Goal: Information Seeking & Learning: Learn about a topic

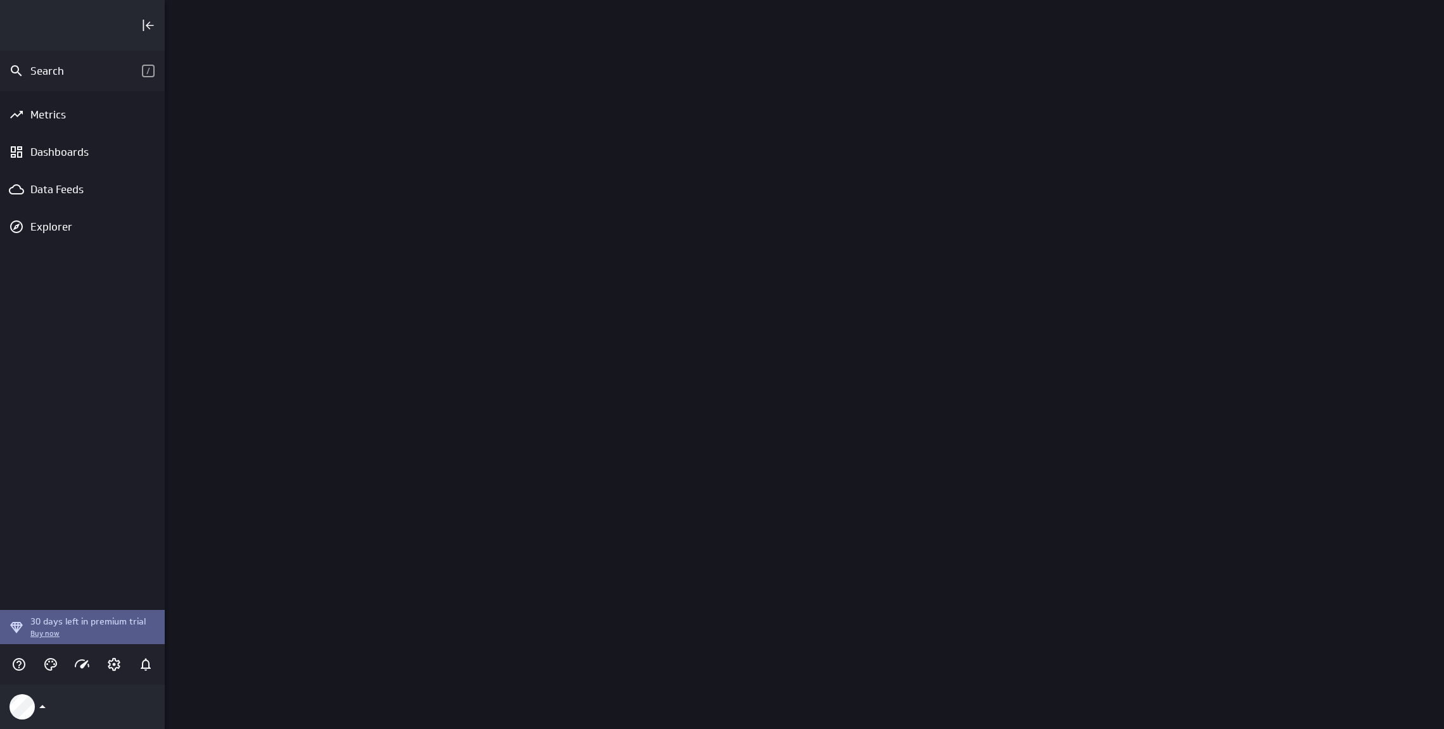
scroll to position [749, 1299]
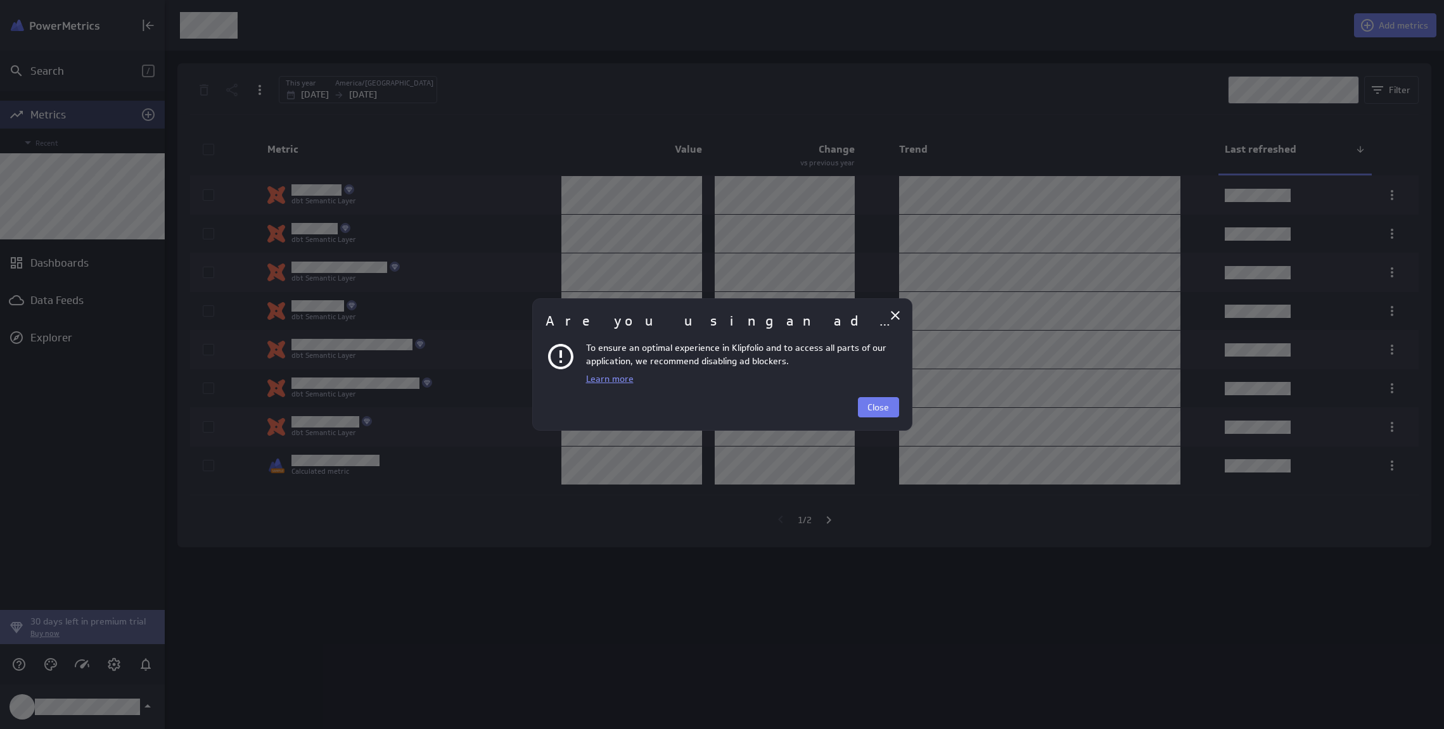
scroll to position [749, 1299]
click at [865, 407] on button "Close" at bounding box center [878, 407] width 41 height 20
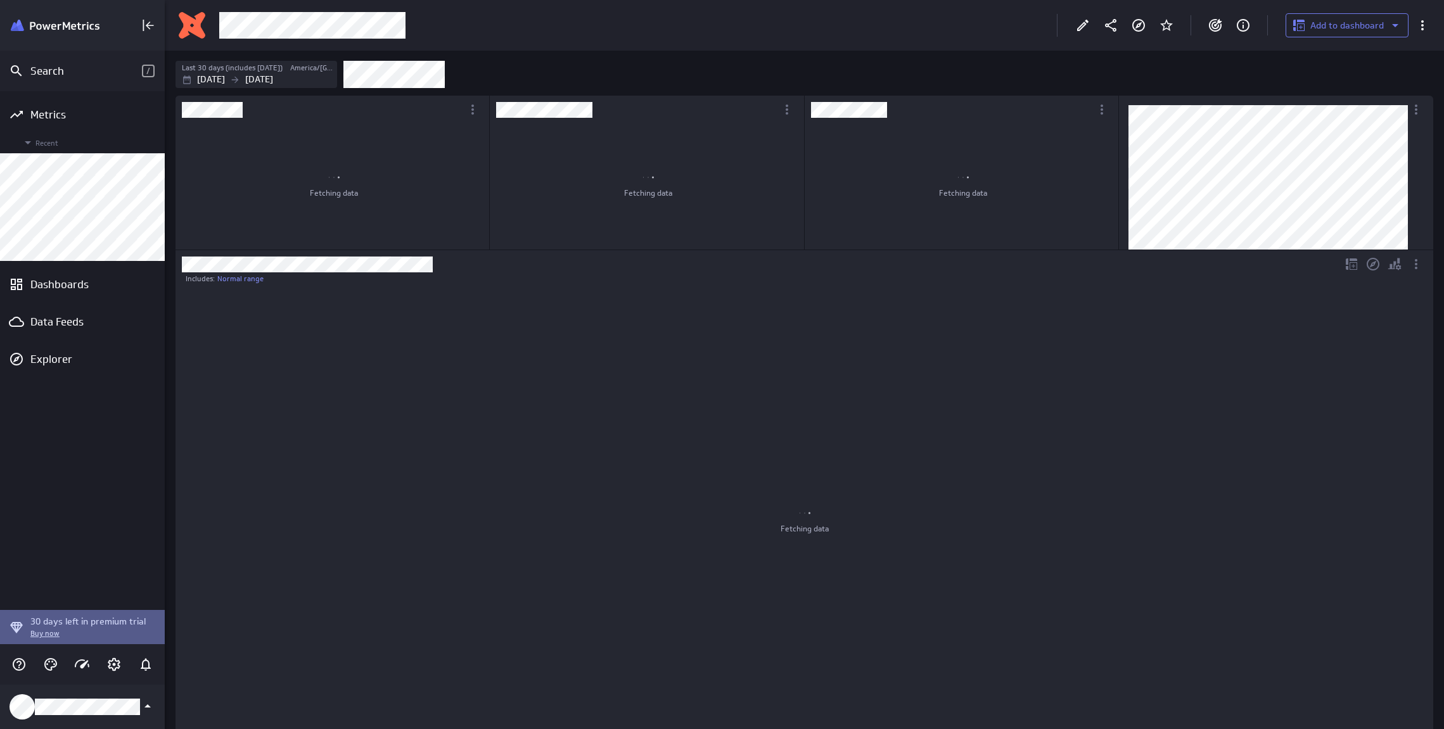
scroll to position [1245, 1277]
click at [1086, 32] on icon "Edit" at bounding box center [1082, 25] width 15 height 15
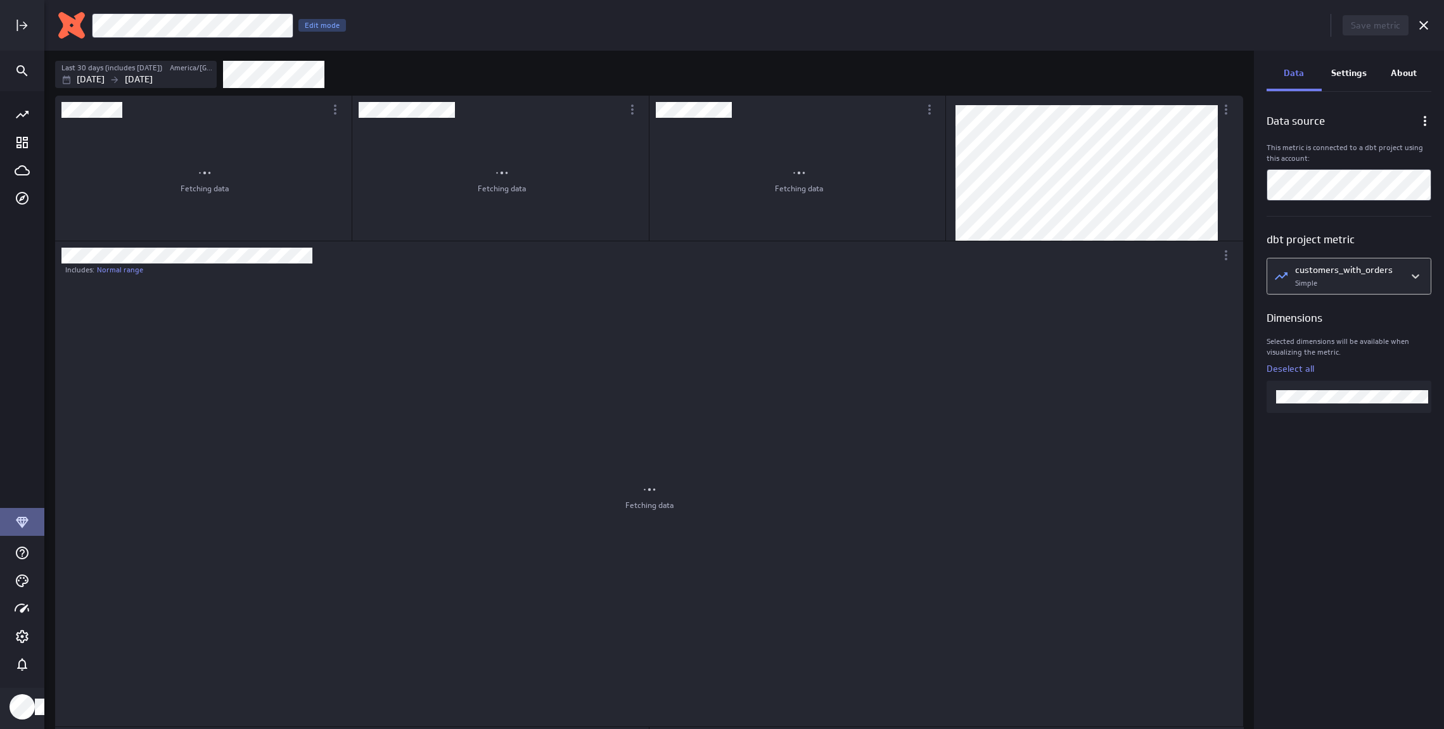
scroll to position [1176, 1207]
click at [1363, 274] on body "Save metric customers_with_orders Edit mode Last 30 days (includes today) Ameri…" at bounding box center [722, 364] width 1444 height 729
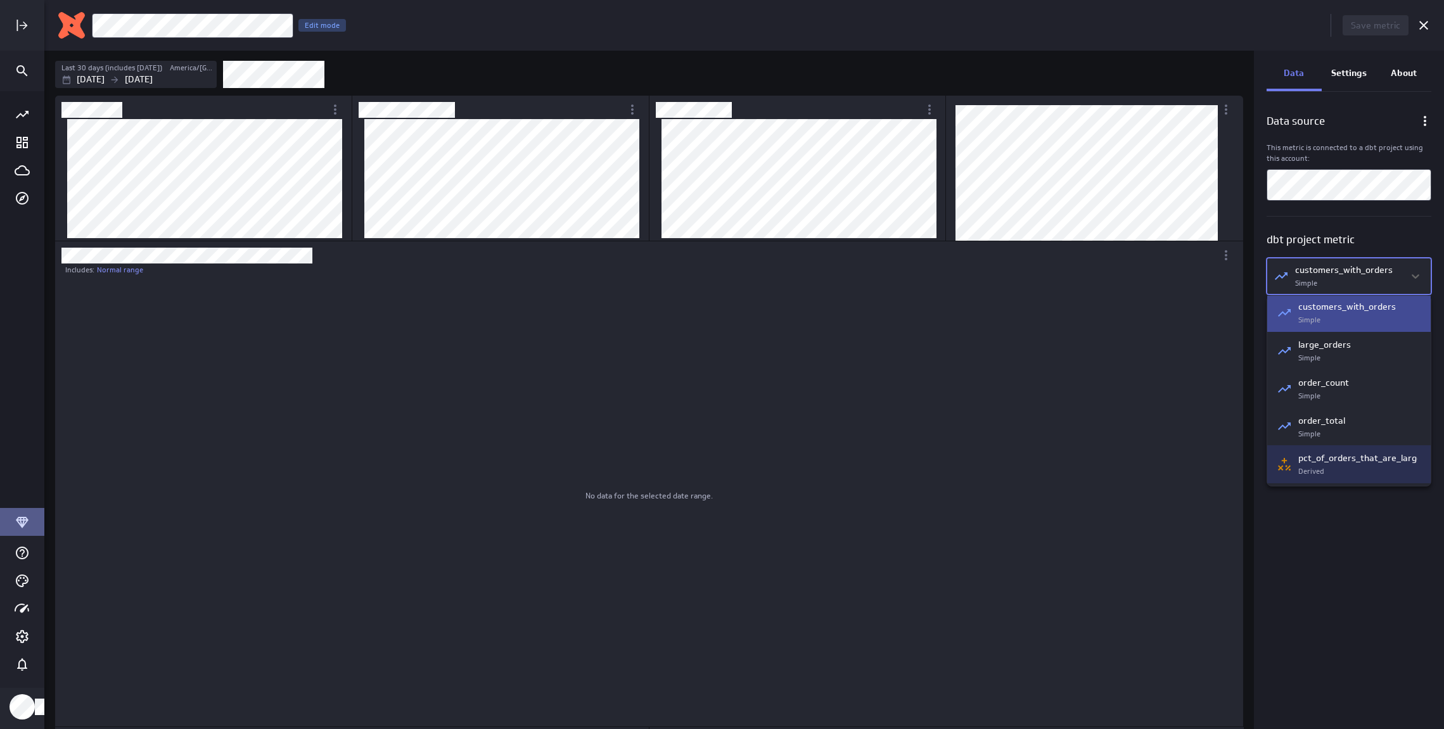
scroll to position [0, 0]
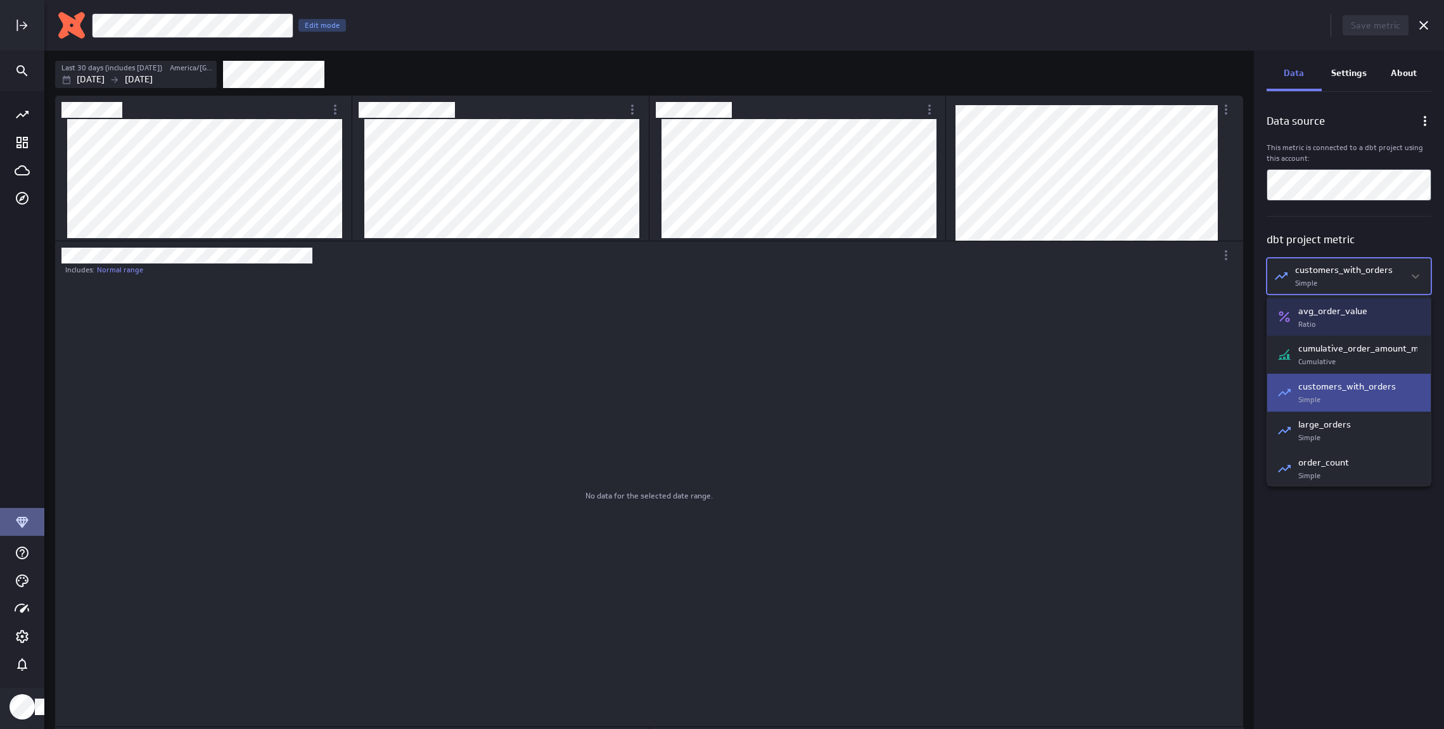
click at [1343, 201] on div at bounding box center [722, 364] width 1444 height 729
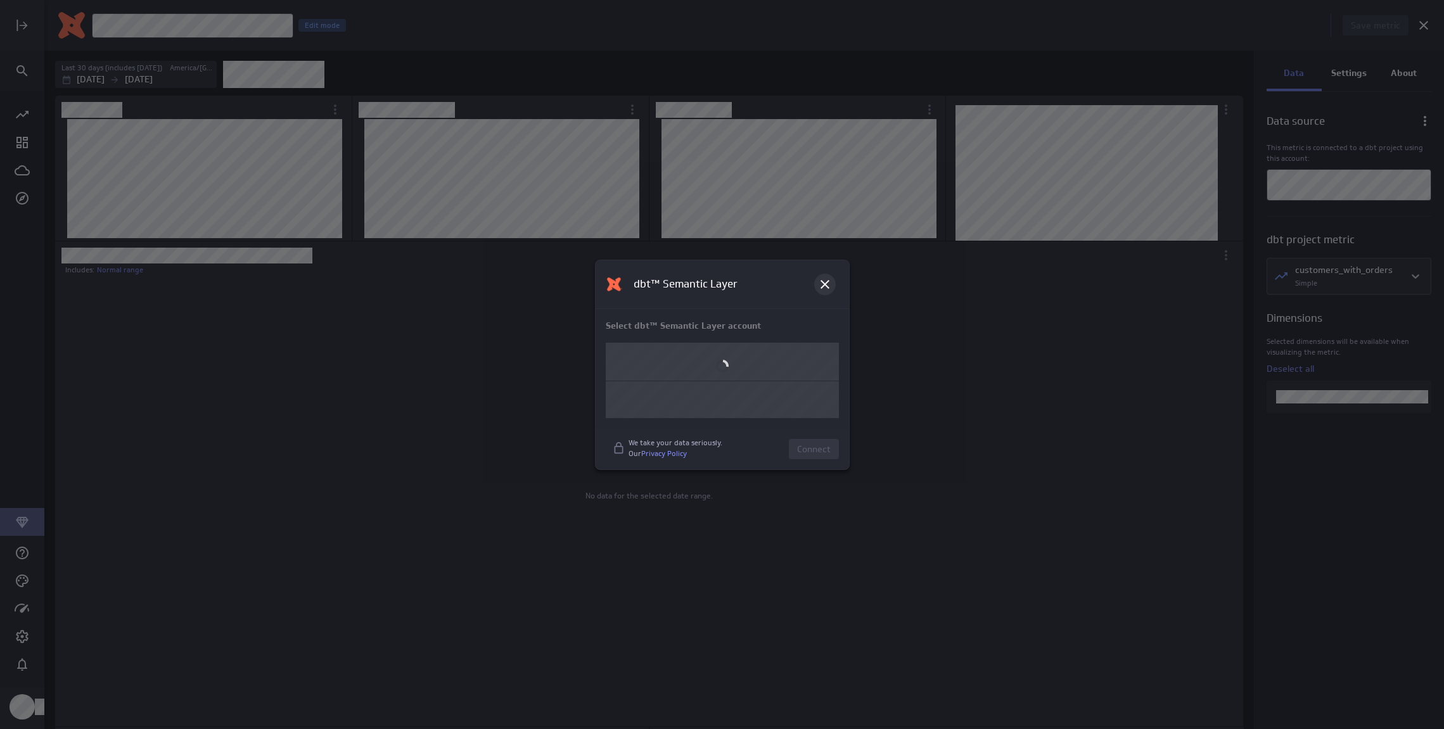
click at [820, 286] on icon at bounding box center [824, 284] width 15 height 15
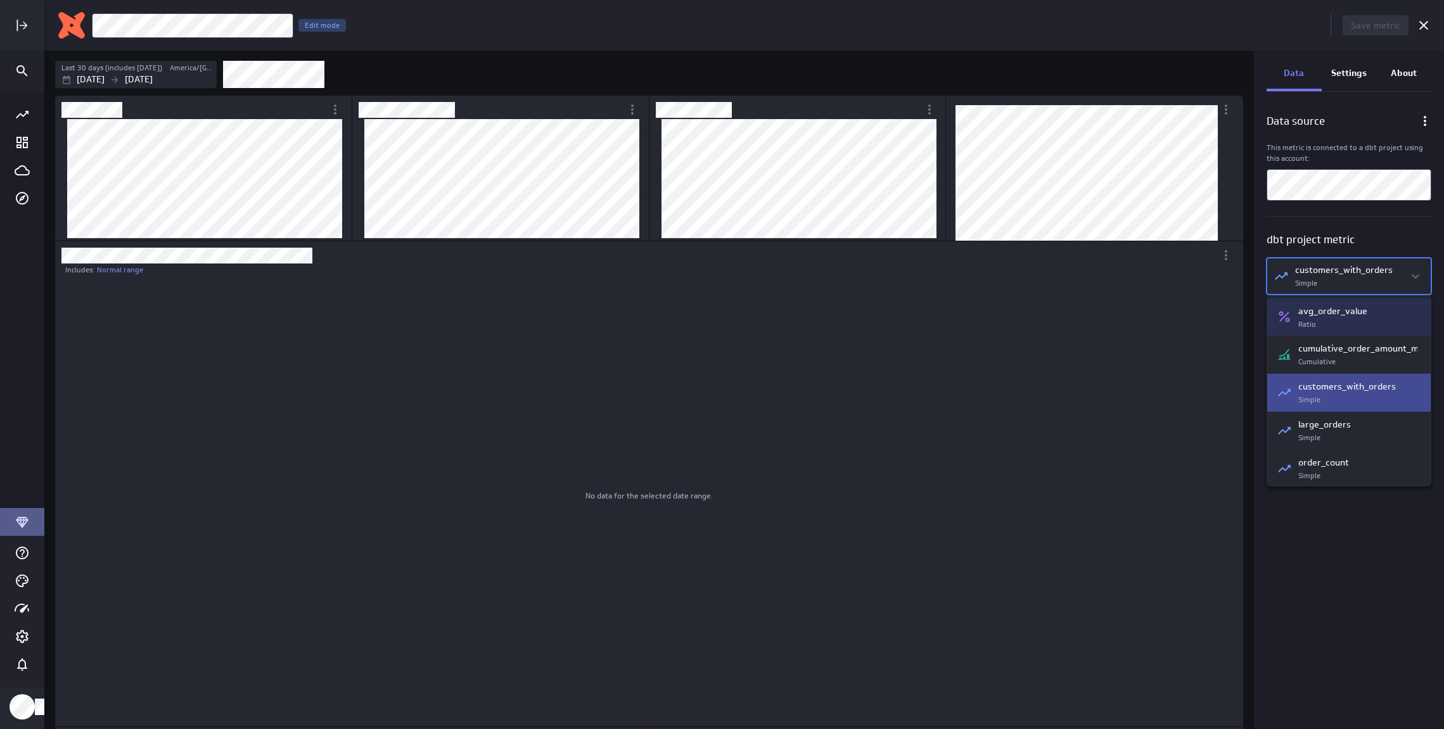
click at [1364, 273] on body "Save metric customers_with_orders Edit mode Last 30 days (includes today) Ameri…" at bounding box center [722, 364] width 1444 height 729
click at [1330, 566] on div at bounding box center [722, 364] width 1444 height 729
click at [1378, 286] on body "Save metric customers_with_orders Edit mode Last 30 days (includes today) Ameri…" at bounding box center [722, 364] width 1444 height 729
drag, startPoint x: 1332, startPoint y: 549, endPoint x: 1334, endPoint y: 557, distance: 7.7
click at [1334, 557] on div at bounding box center [722, 364] width 1444 height 729
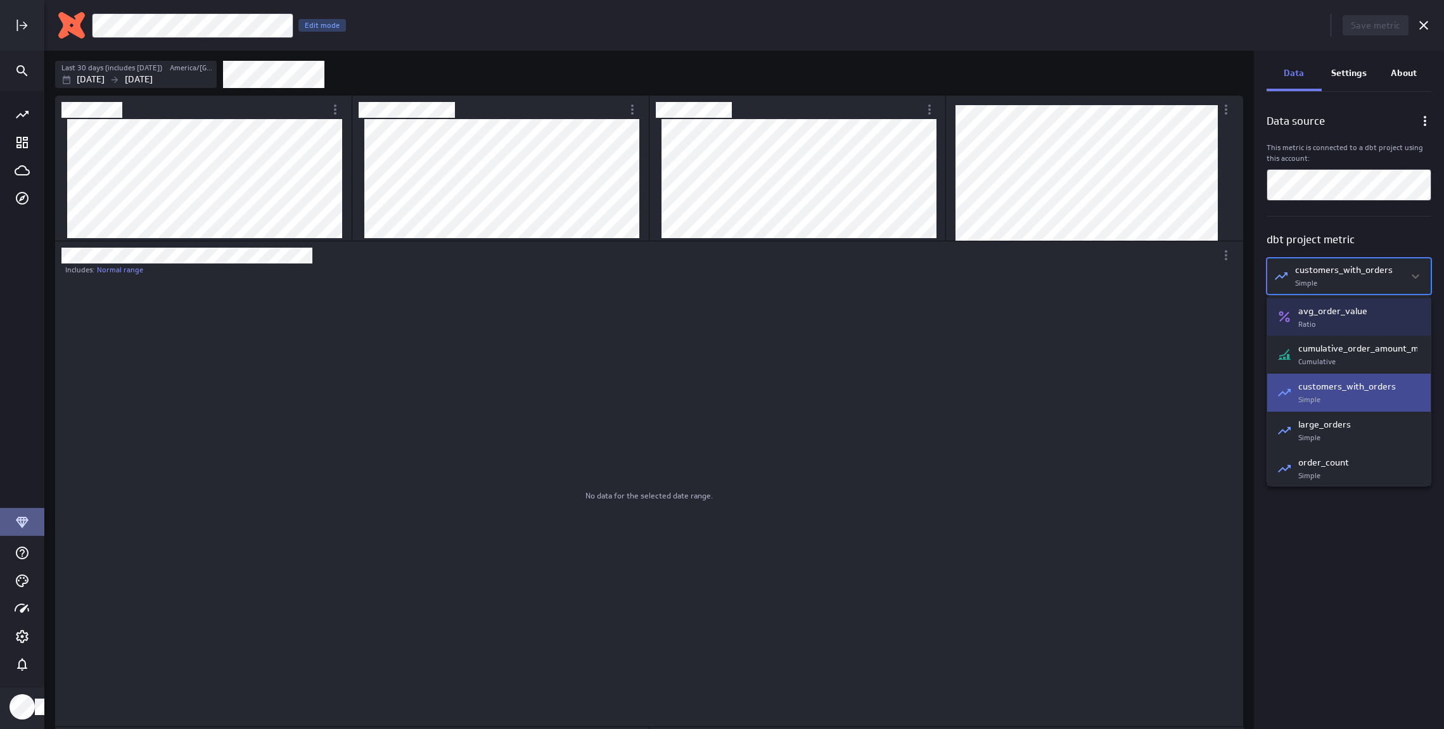
click at [1349, 284] on body "Save metric customers_with_orders Edit mode Last 30 days (includes today) Ameri…" at bounding box center [722, 364] width 1444 height 729
click at [134, 86] on div at bounding box center [722, 364] width 1444 height 729
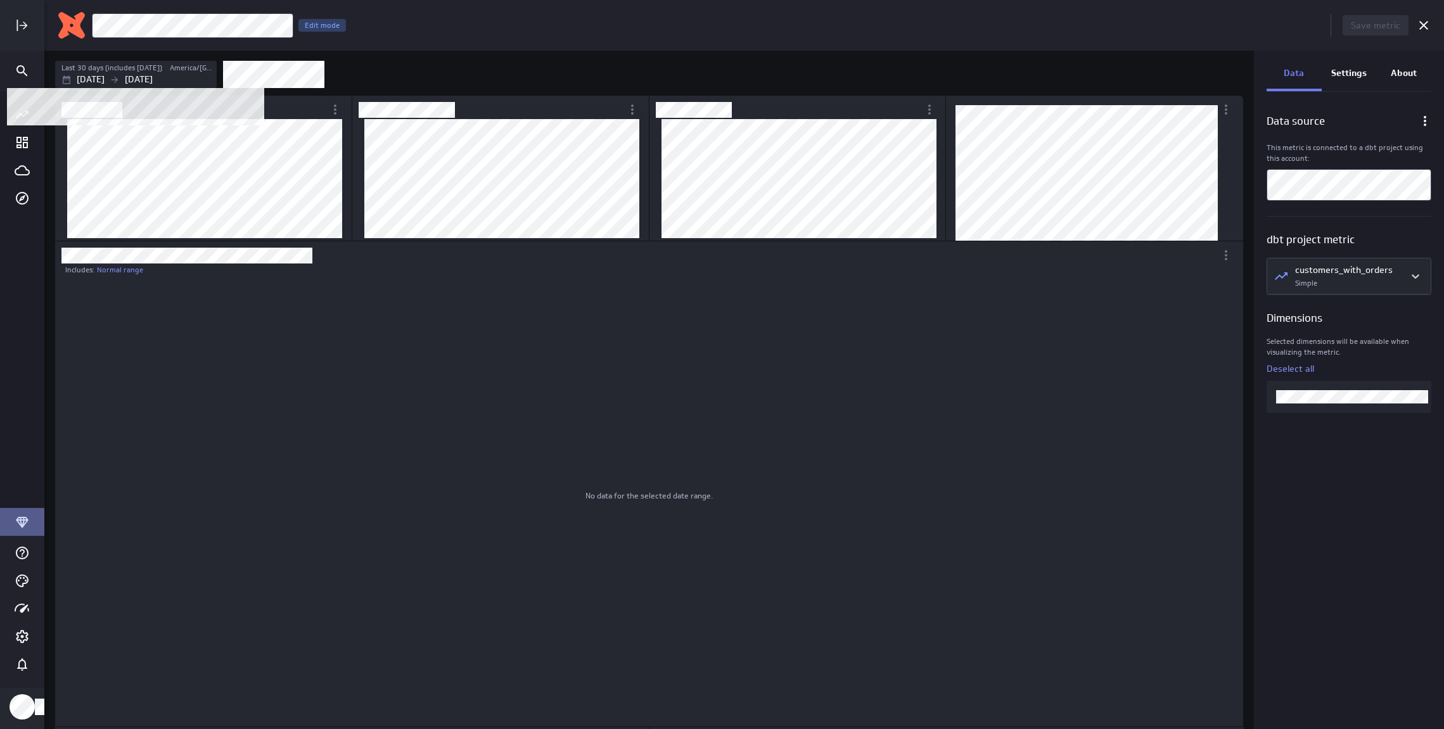
click at [146, 83] on p "Aug 25 2025" at bounding box center [139, 79] width 28 height 13
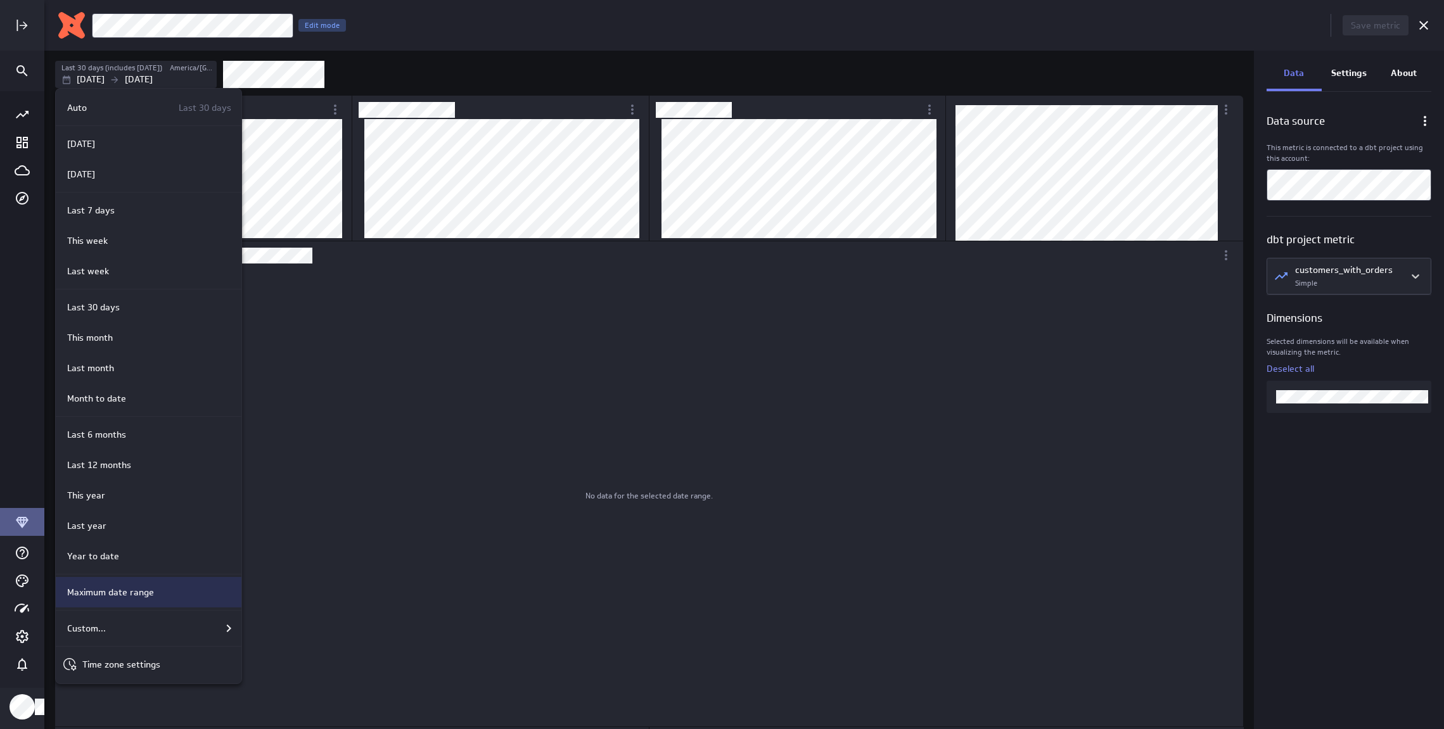
click at [133, 592] on p "Maximum date range" at bounding box center [110, 592] width 87 height 13
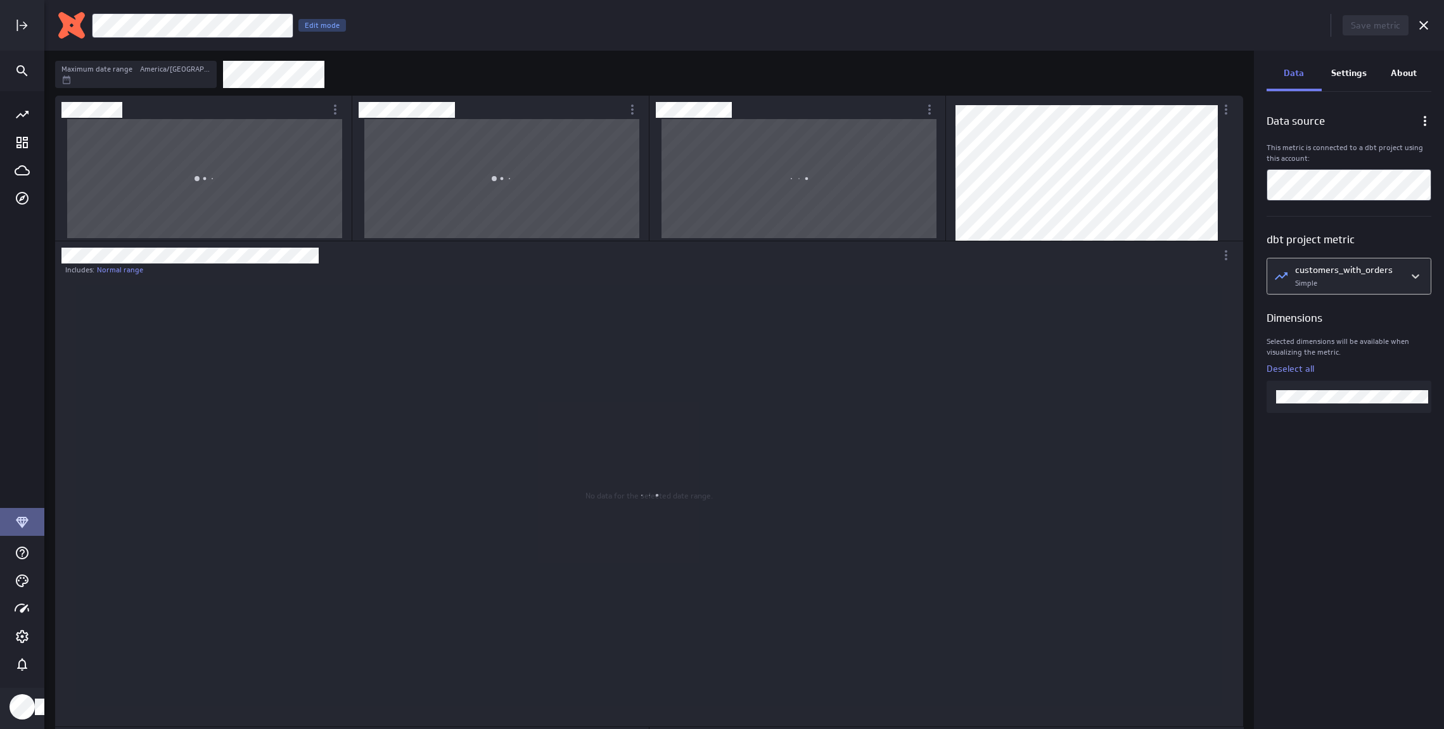
click at [1340, 274] on body "Save metric customers_with_orders Edit mode Maximum date range America/Toronto …" at bounding box center [722, 364] width 1444 height 729
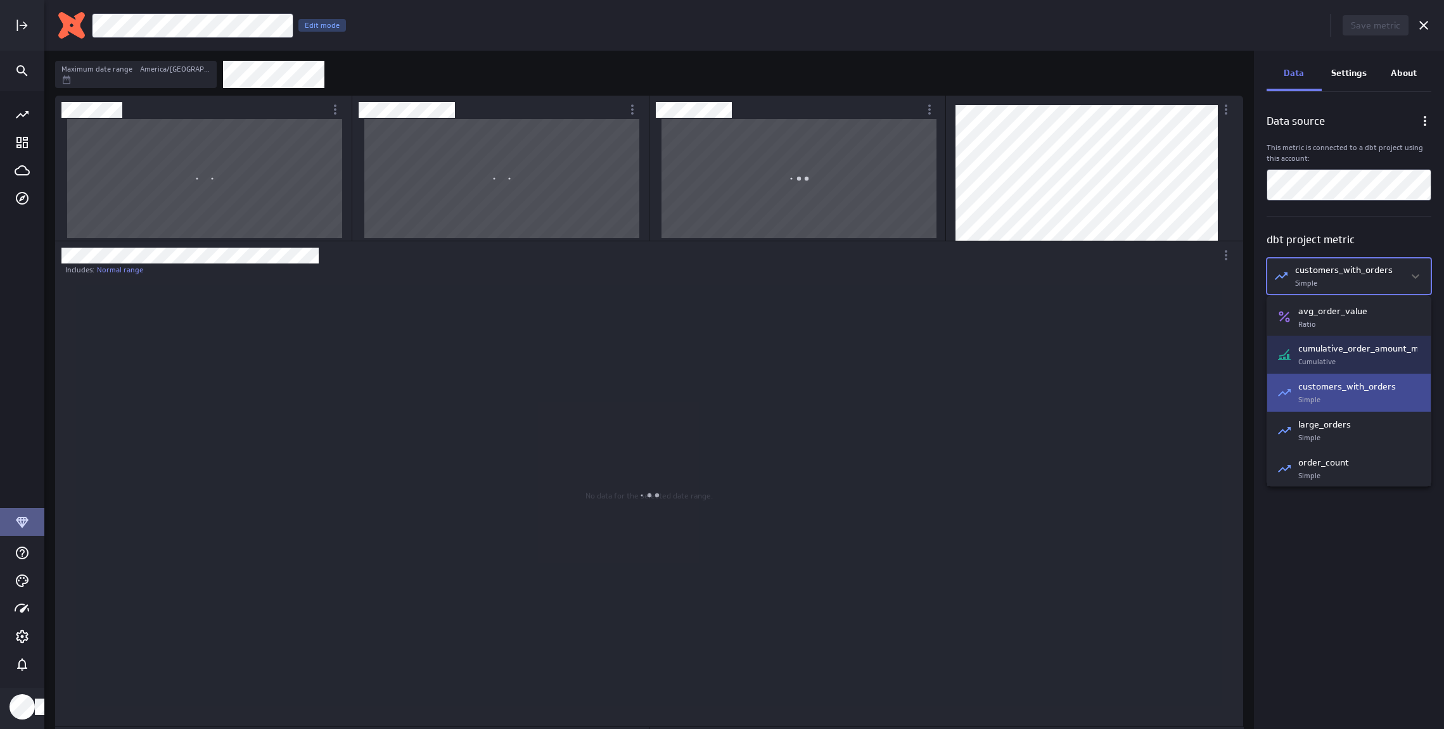
click at [1336, 363] on div "cumulative_order_amount_mtd Cumulative" at bounding box center [1357, 354] width 119 height 25
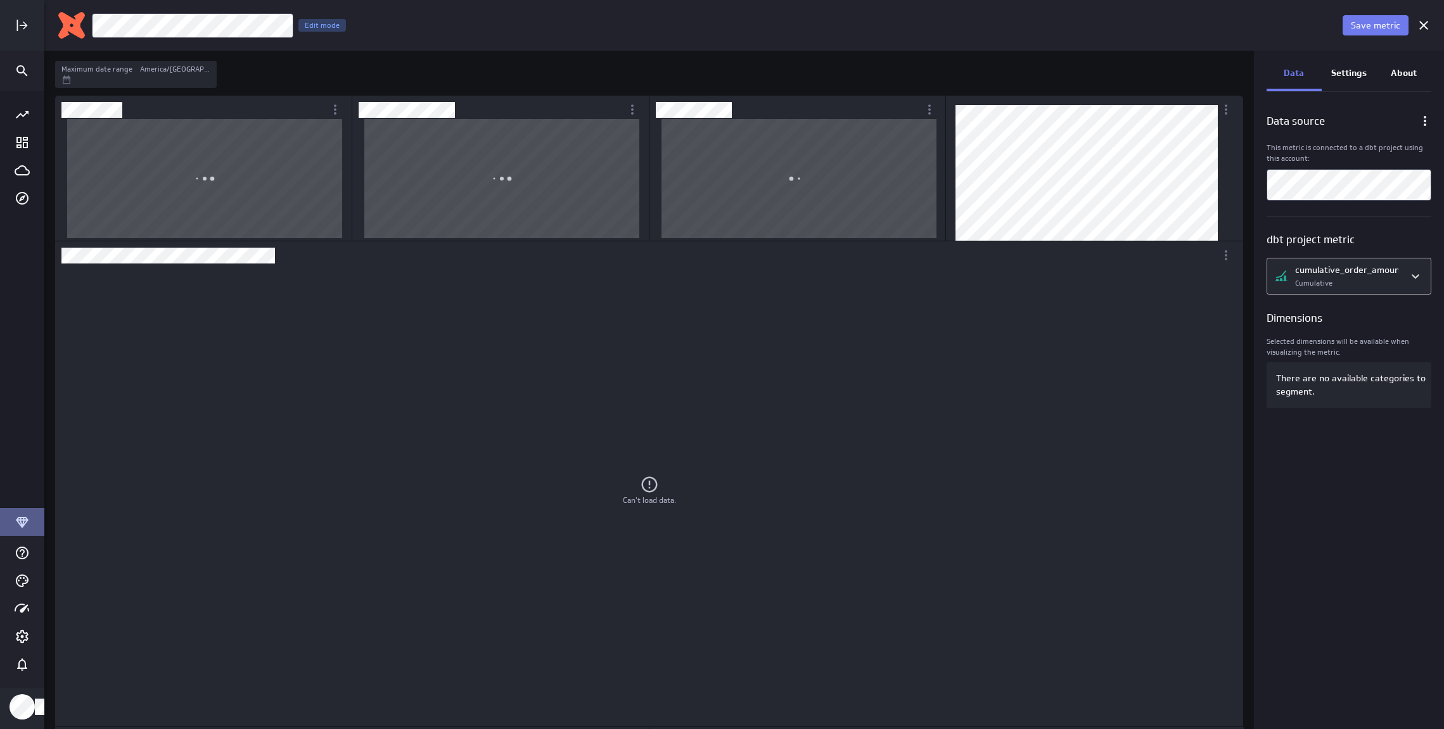
click at [1368, 285] on body "Save metric customers_with_orders Edit mode Maximum date range America/Toronto …" at bounding box center [722, 364] width 1444 height 729
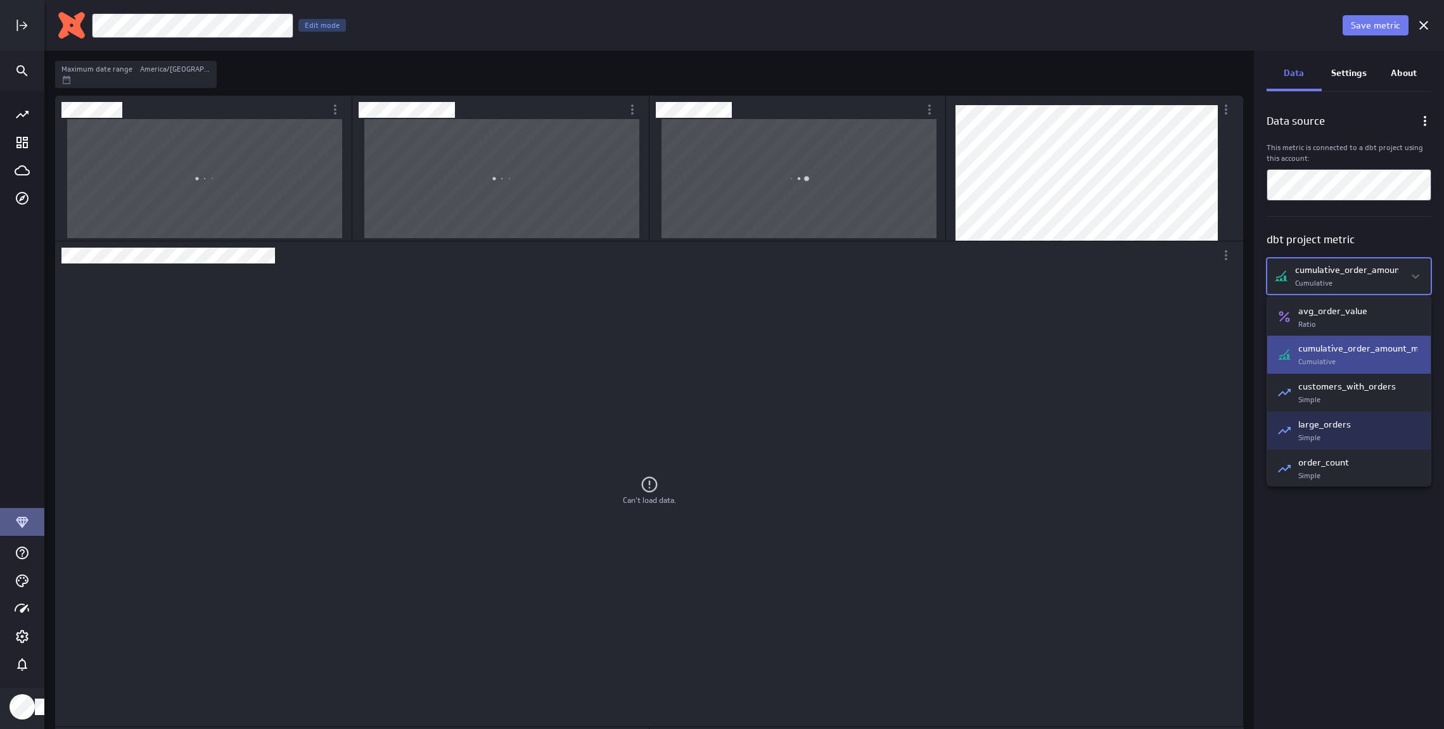
click at [1313, 424] on p "large_orders" at bounding box center [1324, 424] width 53 height 13
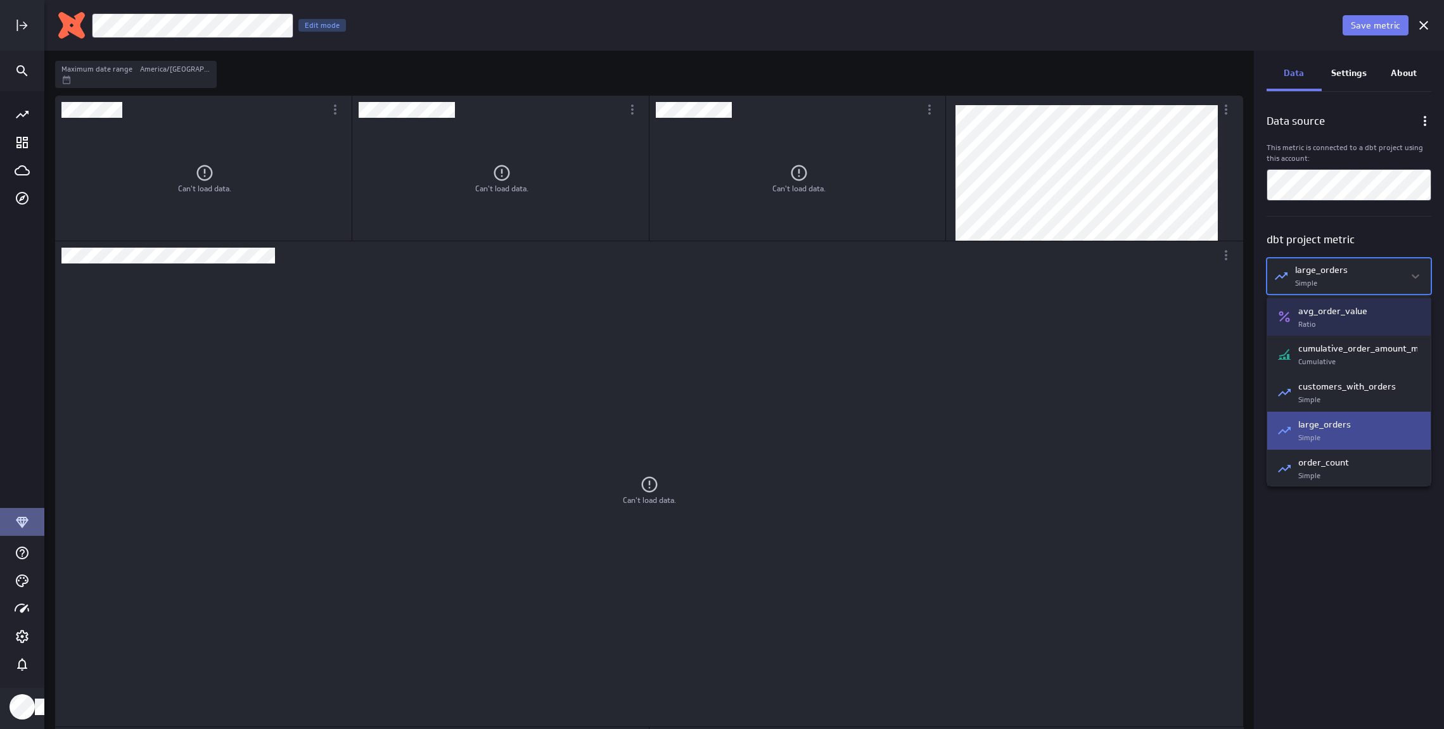
click at [1361, 271] on body "Save metric customers_with_orders Edit mode Maximum date range America/Toronto …" at bounding box center [722, 364] width 1444 height 729
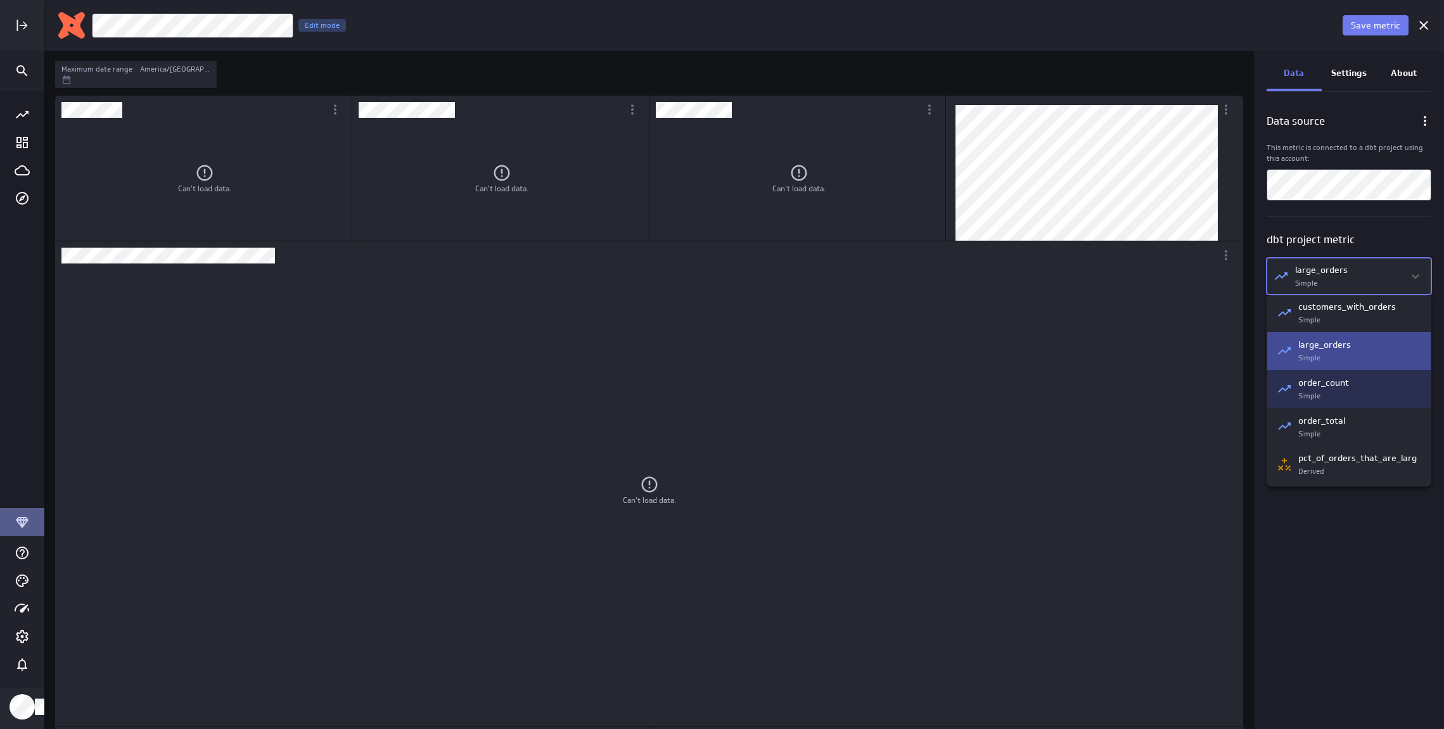
click at [1356, 374] on div "order_count Simple" at bounding box center [1348, 389] width 163 height 38
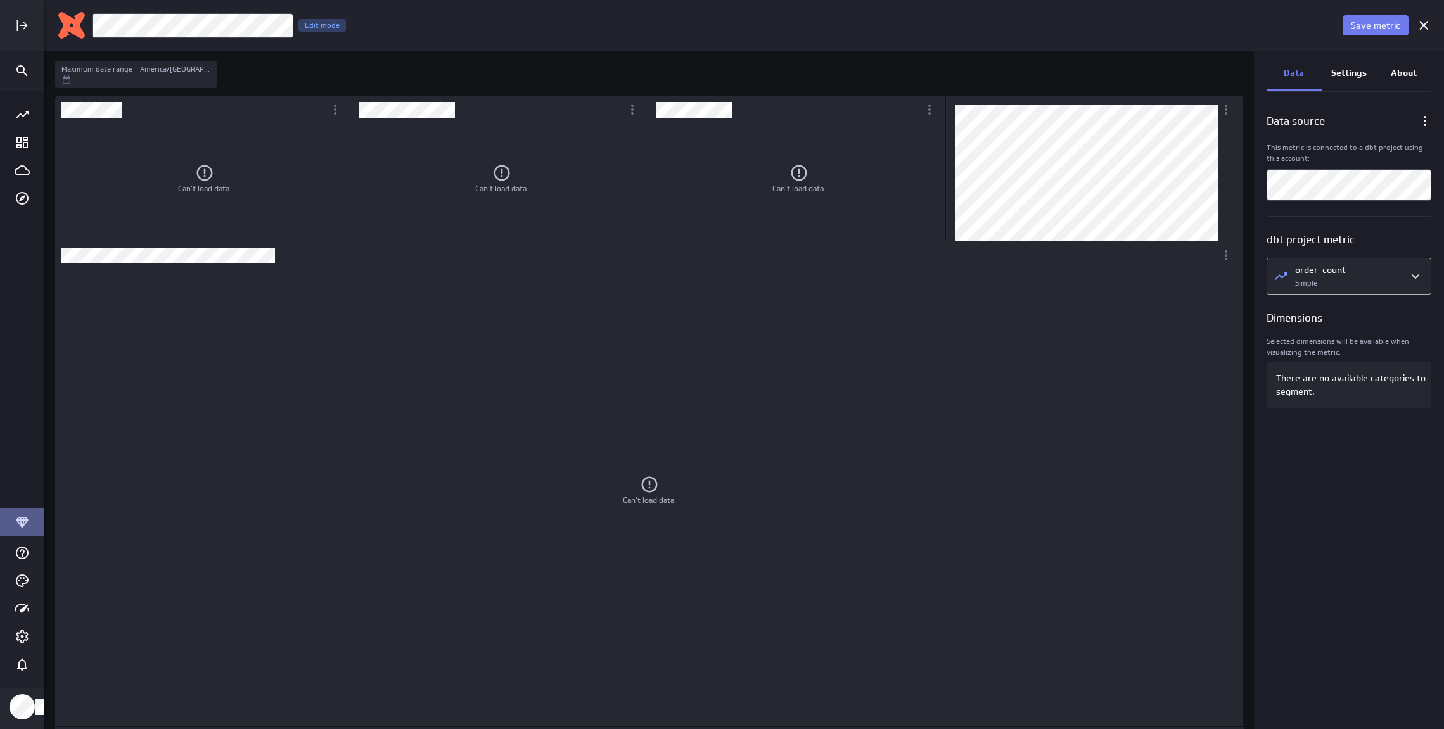
click at [1363, 279] on body "Save metric customers_with_orders Edit mode Maximum date range America/Toronto …" at bounding box center [722, 364] width 1444 height 729
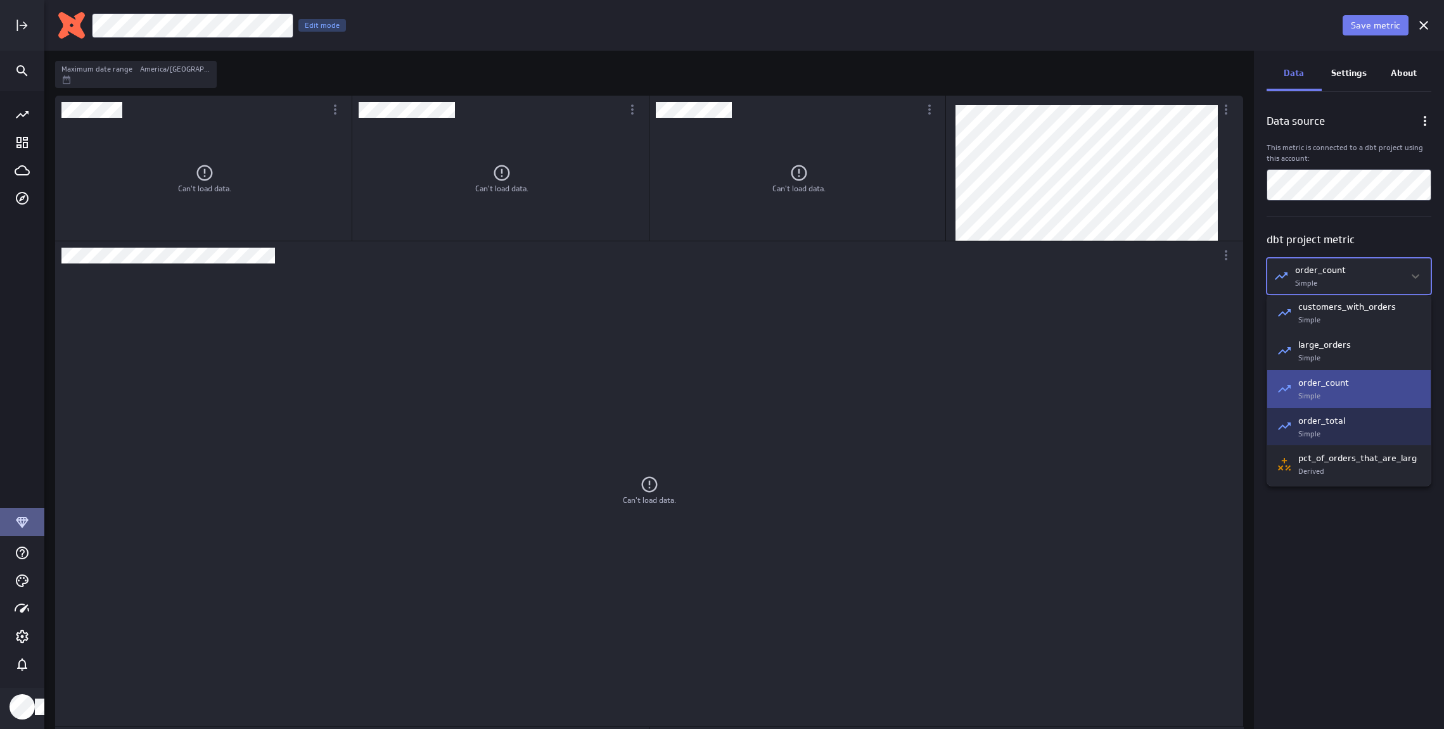
click at [1325, 435] on div "order_total Simple" at bounding box center [1357, 426] width 119 height 25
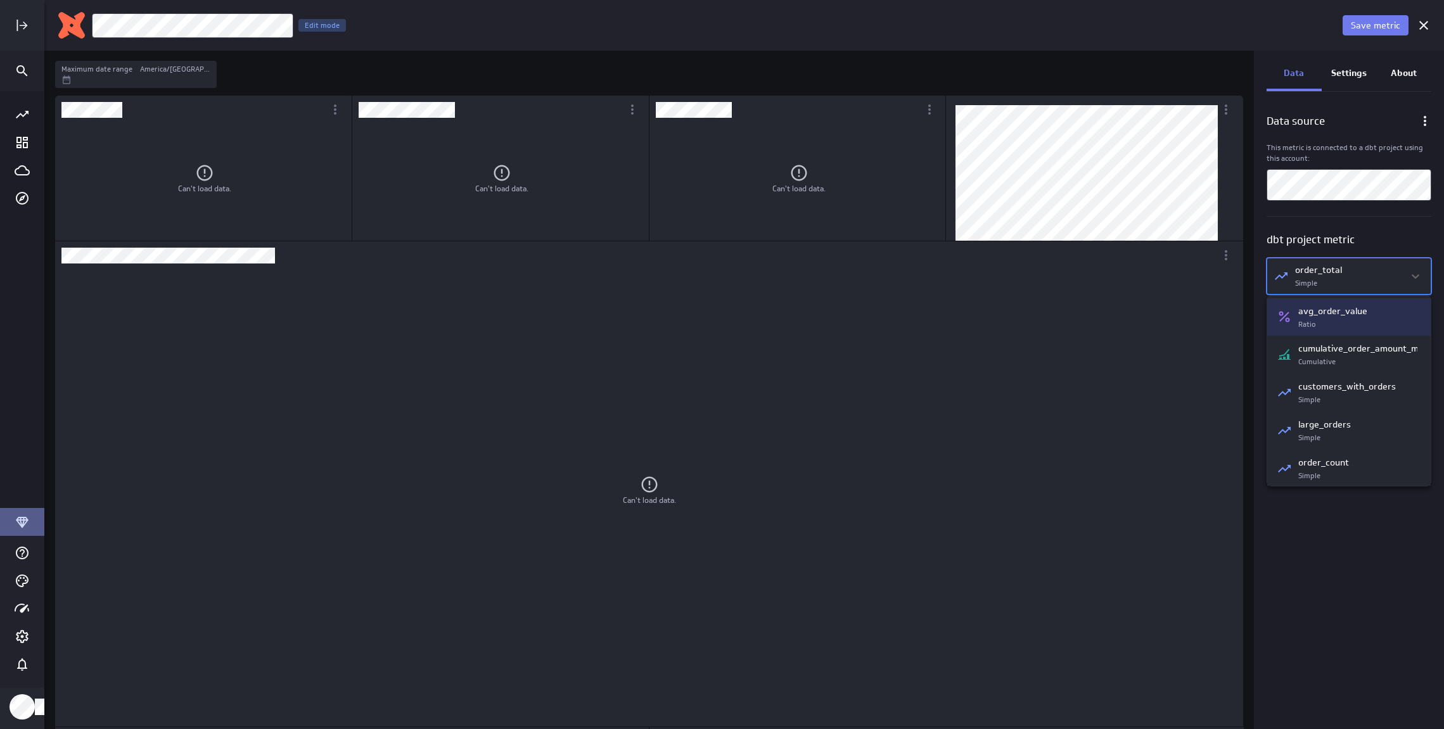
click at [1398, 277] on body "Save metric customers_with_orders Edit mode Maximum date range America/Toronto …" at bounding box center [722, 364] width 1444 height 729
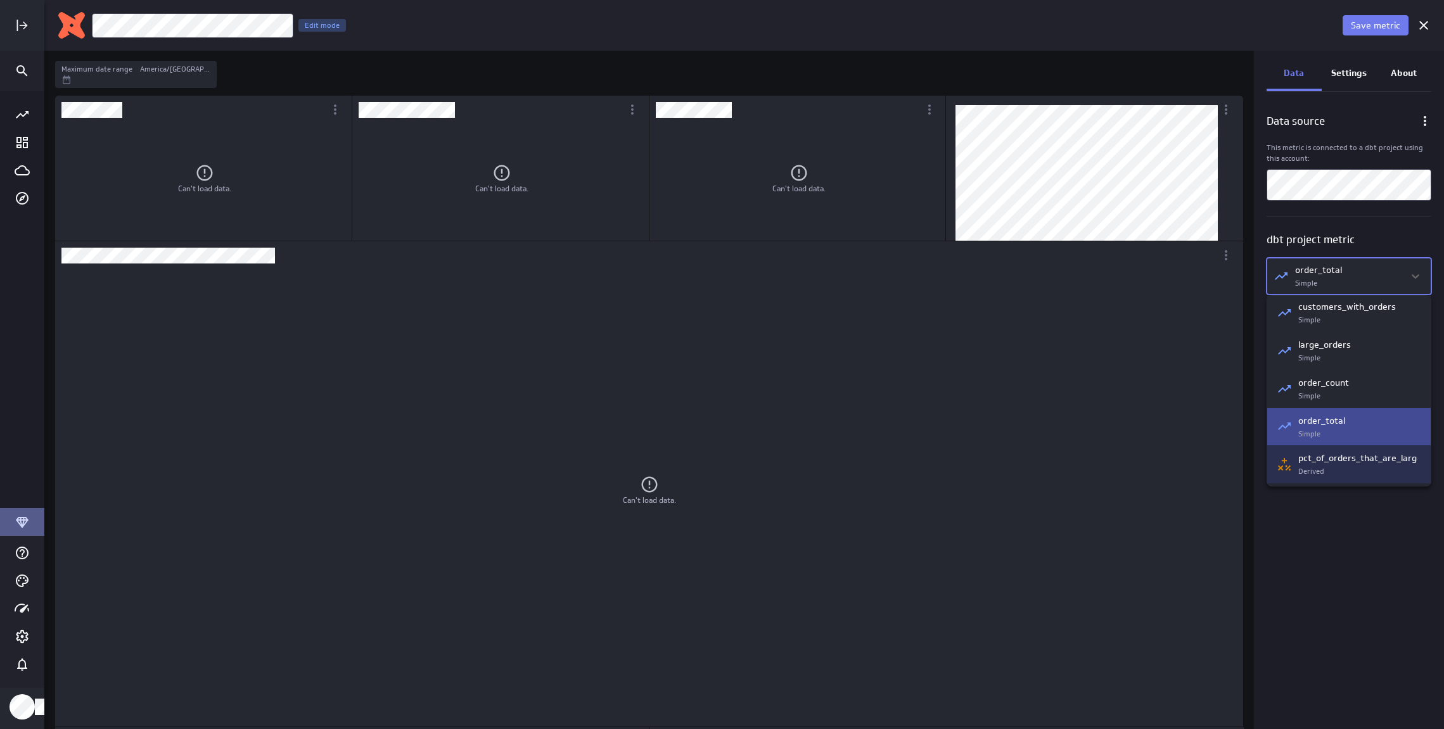
click at [1347, 458] on p "pct_of_orders_that_are_large" at bounding box center [1360, 458] width 124 height 13
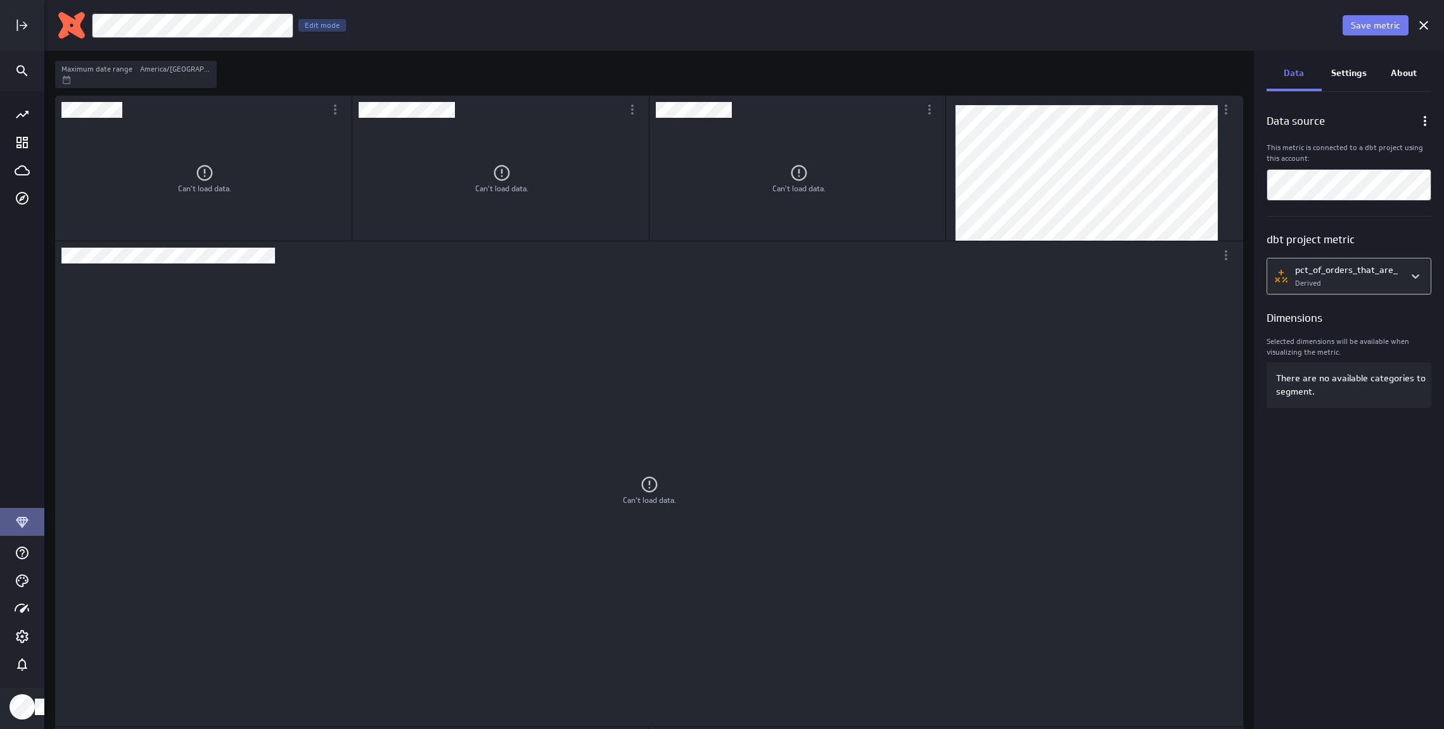
click at [1357, 288] on body "Save metric customers_with_orders Edit mode Maximum date range America/Toronto …" at bounding box center [722, 364] width 1444 height 729
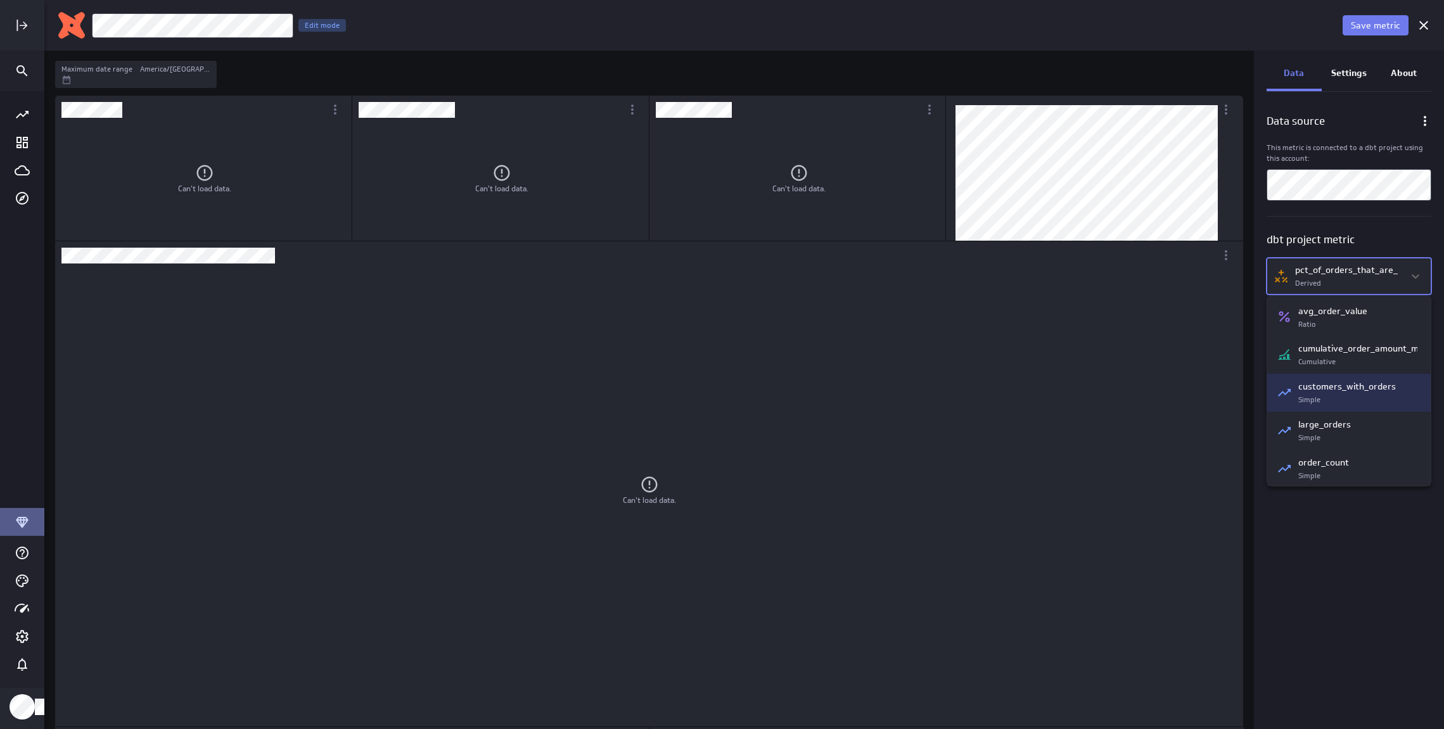
click at [1342, 391] on p "customers_with_orders" at bounding box center [1347, 386] width 98 height 13
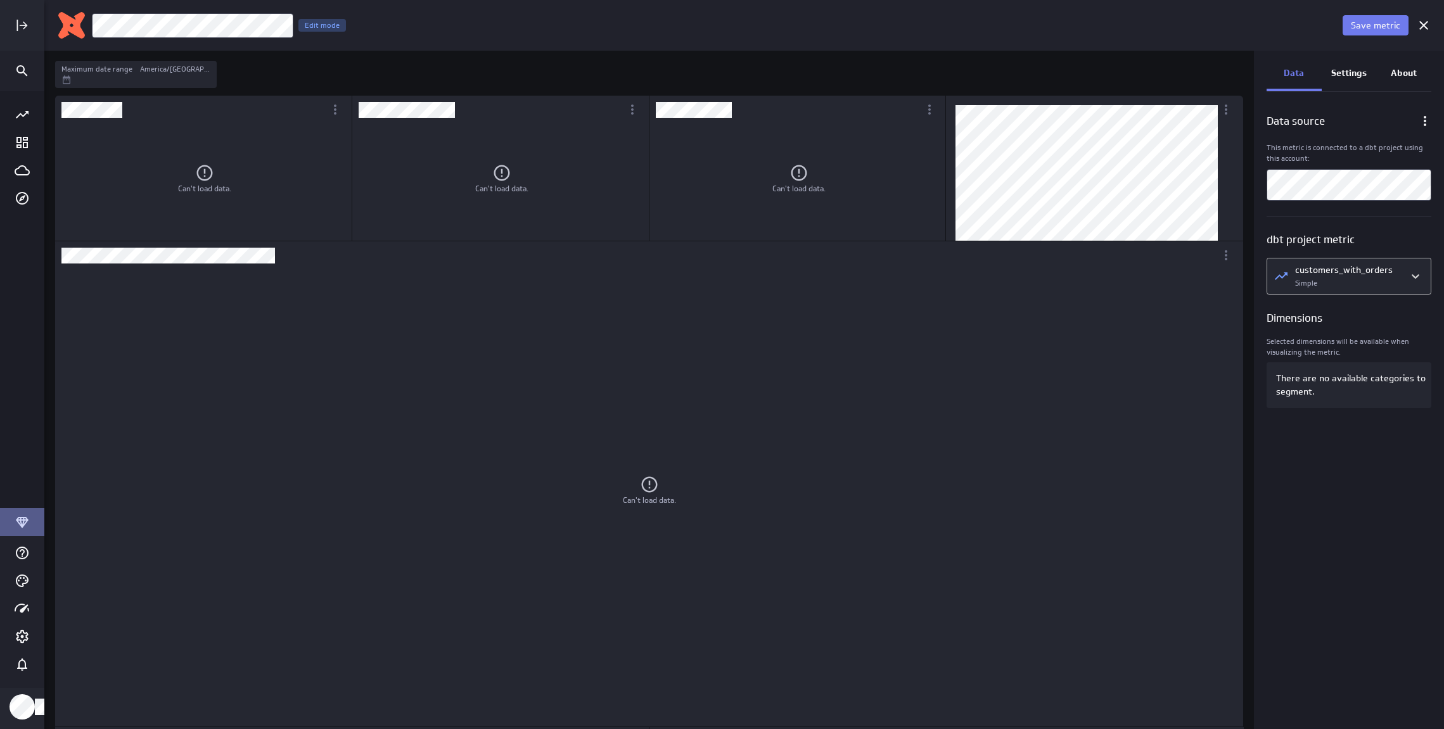
click at [1368, 267] on body "Save metric customers_with_orders Edit mode Maximum date range America/Toronto …" at bounding box center [722, 364] width 1444 height 729
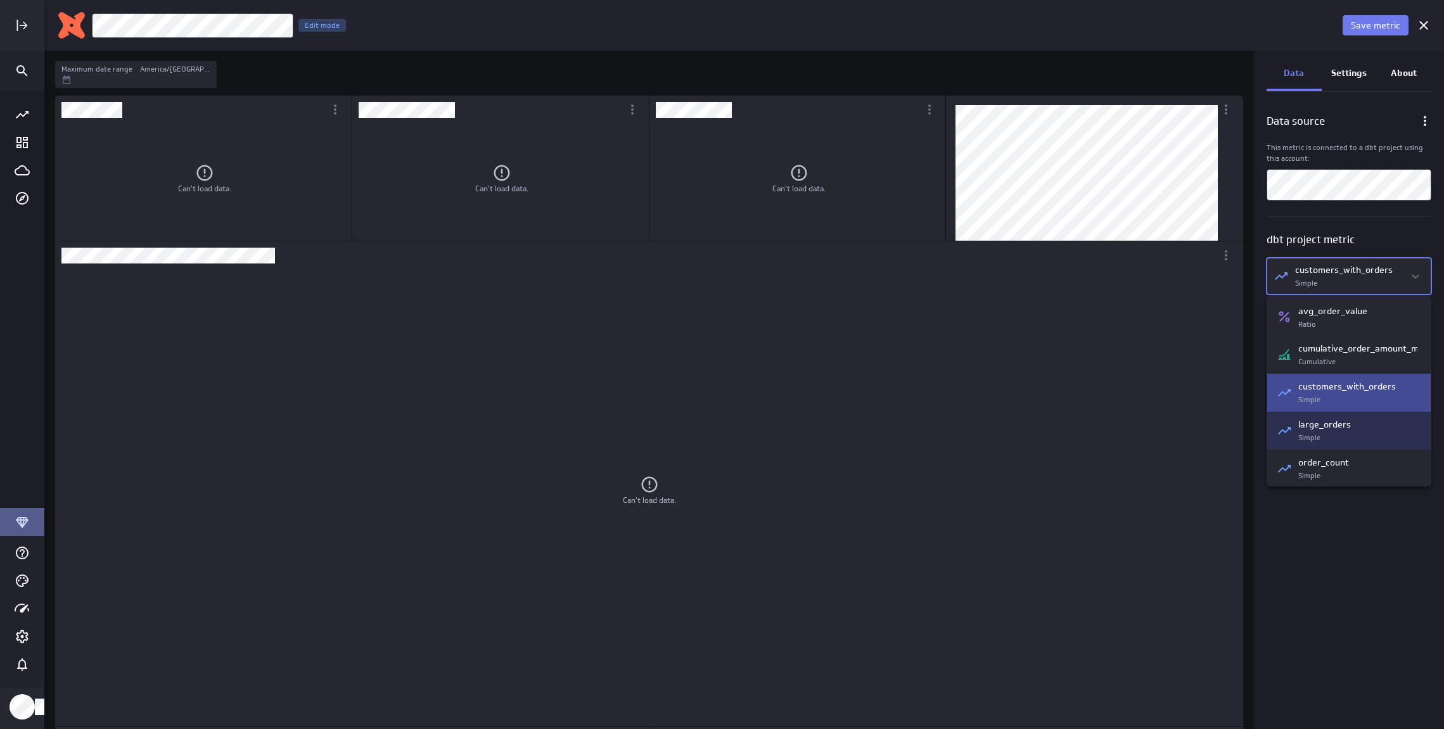
drag, startPoint x: 1337, startPoint y: 434, endPoint x: 1340, endPoint y: 416, distance: 18.6
click at [1337, 435] on div "large_orders Simple" at bounding box center [1357, 430] width 119 height 25
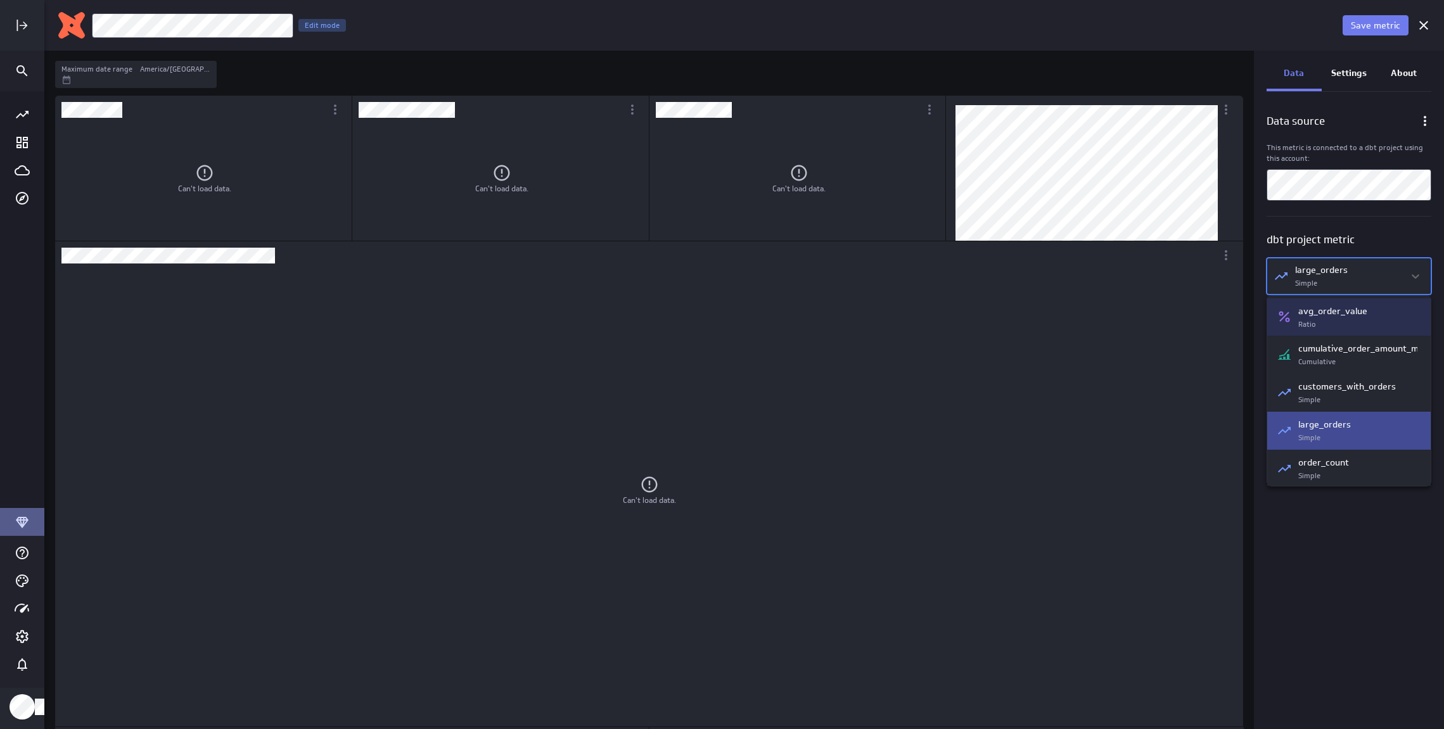
click at [1356, 279] on body "Save metric customers_with_orders Edit mode Maximum date range America/Toronto …" at bounding box center [722, 364] width 1444 height 729
click at [1342, 348] on p "cumulative_order_amount_mtd" at bounding box center [1362, 348] width 129 height 13
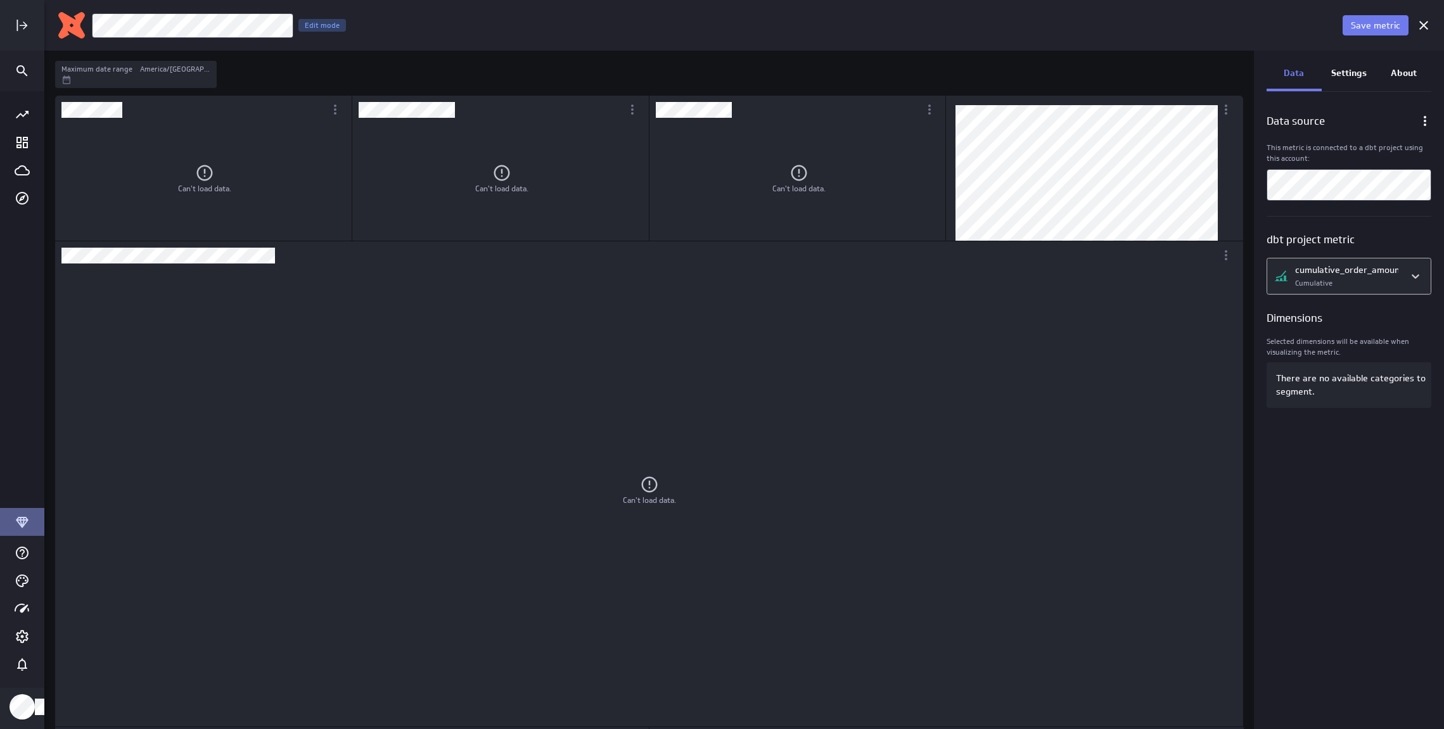
click at [1349, 287] on body "Save metric customers_with_orders Edit mode Maximum date range America/Toronto …" at bounding box center [722, 364] width 1444 height 729
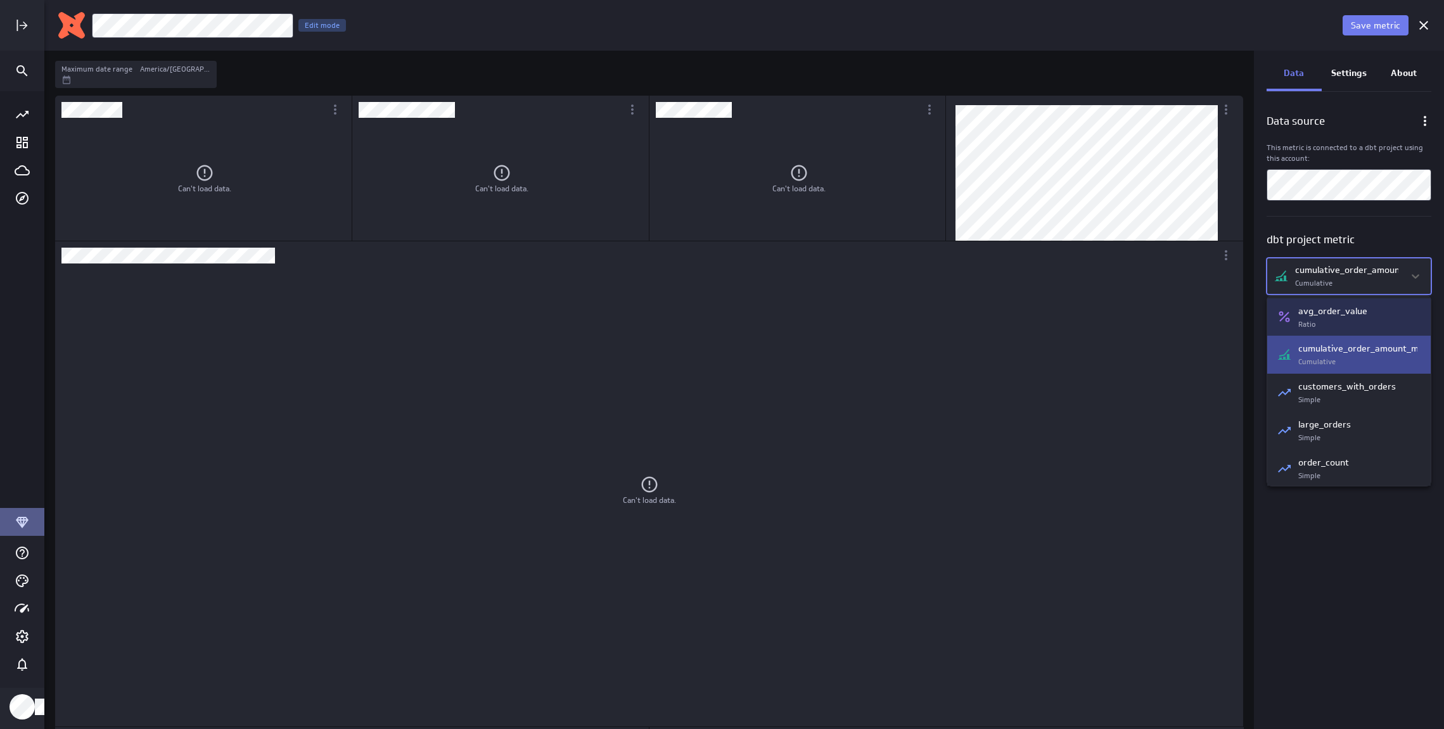
click at [1342, 314] on p "avg_order_value" at bounding box center [1332, 311] width 69 height 13
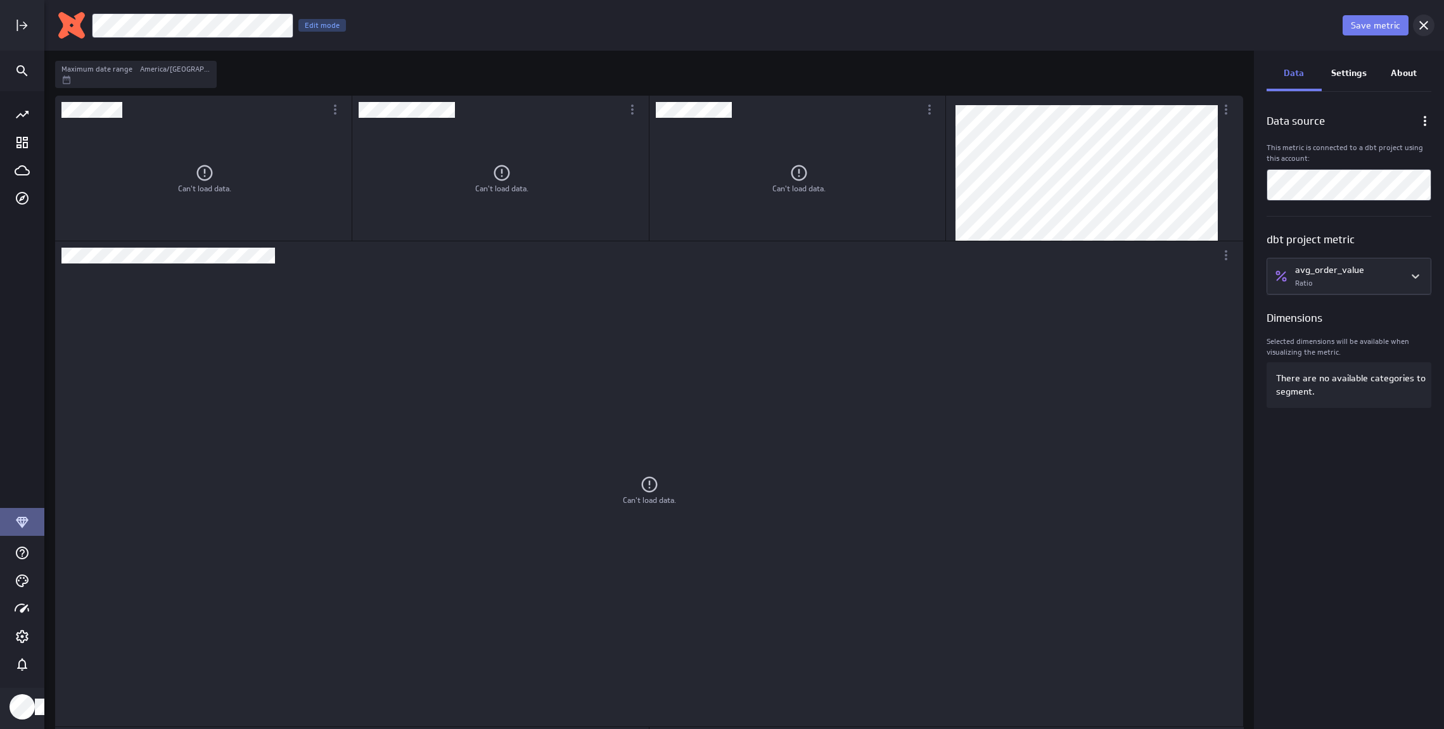
click at [1425, 32] on icon "Cancel" at bounding box center [1423, 25] width 15 height 15
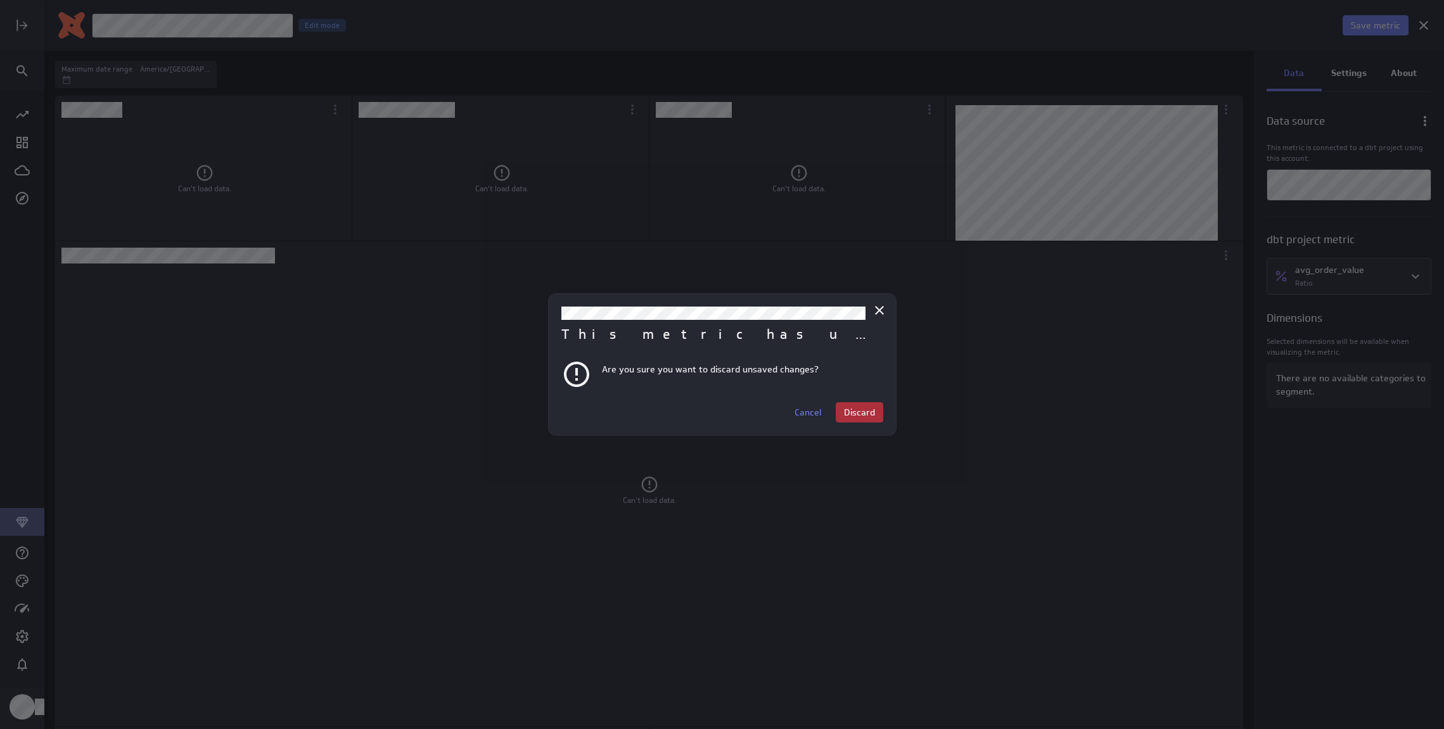
drag, startPoint x: 881, startPoint y: 397, endPoint x: 875, endPoint y: 405, distance: 9.1
click at [877, 402] on div "This metric has unsaved changes Are you sure you want to discard unsaved change…" at bounding box center [722, 364] width 348 height 143
click at [875, 409] on button "Discard" at bounding box center [860, 412] width 48 height 20
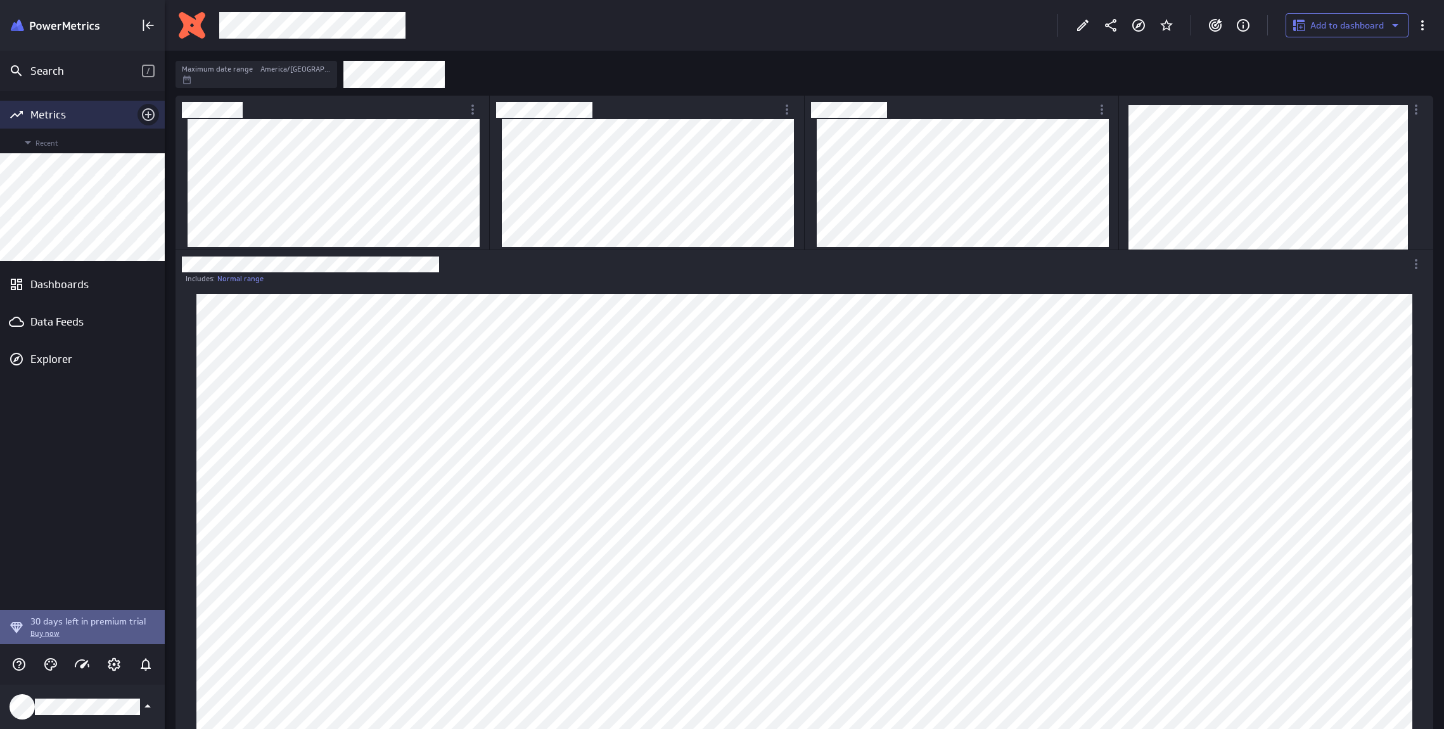
click at [155, 118] on icon "Add metrics" at bounding box center [148, 114] width 15 height 15
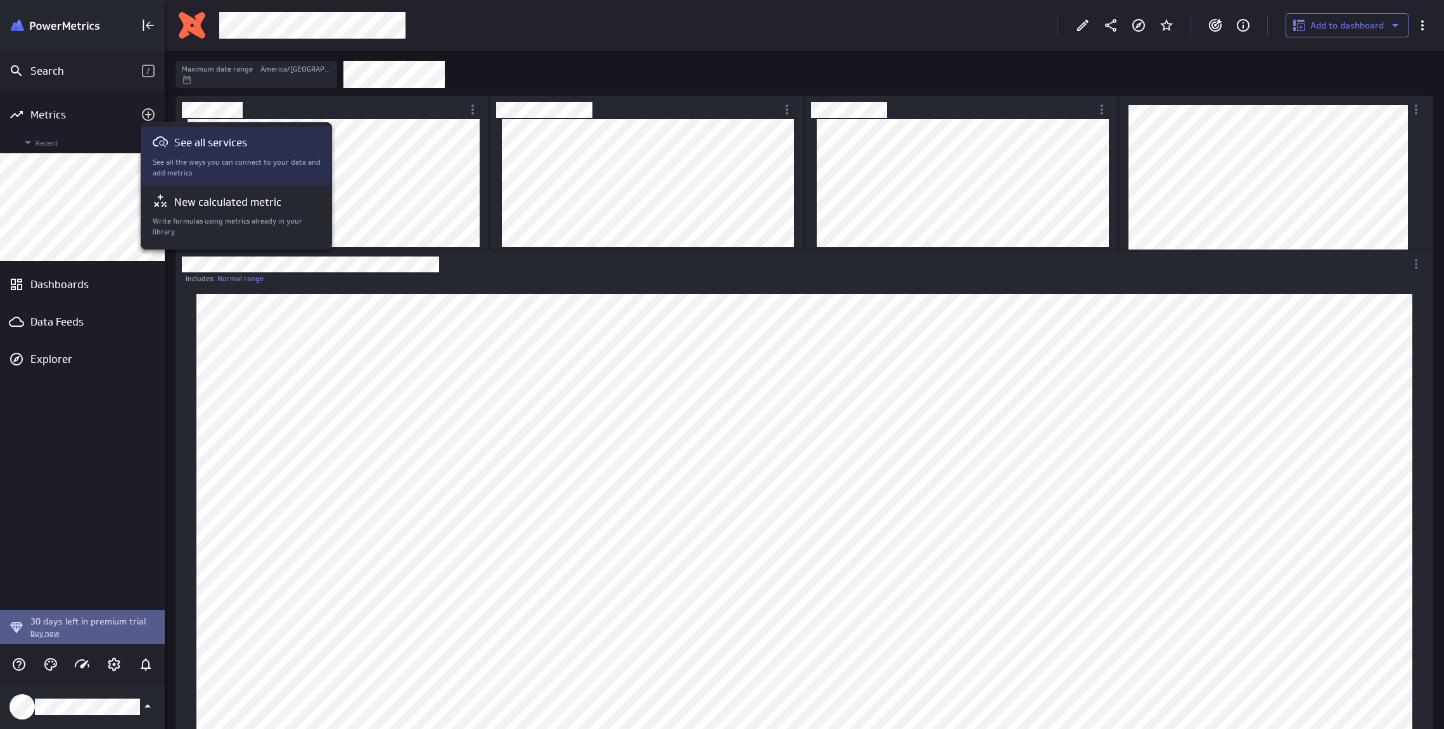
click at [210, 167] on p "See all the ways you can connect to your data and add metrics." at bounding box center [237, 168] width 169 height 22
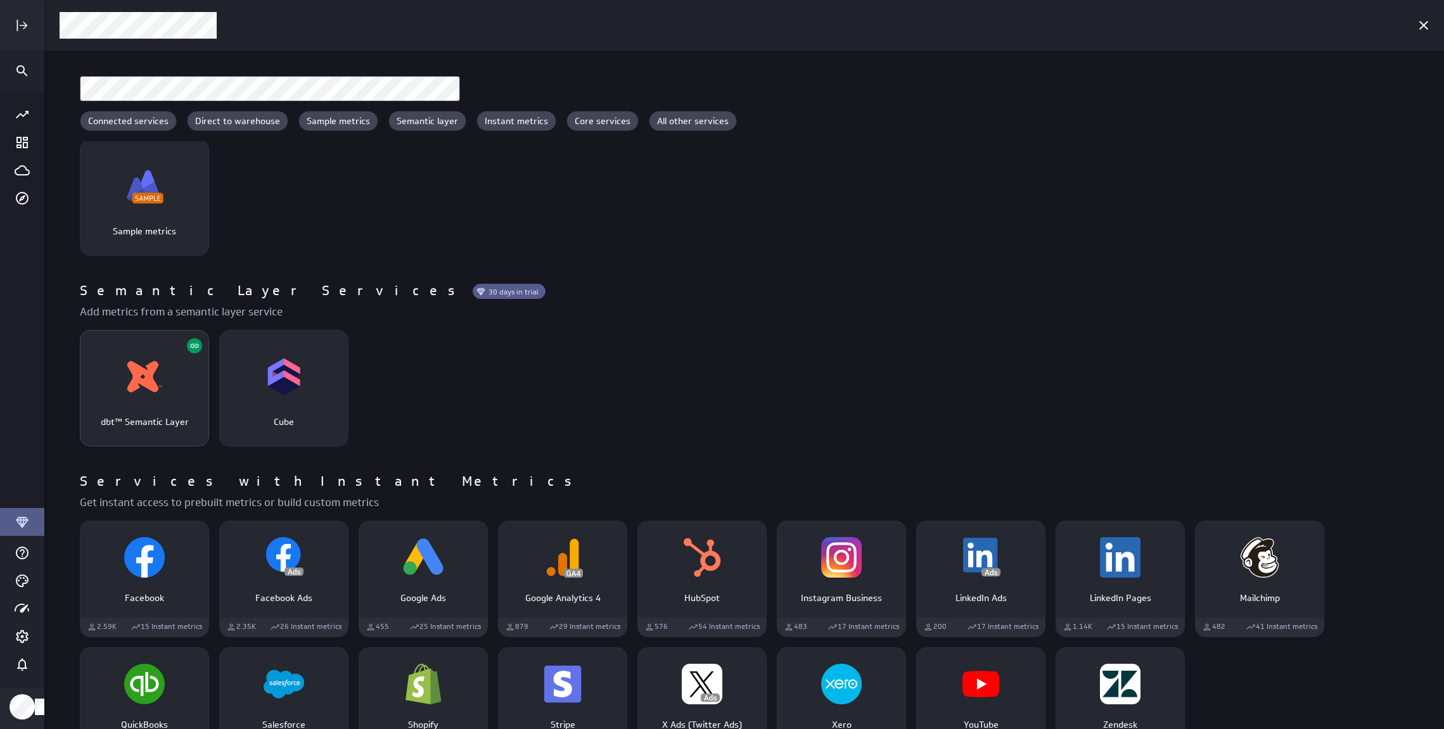
click at [184, 355] on div "dbt™ Semantic Layer" at bounding box center [144, 377] width 128 height 58
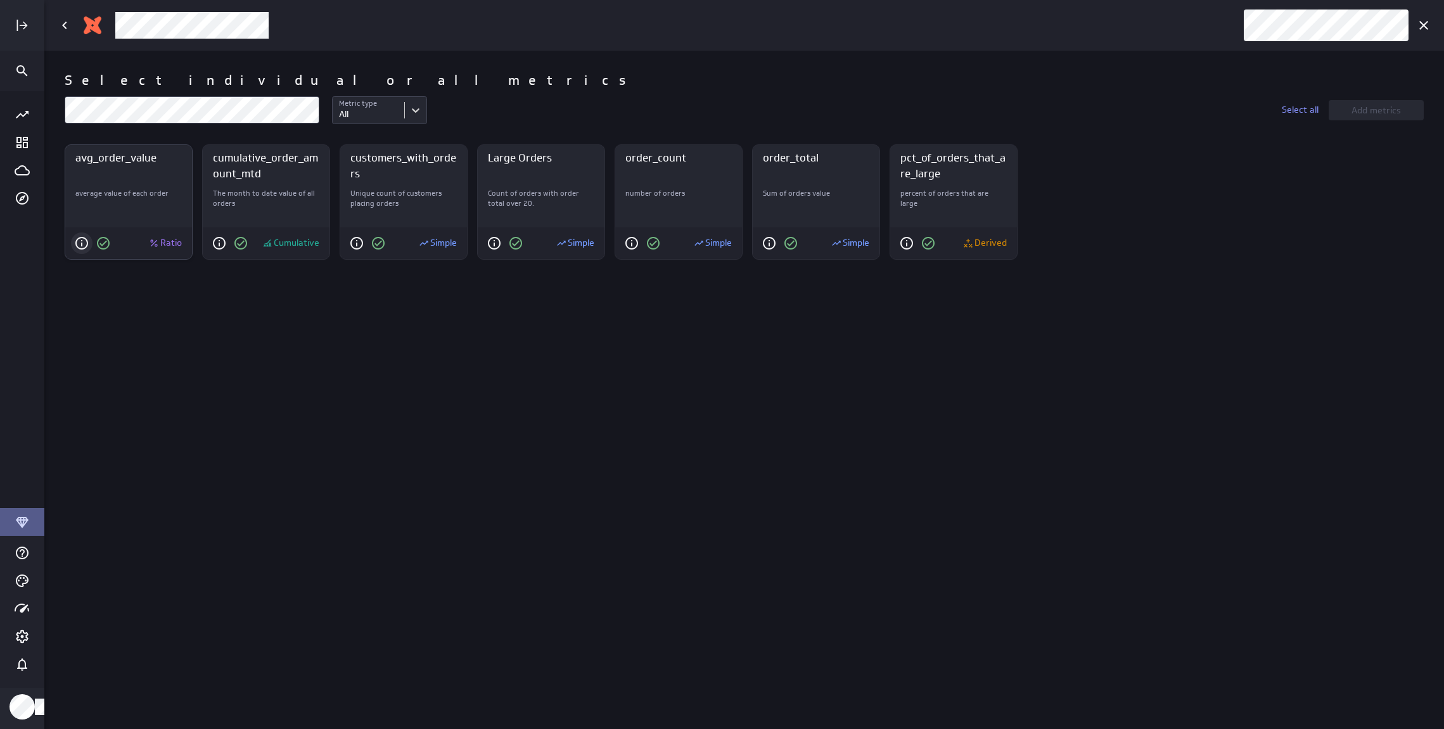
click at [80, 238] on icon "avg_order_value" at bounding box center [81, 243] width 13 height 13
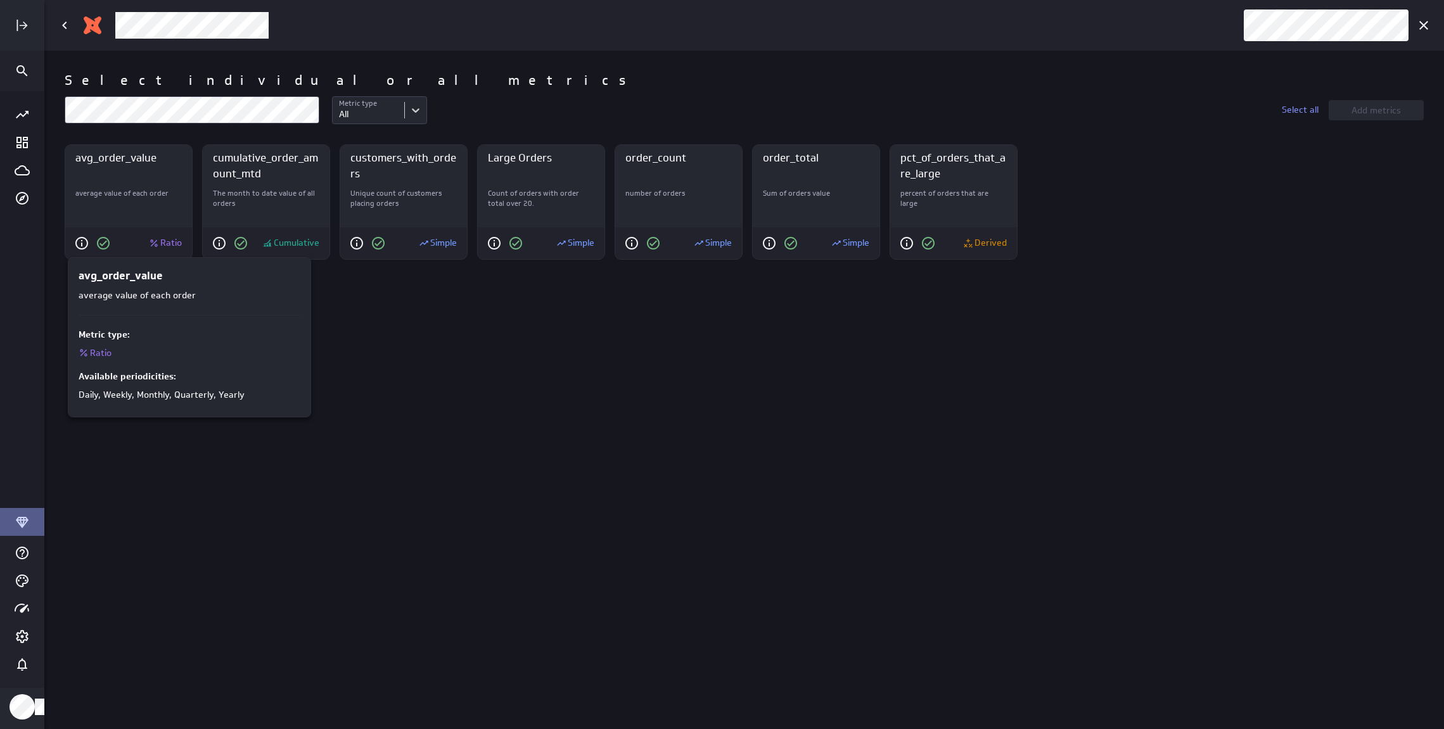
drag, startPoint x: 566, startPoint y: 469, endPoint x: 512, endPoint y: 440, distance: 60.7
click at [557, 464] on div at bounding box center [722, 364] width 1444 height 729
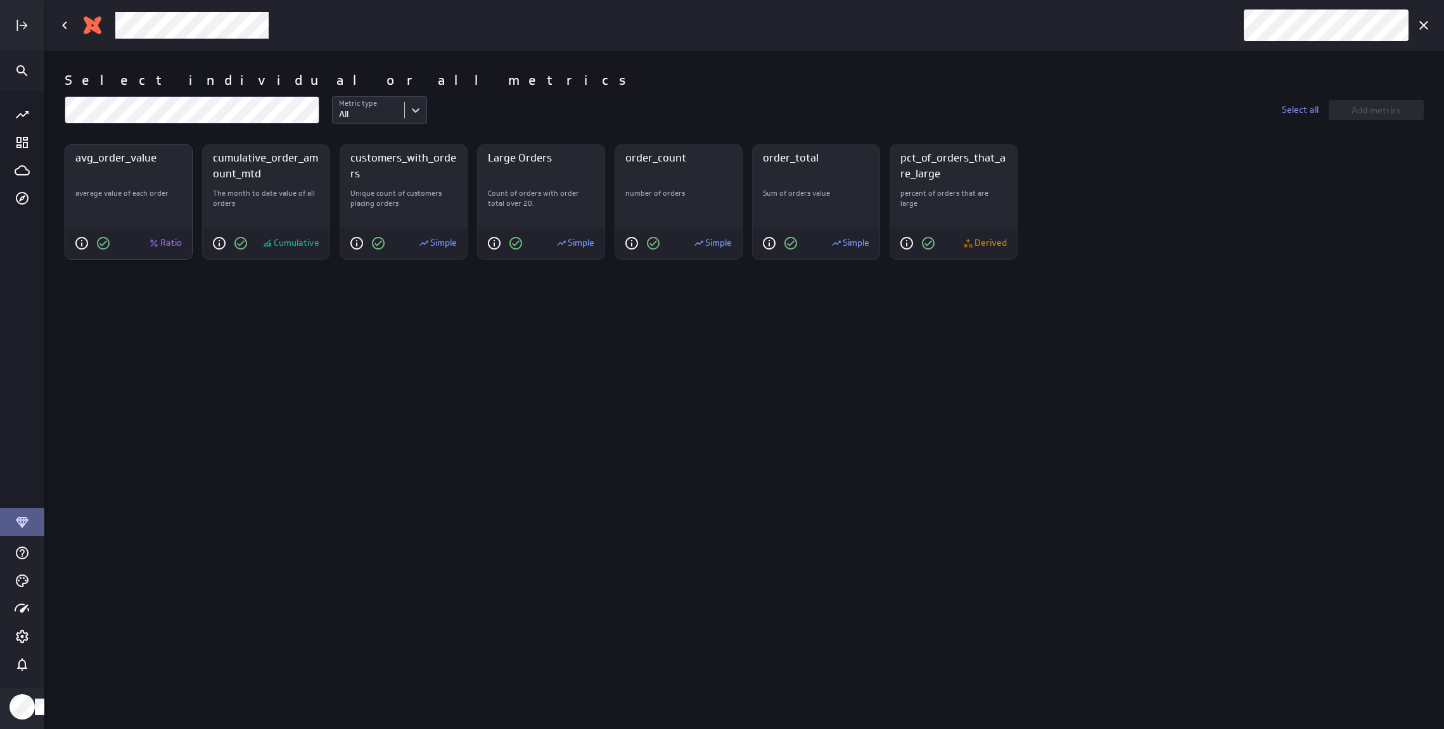
click at [163, 205] on div "average value of each order" at bounding box center [128, 205] width 127 height 44
click at [37, 21] on div "Main Menu" at bounding box center [22, 25] width 44 height 51
click at [20, 27] on icon "Expand" at bounding box center [22, 25] width 15 height 15
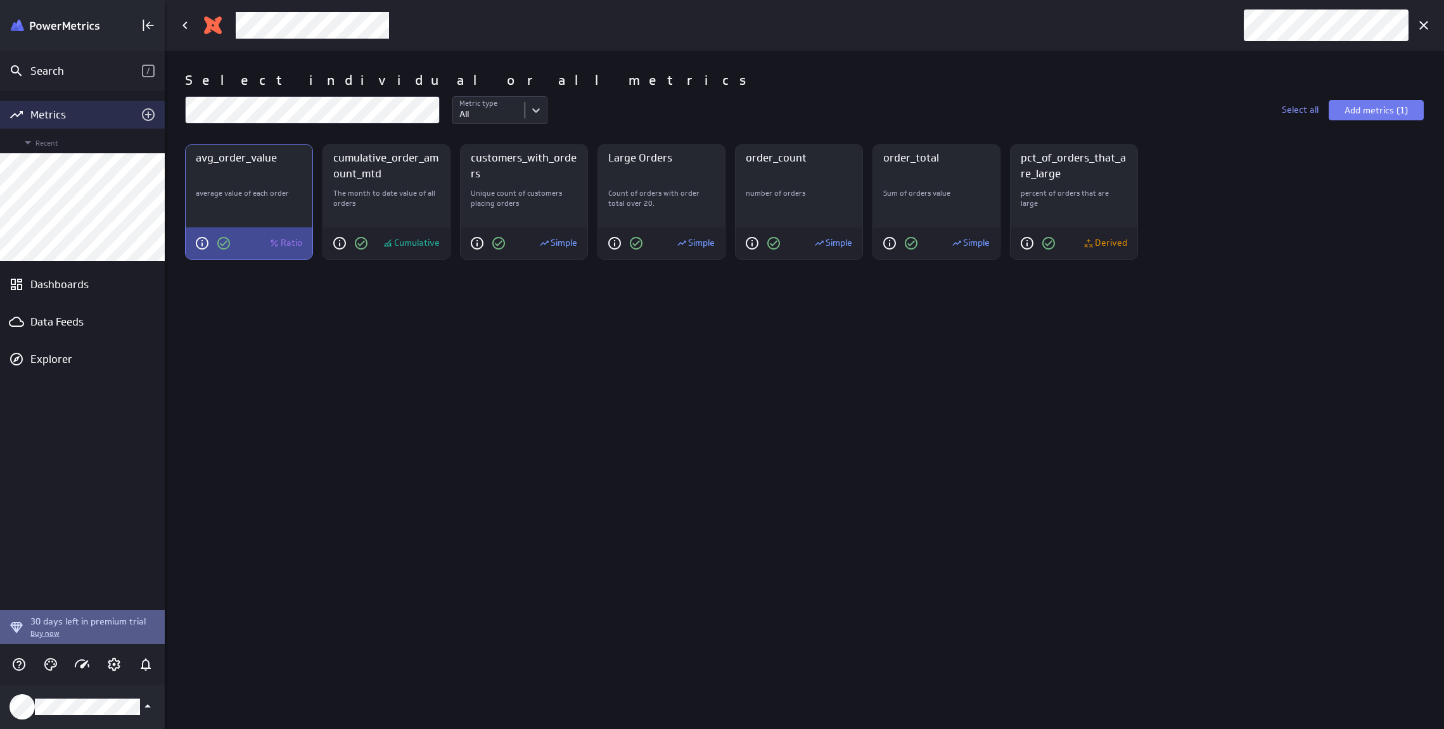
click at [67, 116] on div "Metrics" at bounding box center [82, 115] width 104 height 14
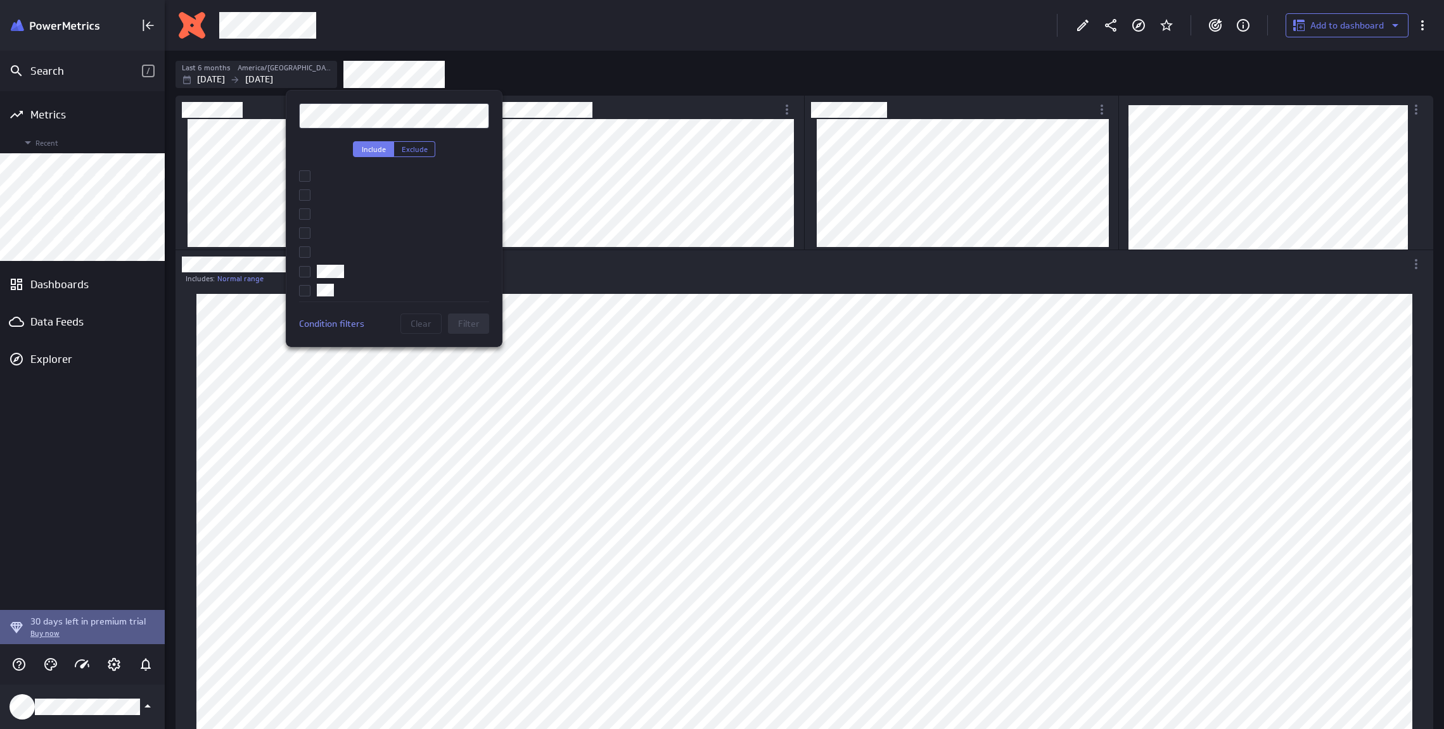
scroll to position [931, 0]
click at [642, 135] on div at bounding box center [722, 364] width 1444 height 729
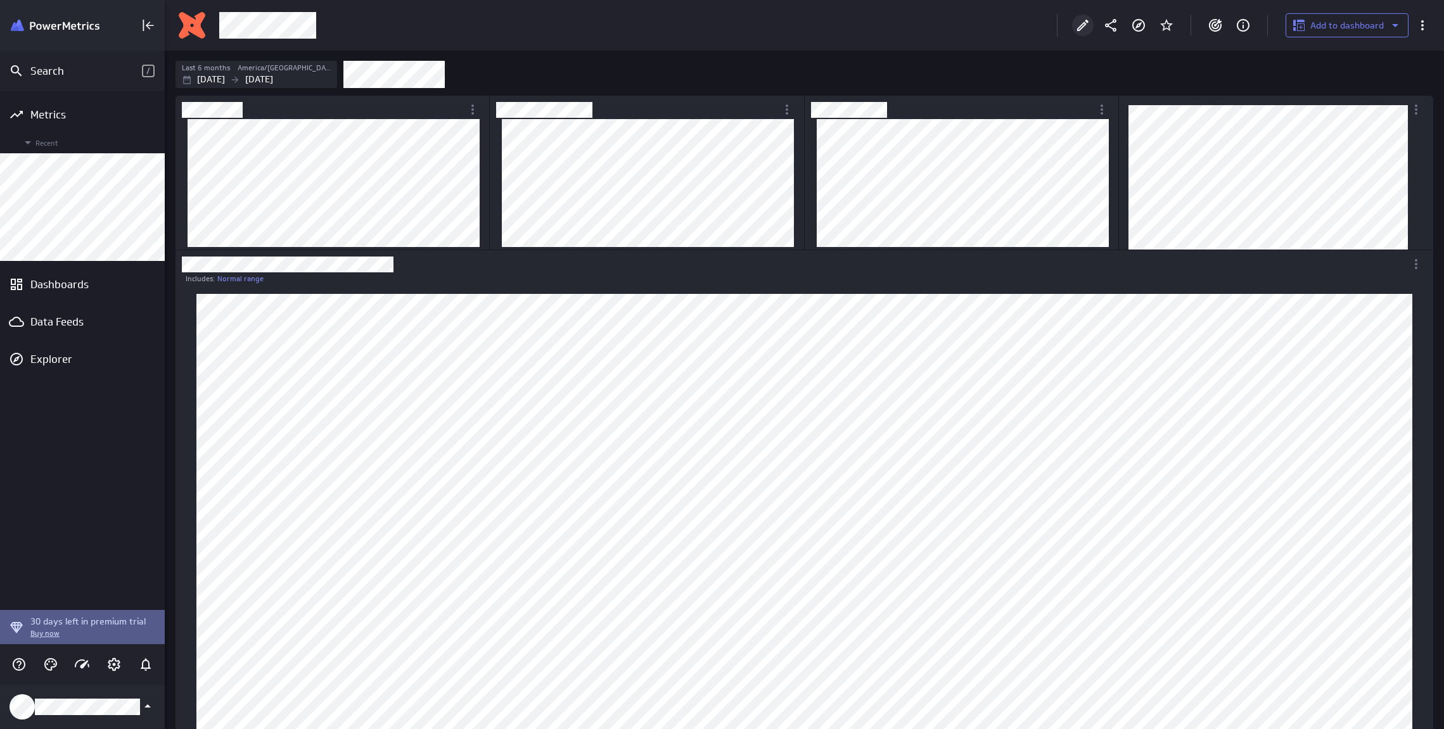
click at [1086, 32] on icon "Edit" at bounding box center [1082, 25] width 15 height 15
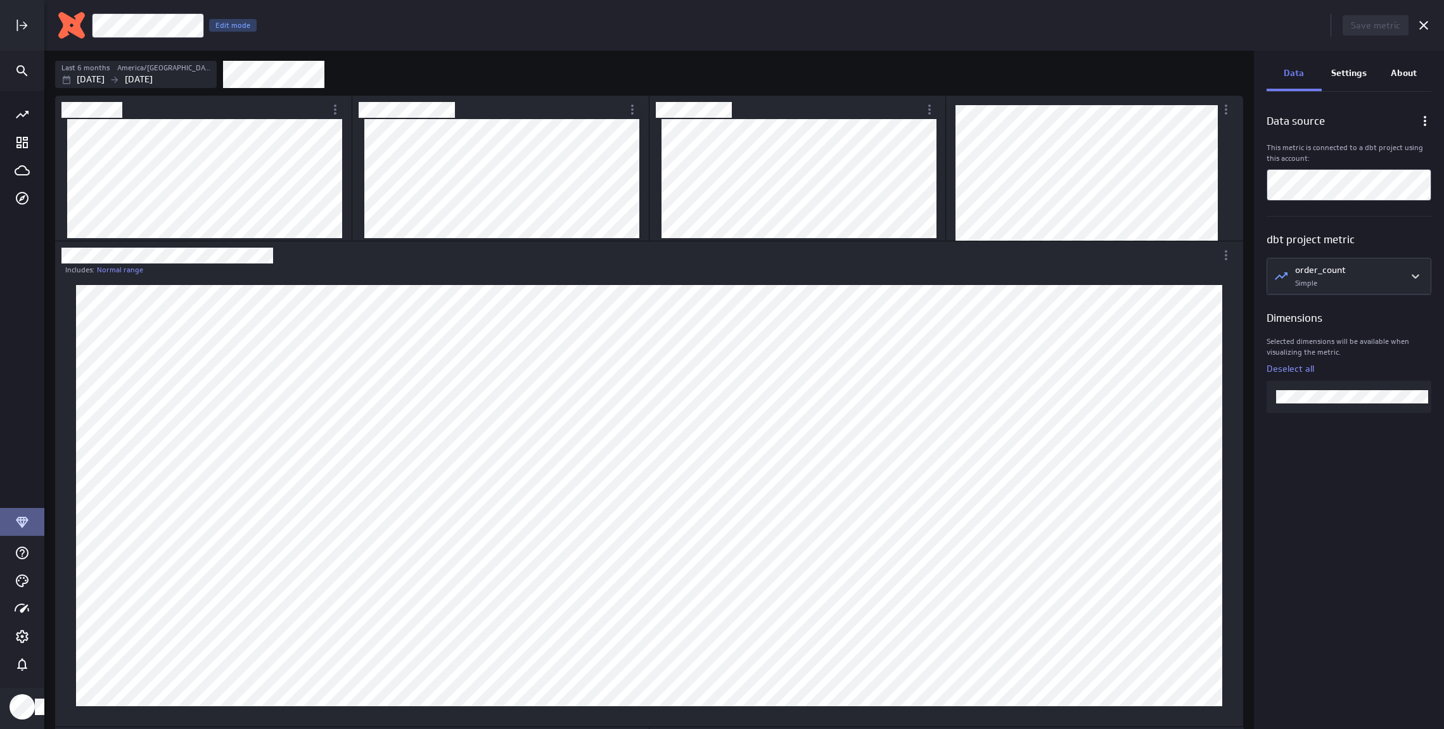
scroll to position [1176, 1207]
click at [1330, 286] on body "Save metric order_count Edit mode Last 6 months America/Toronto Mar 01 2025 Aug…" at bounding box center [722, 364] width 1444 height 729
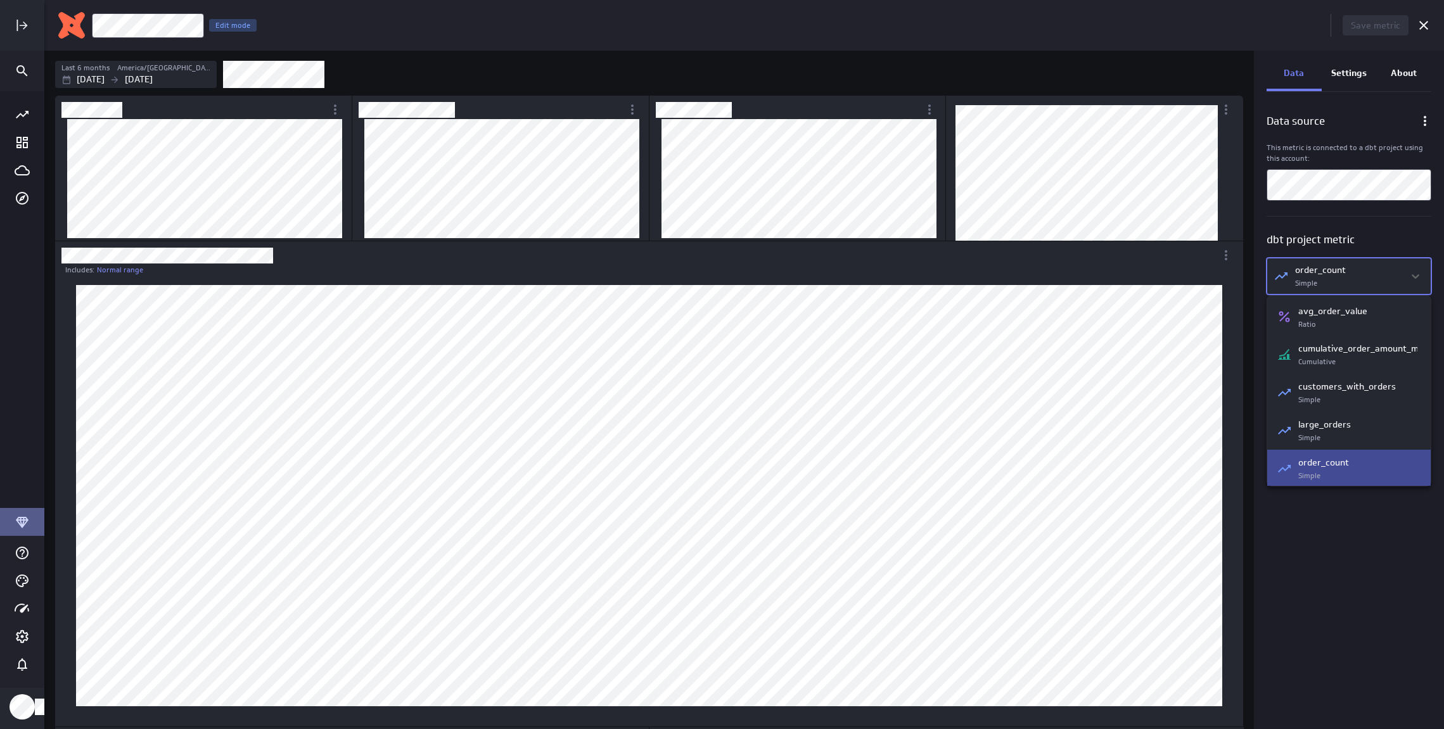
click at [1401, 600] on div at bounding box center [722, 364] width 1444 height 729
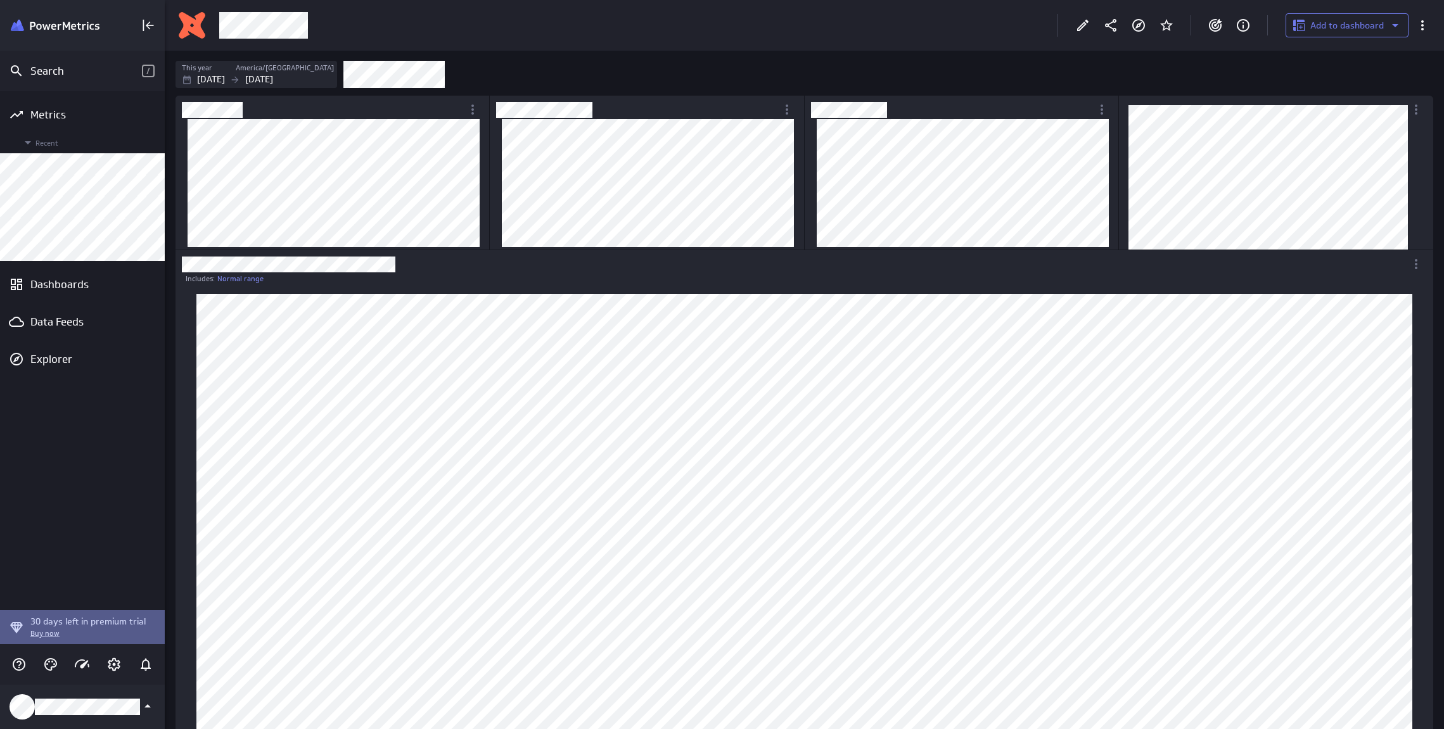
scroll to position [1245, 1277]
click at [1082, 32] on icon "Edit" at bounding box center [1082, 25] width 15 height 15
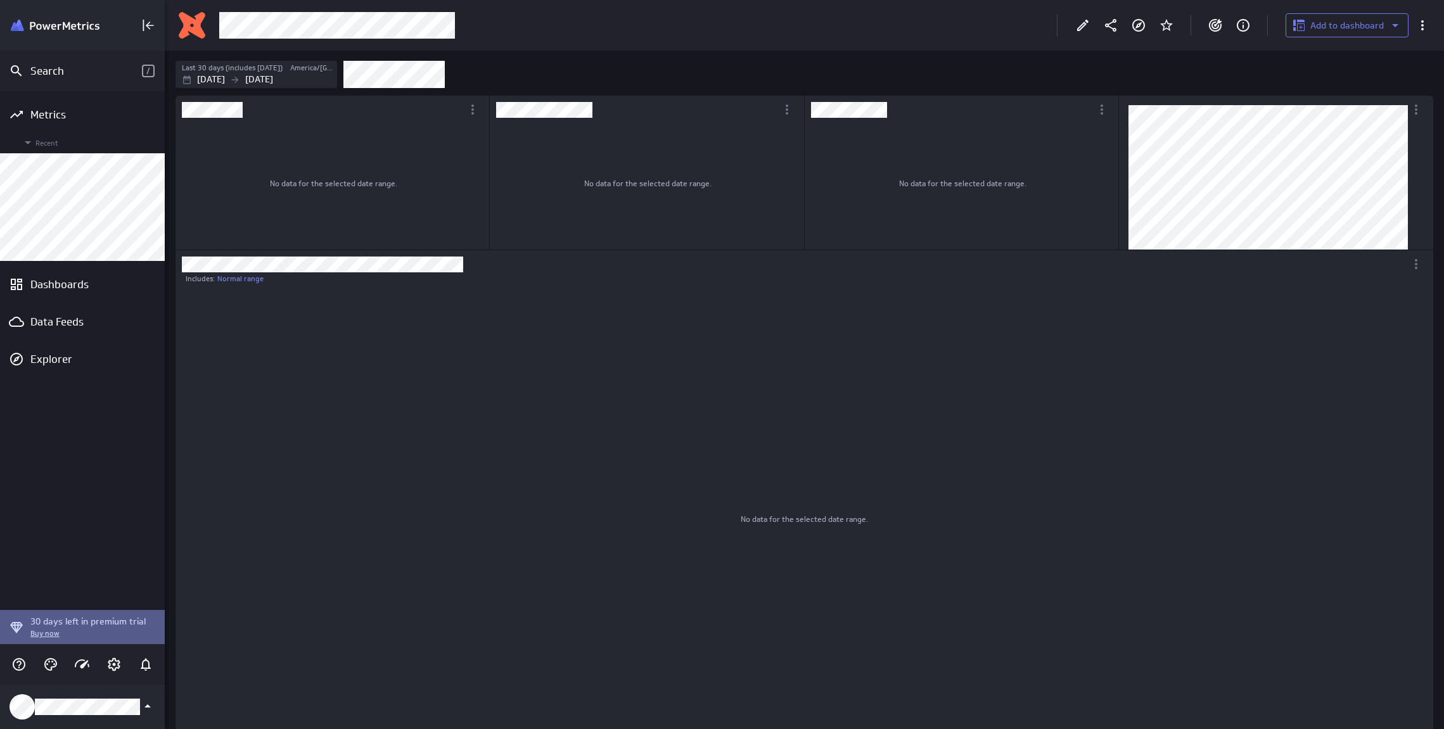
scroll to position [1245, 1277]
click at [1079, 32] on icon "Edit" at bounding box center [1082, 25] width 15 height 15
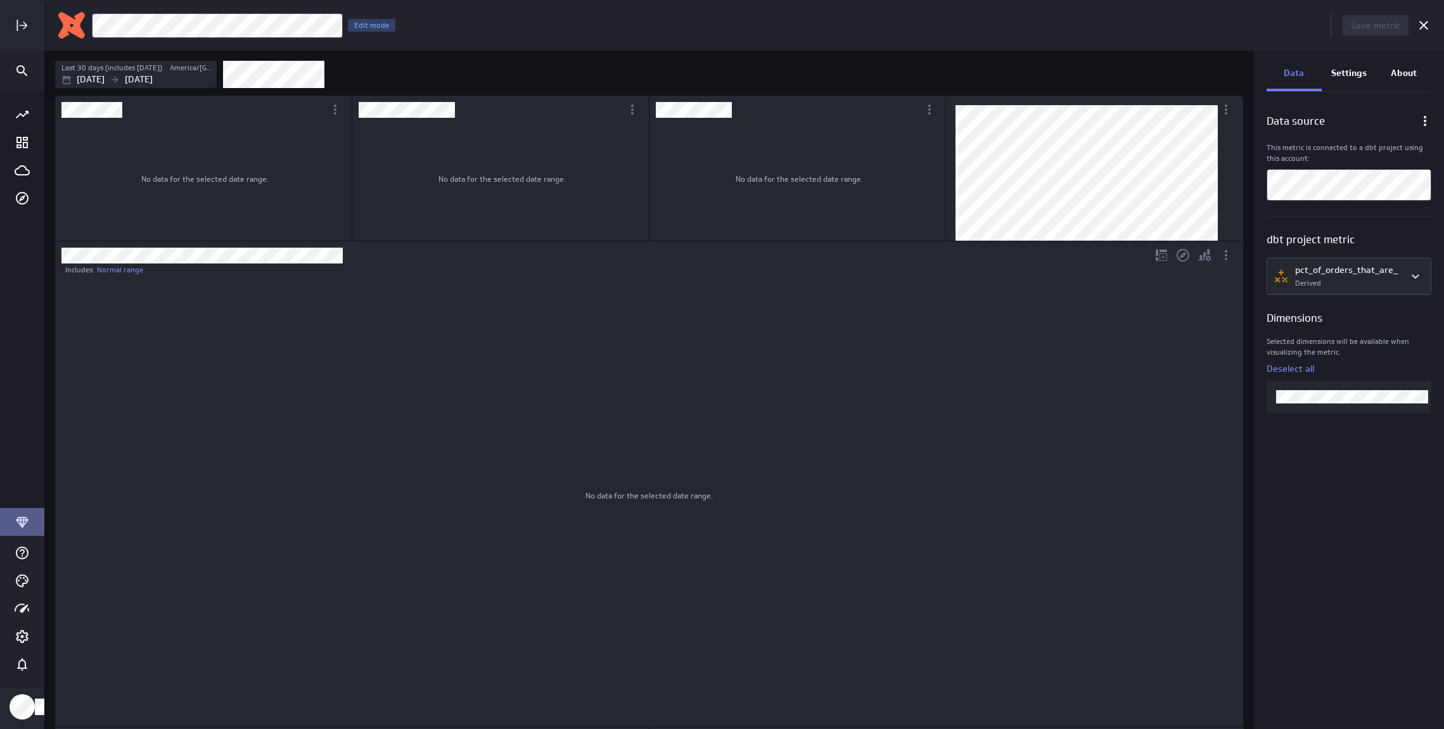
click at [239, 267] on div "Includes: Normal range" at bounding box center [648, 270] width 1166 height 11
drag, startPoint x: 272, startPoint y: 298, endPoint x: 280, endPoint y: 316, distance: 19.3
click at [280, 316] on div "Customer | Customer name" at bounding box center [304, 313] width 150 height 30
click at [280, 316] on div at bounding box center [722, 364] width 1444 height 729
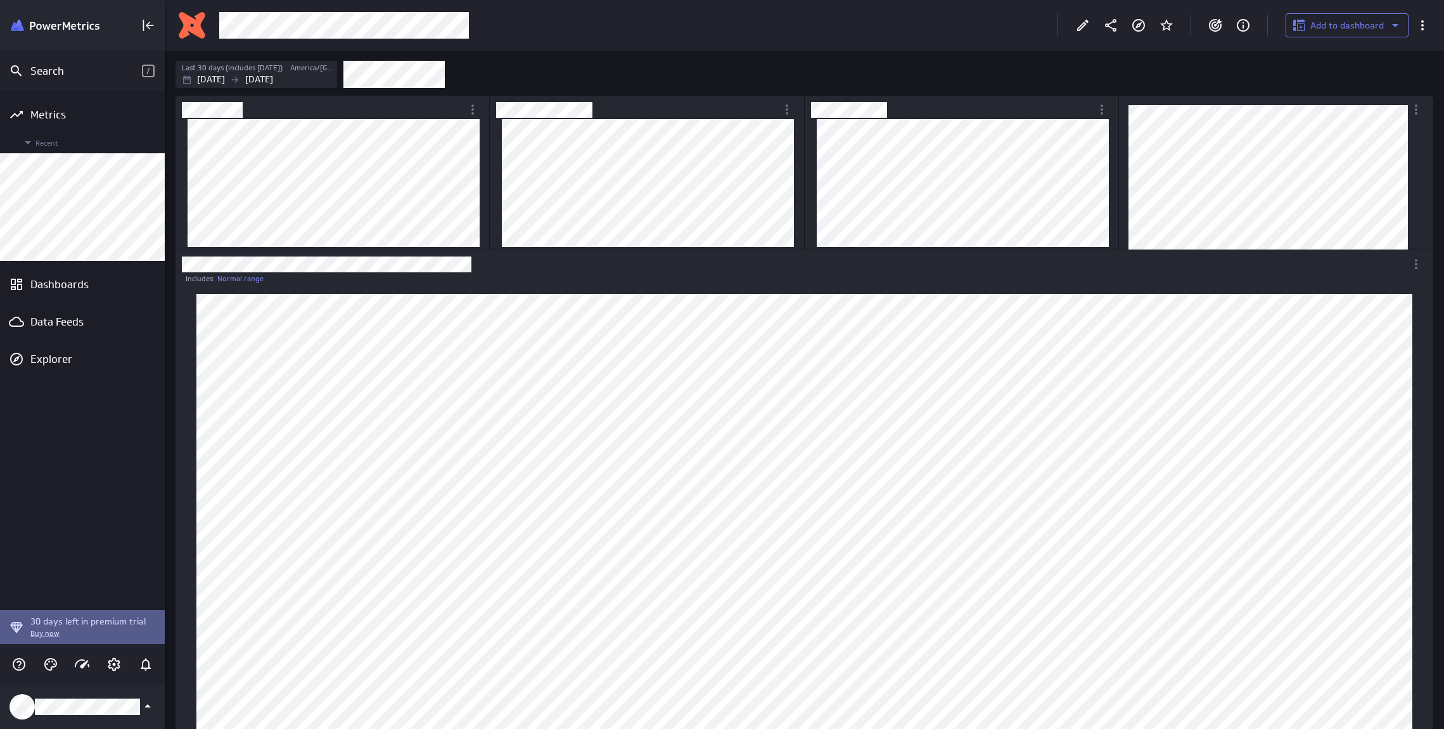
scroll to position [1245, 1277]
click at [1076, 35] on div at bounding box center [1083, 25] width 28 height 28
click at [1411, 262] on icon "More actions" at bounding box center [1415, 264] width 15 height 15
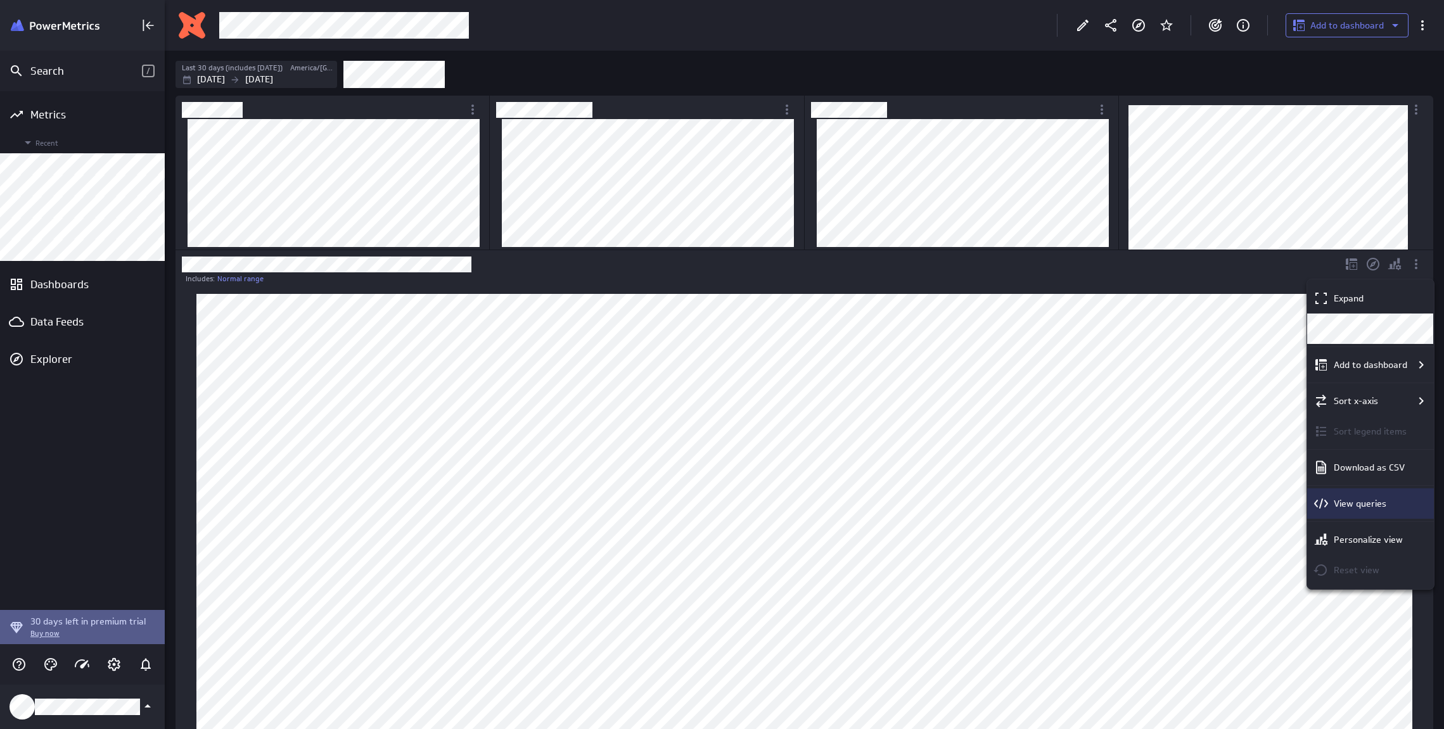
click at [1358, 507] on p "View queries" at bounding box center [1360, 503] width 53 height 13
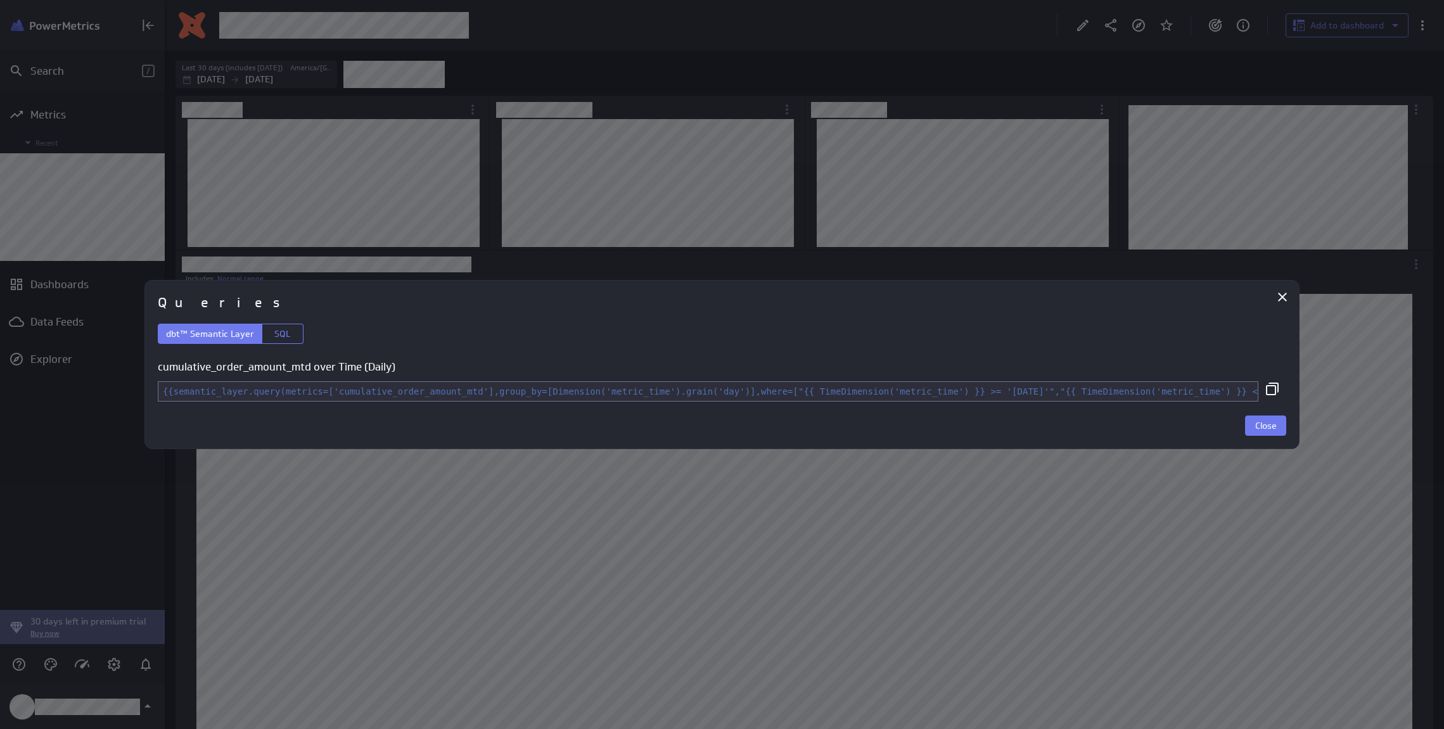
click at [1287, 449] on div "Queries dbt™ Semantic Layer SQL cumulative_order_amount_mtd over Time (Daily) {…" at bounding box center [721, 364] width 1155 height 169
click at [1274, 431] on span "Close" at bounding box center [1266, 425] width 22 height 11
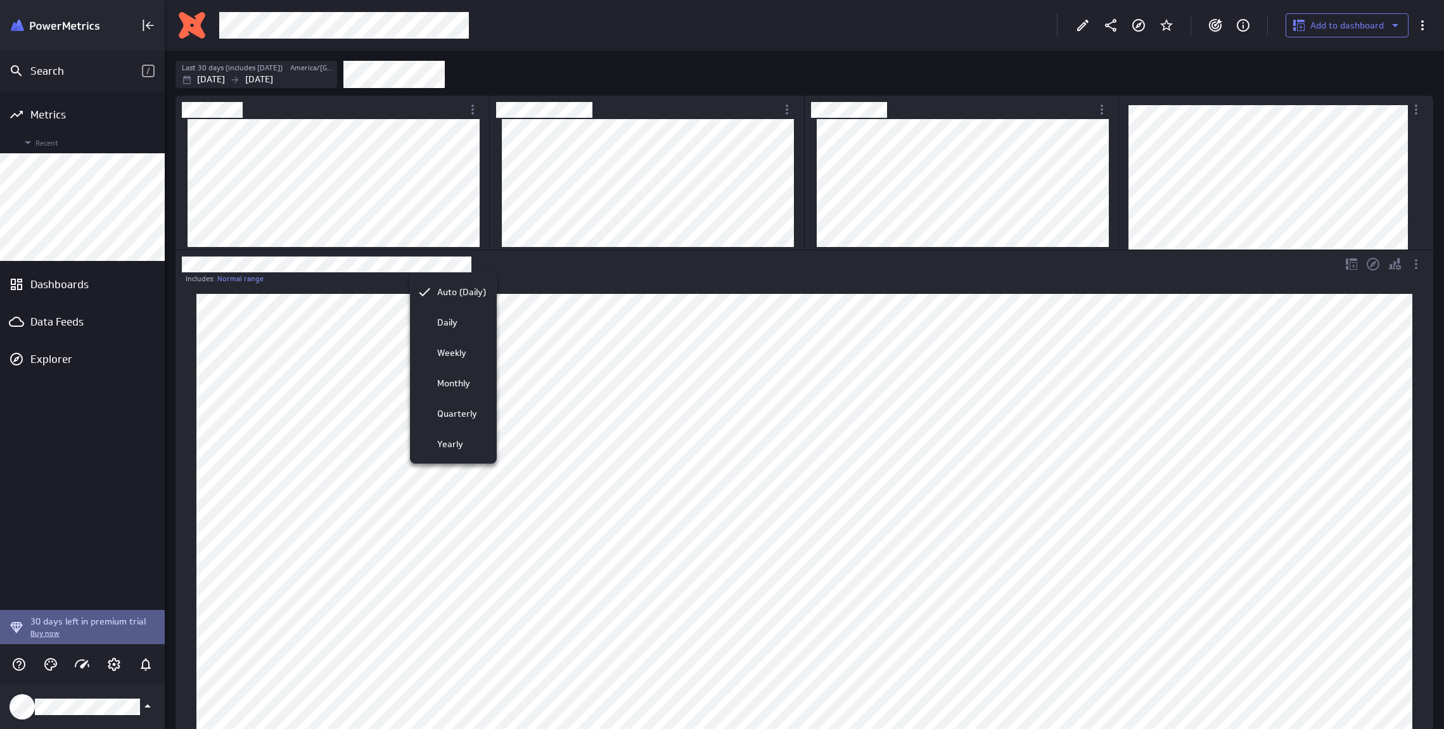
click at [362, 253] on div at bounding box center [722, 364] width 1444 height 729
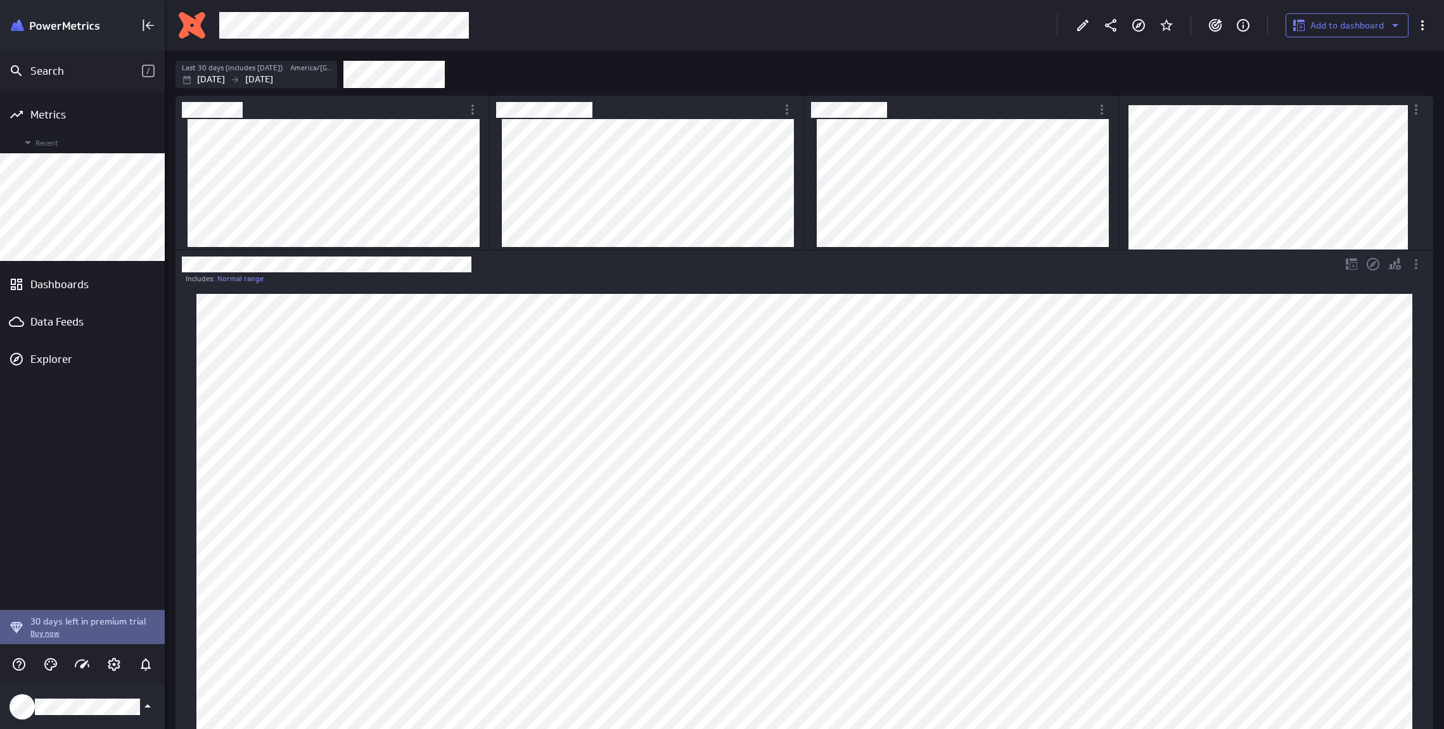
click at [366, 260] on div at bounding box center [722, 364] width 1444 height 729
click at [386, 314] on div "Customer | Customer name" at bounding box center [432, 322] width 150 height 30
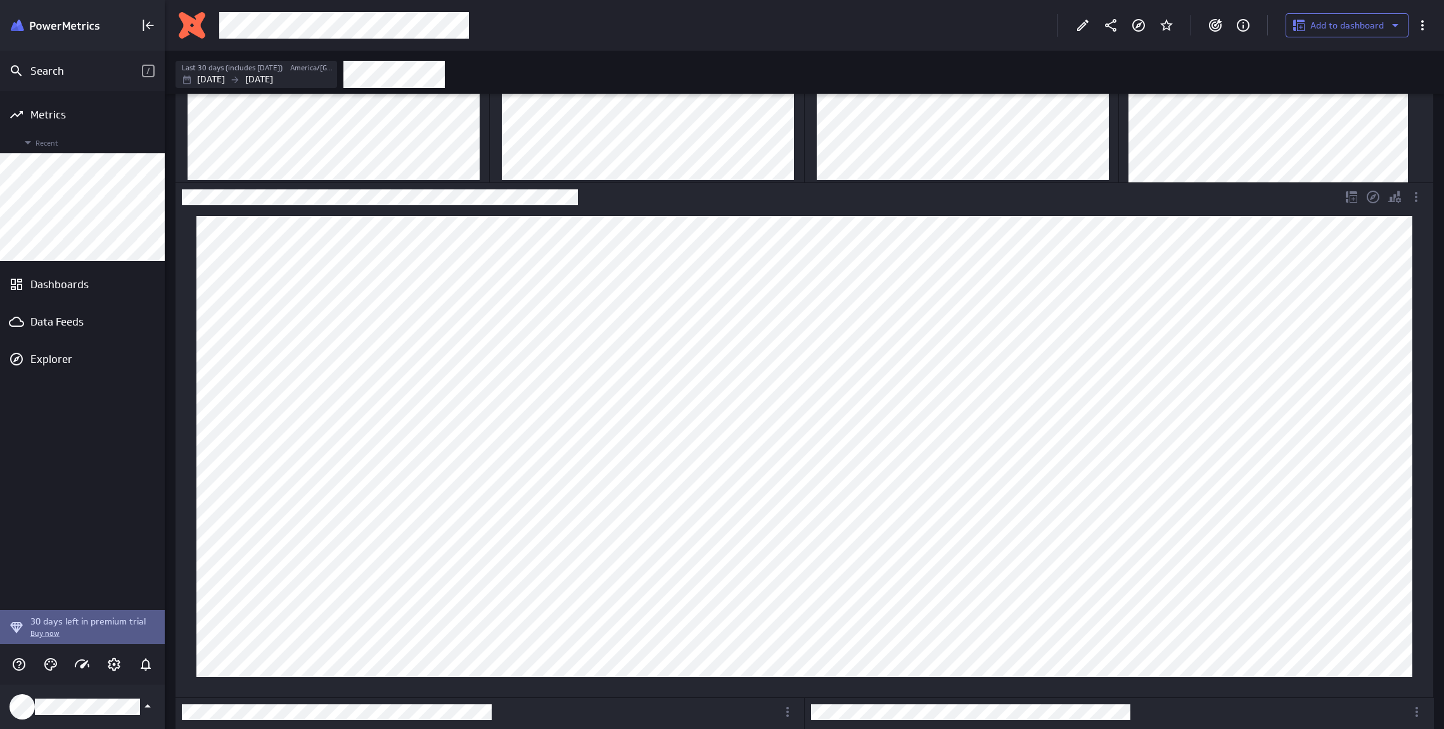
scroll to position [63, 0]
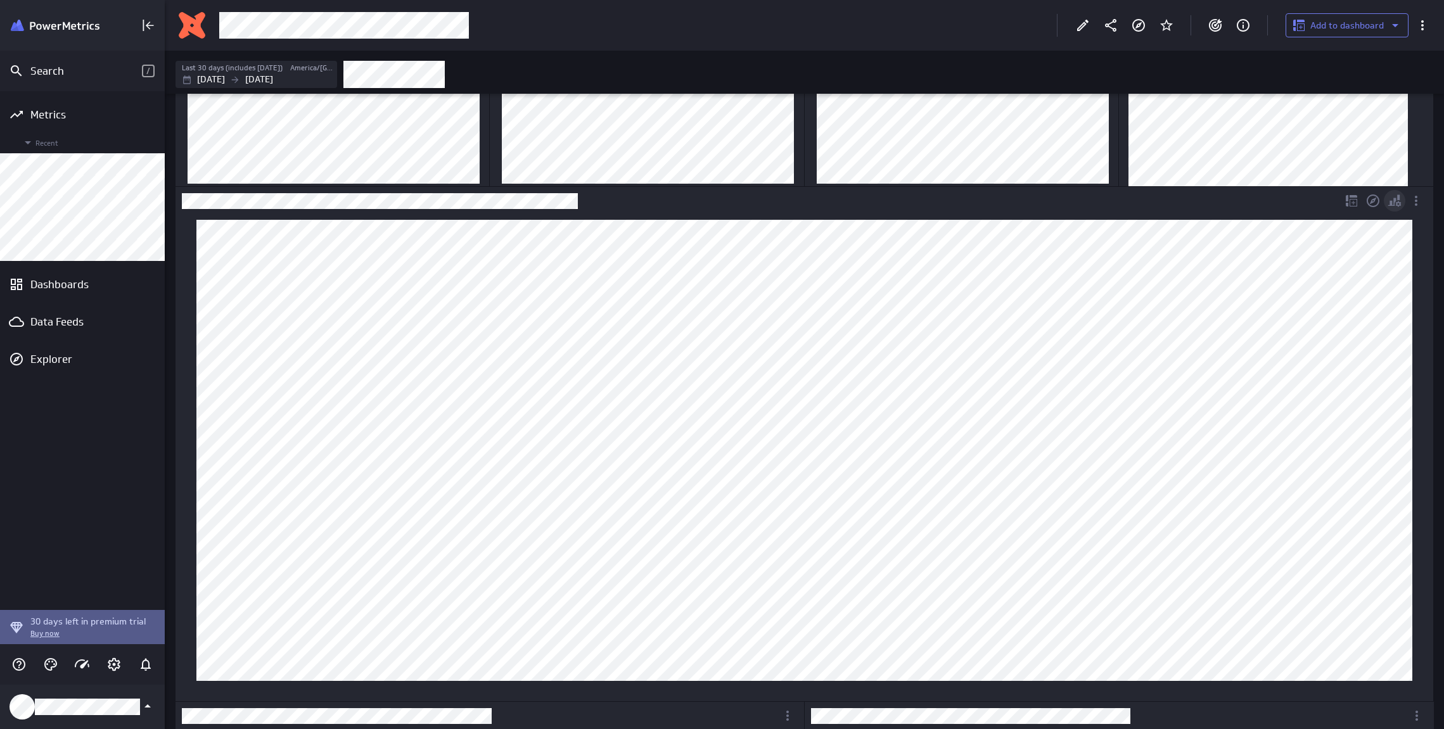
click at [1385, 203] on div "Personalize view" at bounding box center [1395, 201] width 22 height 22
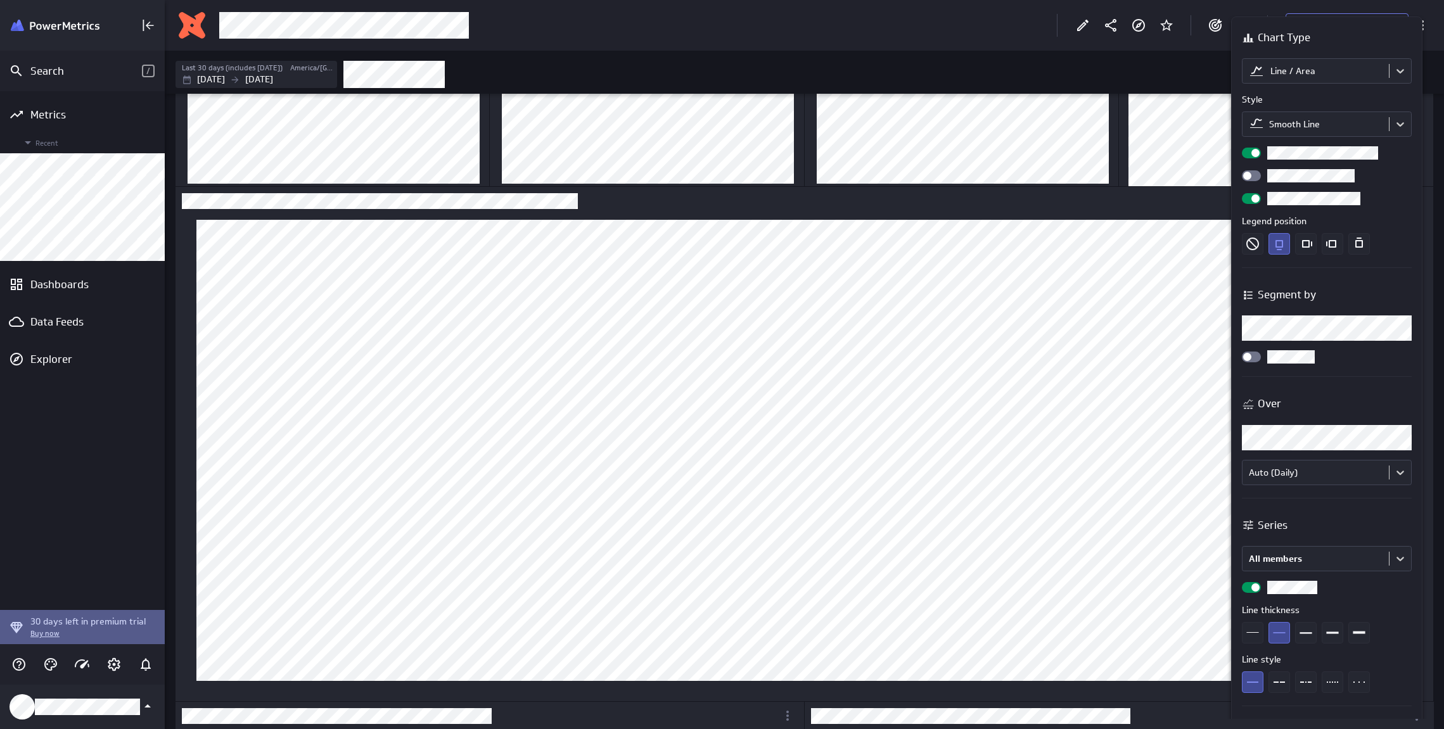
click at [1100, 214] on div at bounding box center [722, 364] width 1444 height 729
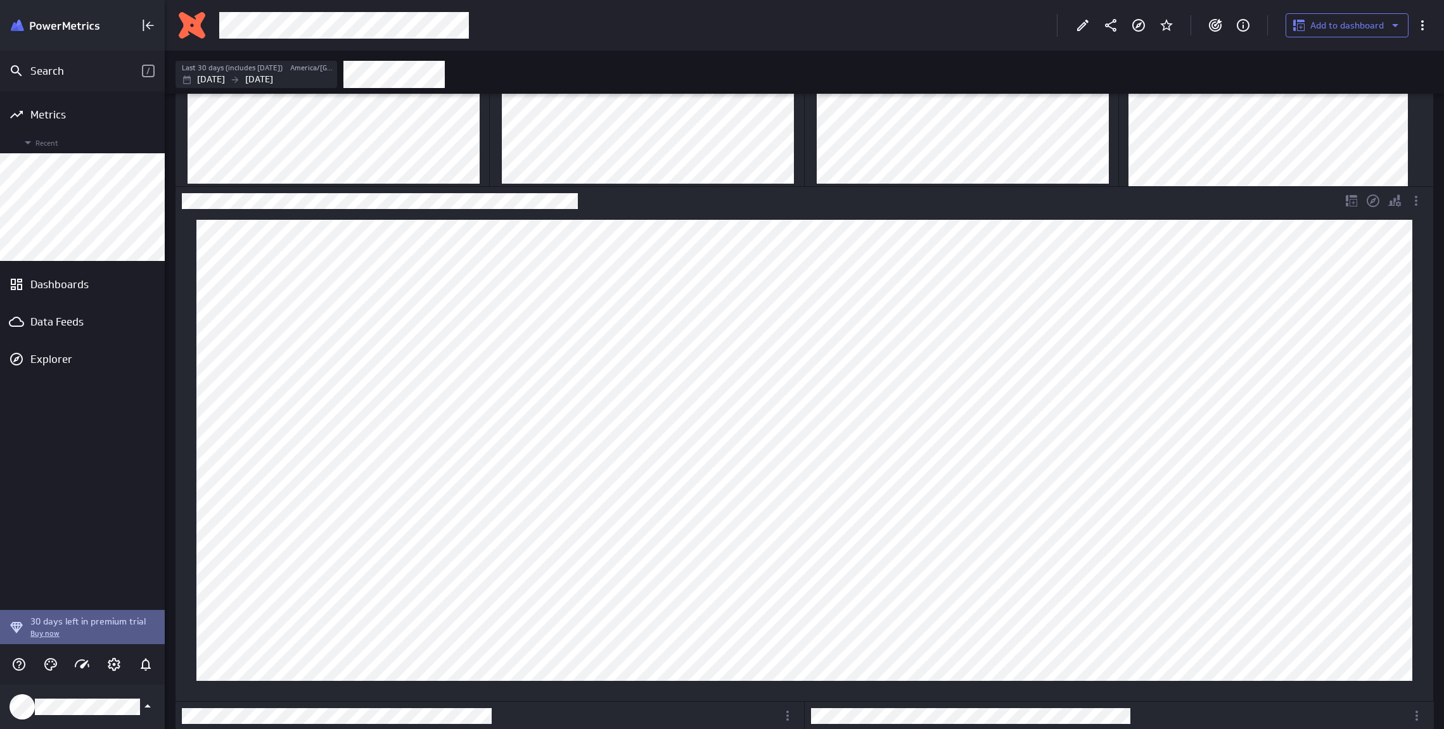
click at [1429, 197] on div "Dashboard Widget" at bounding box center [1419, 201] width 28 height 28
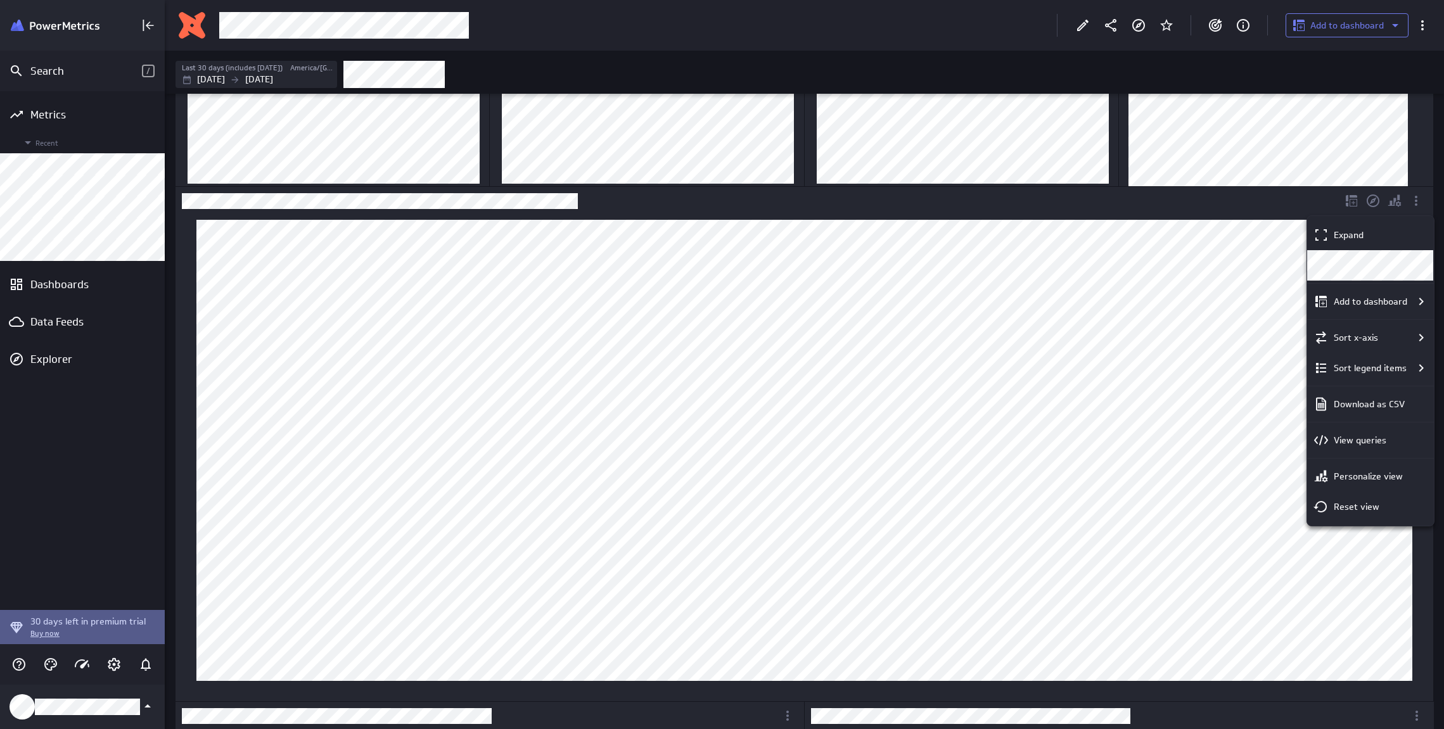
drag, startPoint x: 1429, startPoint y: 197, endPoint x: 1418, endPoint y: 203, distance: 12.5
click at [1429, 197] on div at bounding box center [722, 364] width 1444 height 729
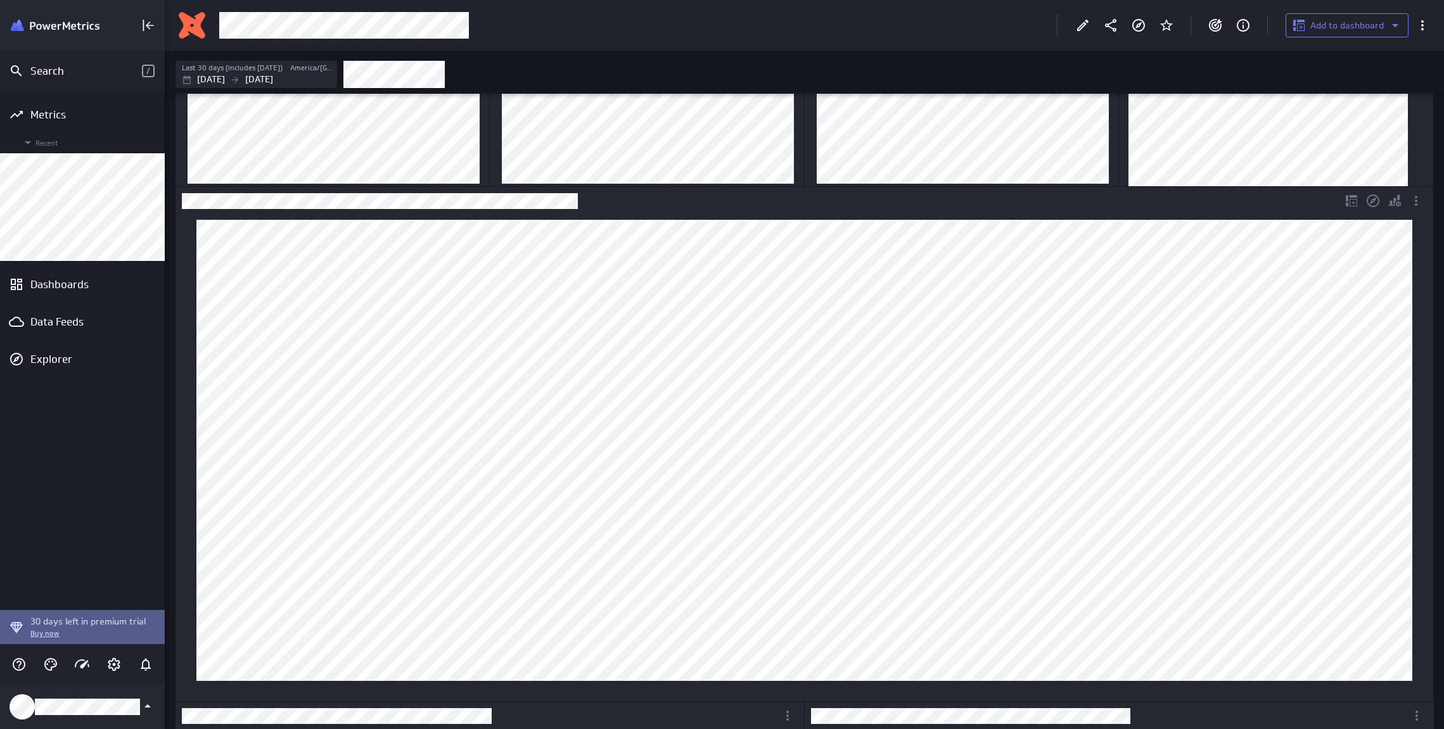
click at [1418, 203] on div at bounding box center [722, 364] width 1444 height 729
click at [1418, 204] on icon "More actions" at bounding box center [1415, 200] width 15 height 15
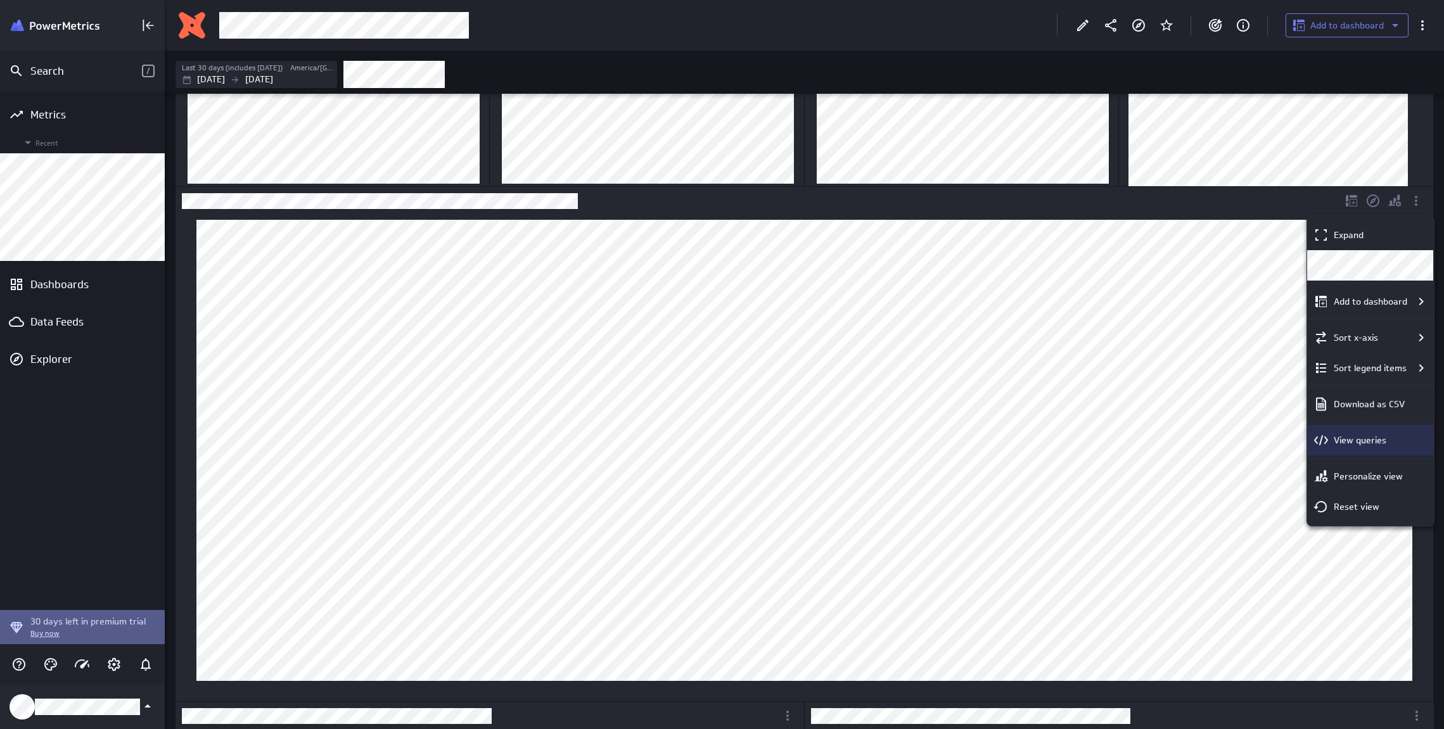
click at [1387, 448] on div "View queries" at bounding box center [1370, 440] width 127 height 30
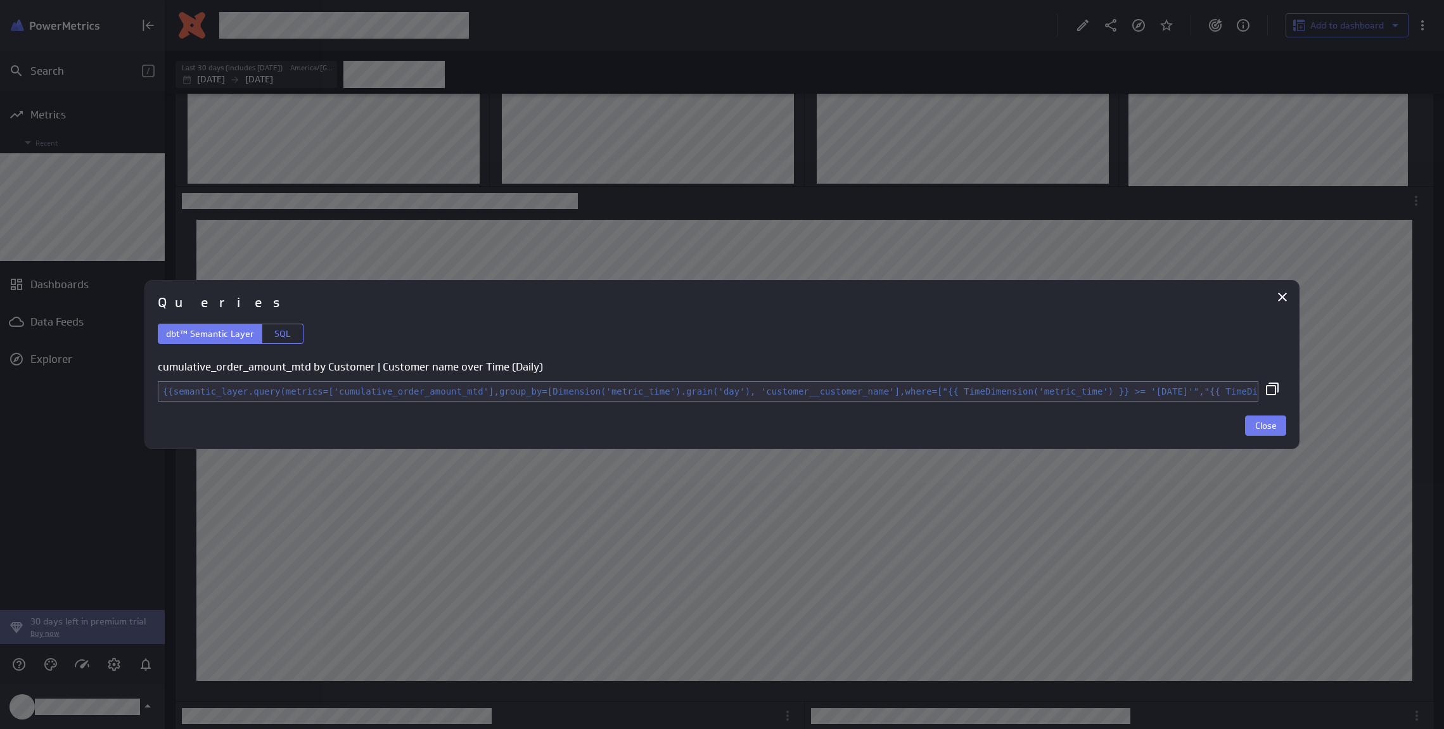
click at [1290, 280] on div "Queries dbt™ Semantic Layer SQL cumulative_order_amount_mtd by Customer | Custo…" at bounding box center [721, 364] width 1155 height 169
click at [1287, 290] on icon "Close" at bounding box center [1282, 297] width 15 height 15
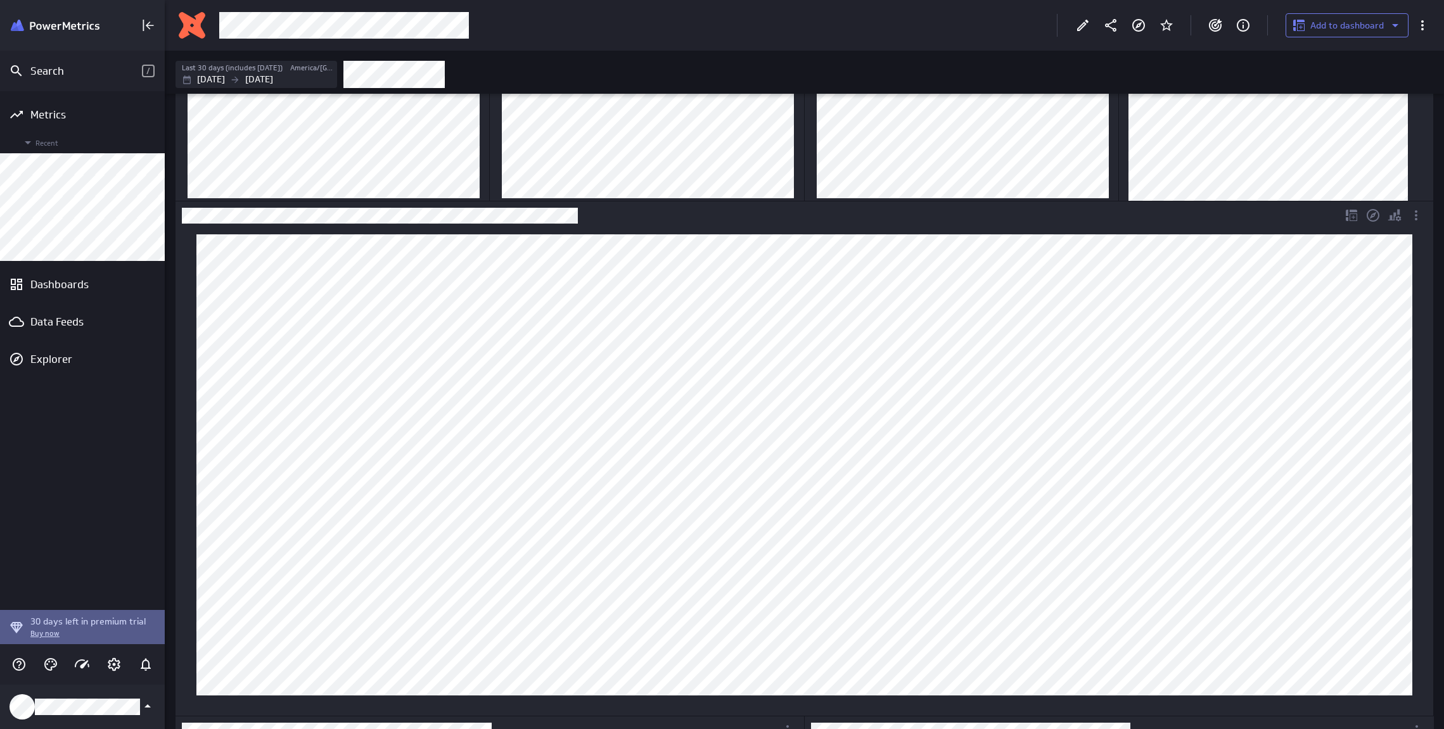
scroll to position [0, 0]
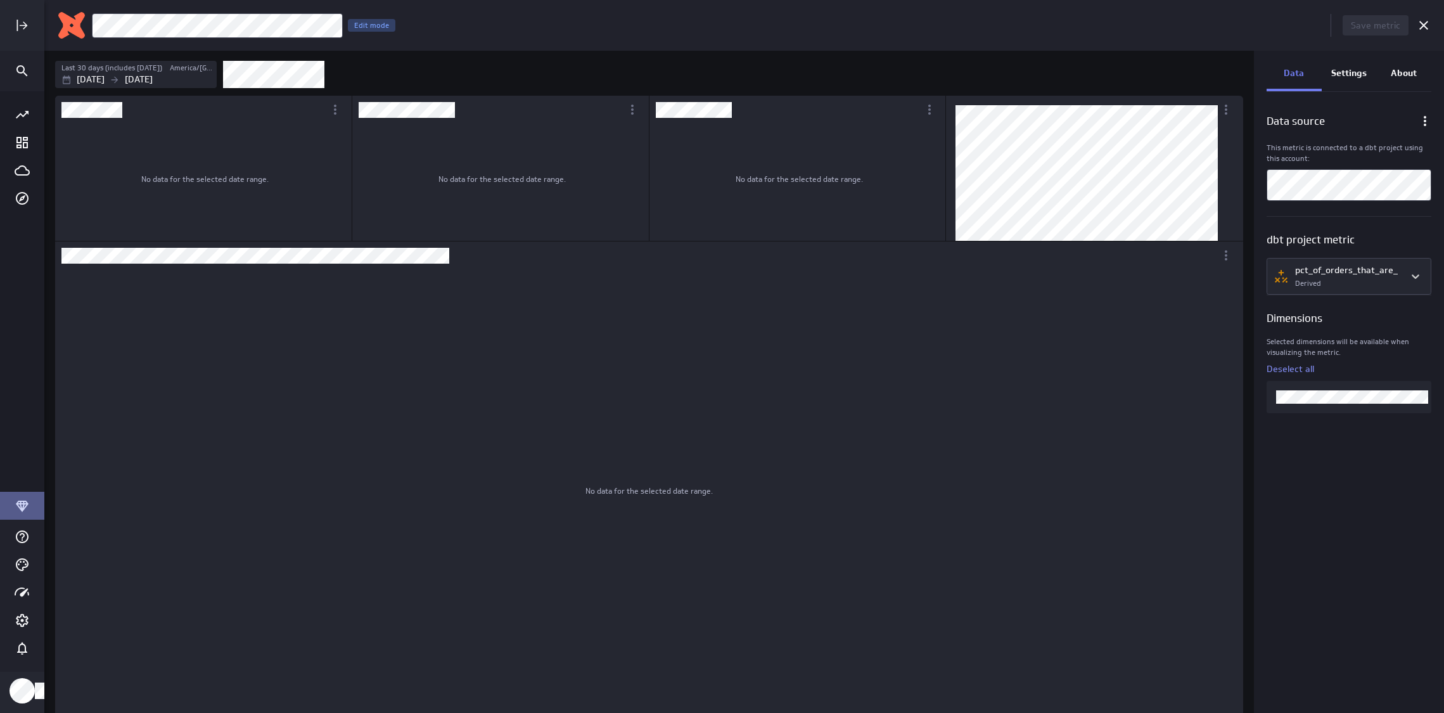
scroll to position [732, 1419]
click at [1365, 442] on div "Data source This metric is connected to a dbt project using this account: dbt p…" at bounding box center [1349, 405] width 190 height 614
drag, startPoint x: 1318, startPoint y: 55, endPoint x: 1354, endPoint y: 71, distance: 39.4
click at [1328, 61] on div "Data Settings About Data source This metric is connected to a dbt project using…" at bounding box center [1349, 382] width 190 height 662
click at [1354, 71] on p "Settings" at bounding box center [1348, 73] width 35 height 13
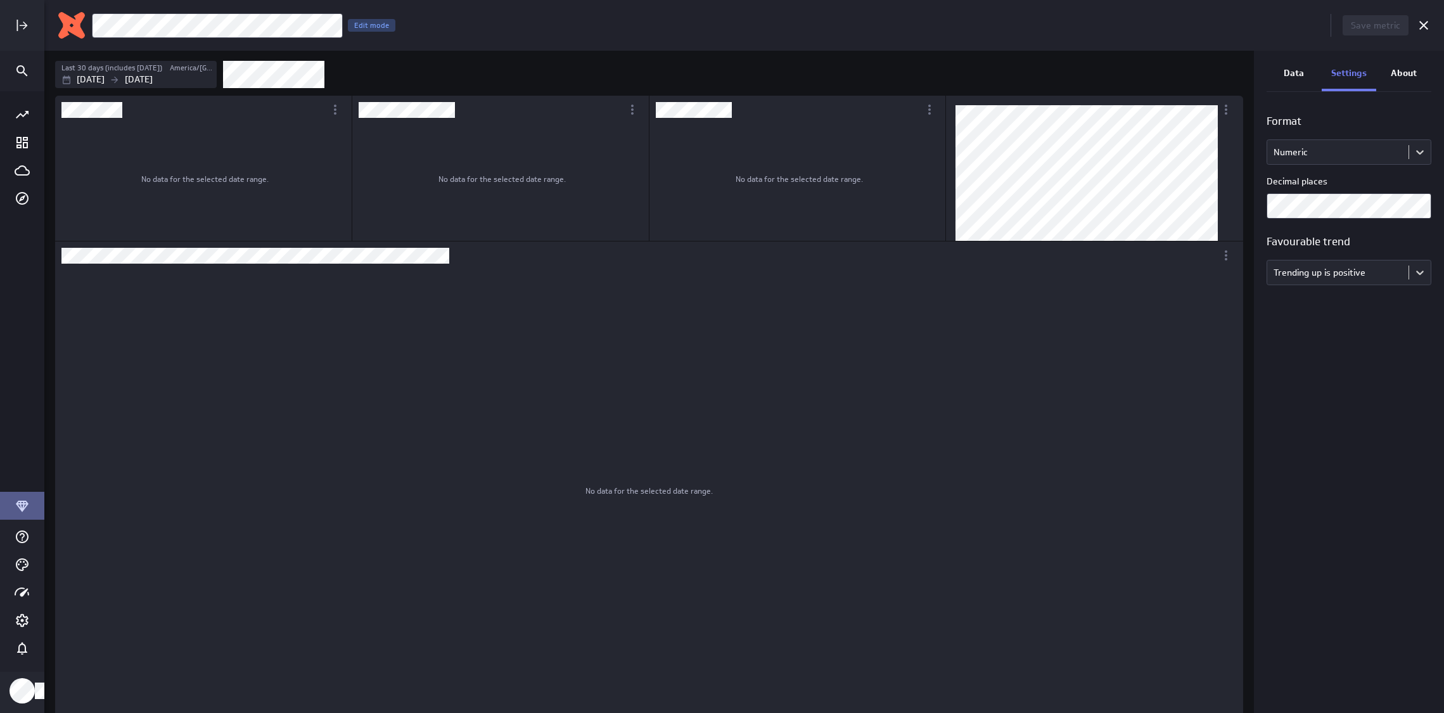
click at [1403, 67] on p "About" at bounding box center [1404, 73] width 26 height 13
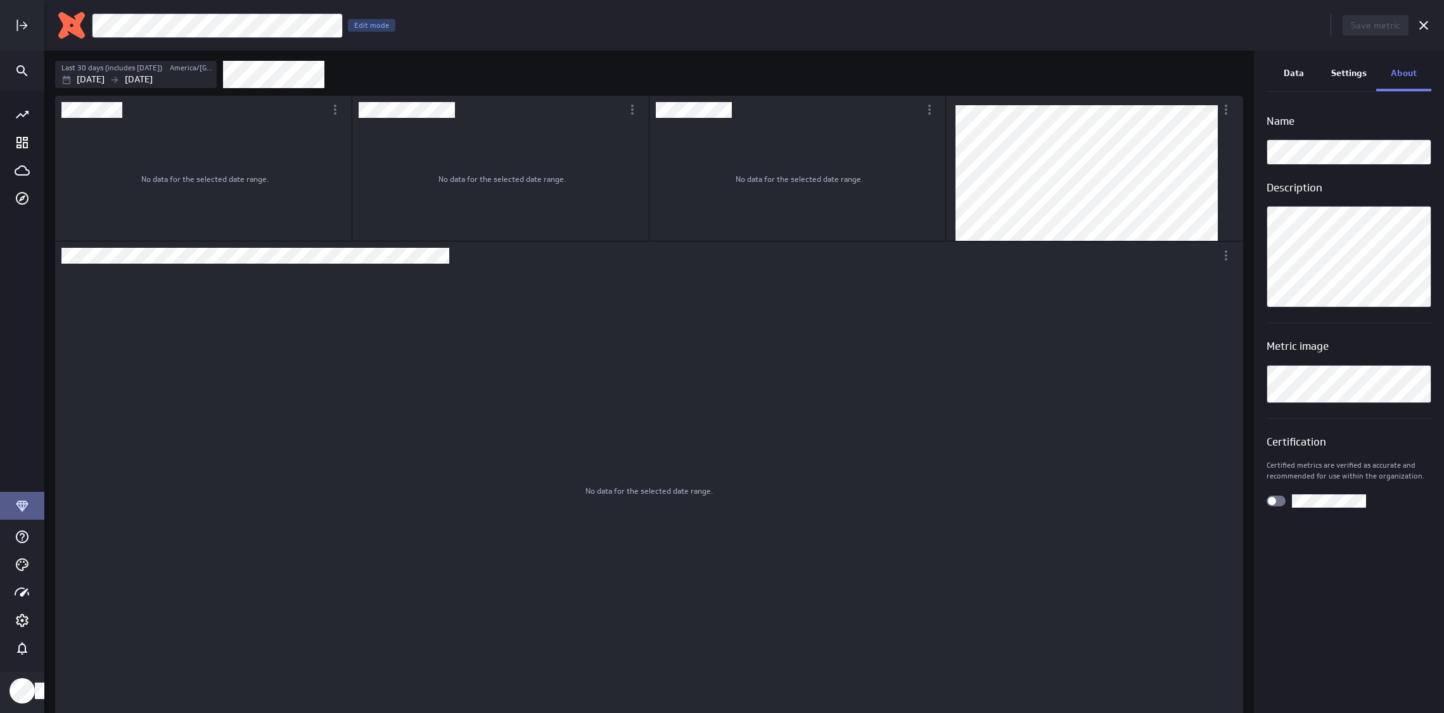
click at [1285, 67] on p "Data" at bounding box center [1293, 73] width 20 height 13
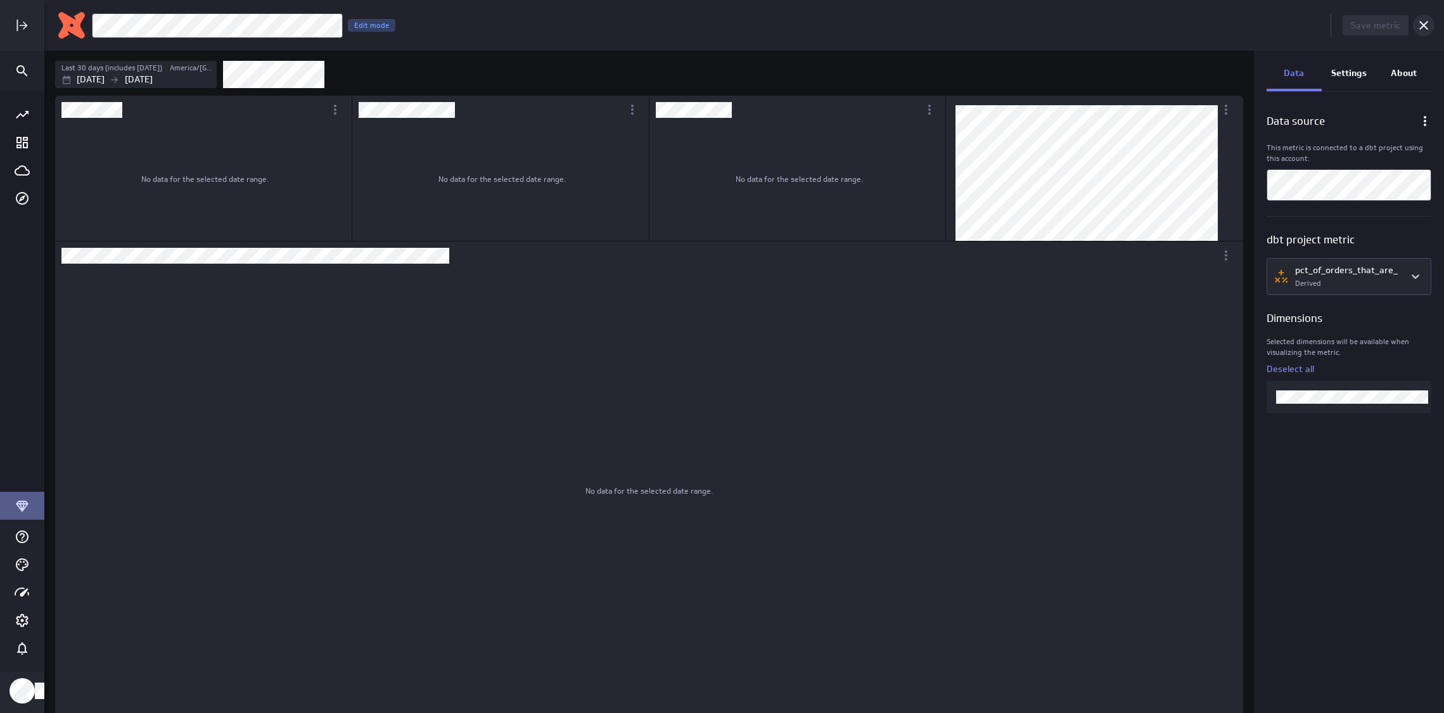
click at [1430, 27] on icon "Cancel" at bounding box center [1423, 25] width 15 height 15
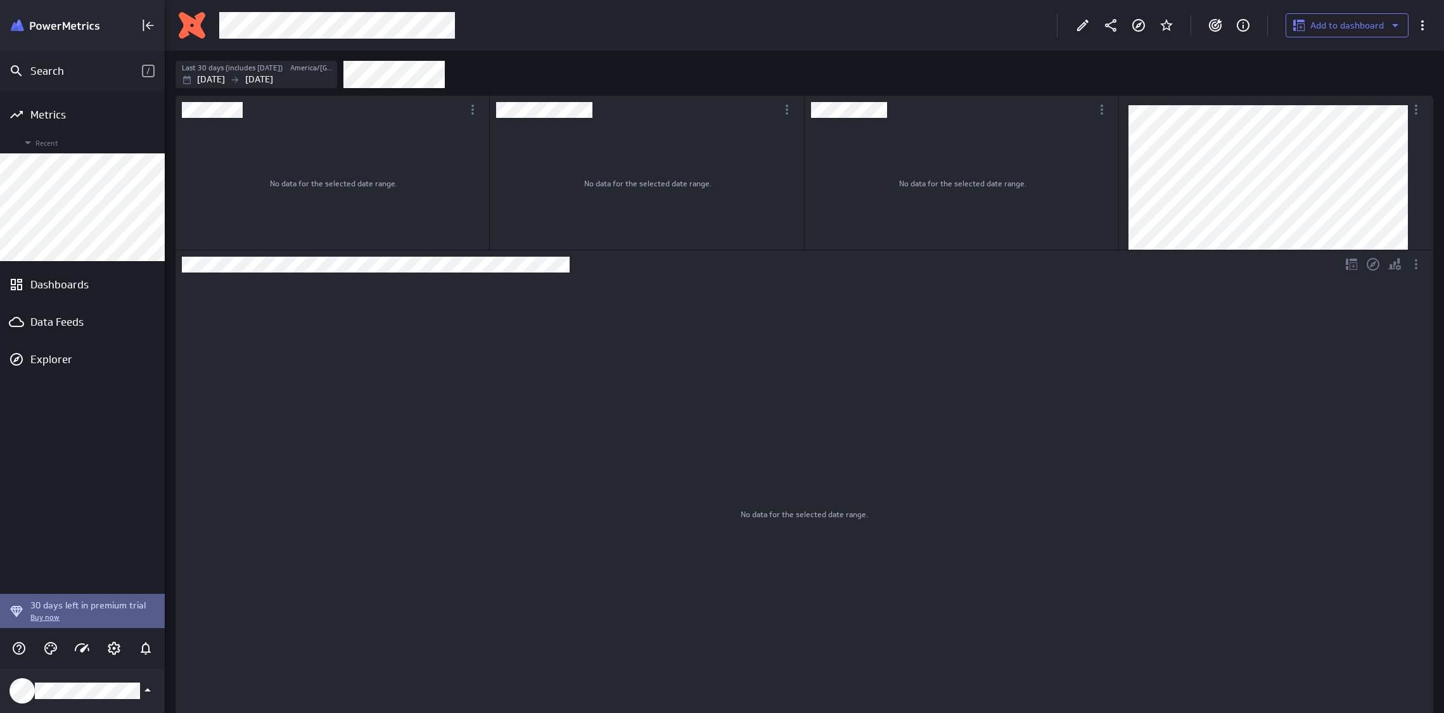
click at [831, 379] on div "No data for the selected date range." at bounding box center [804, 513] width 127 height 461
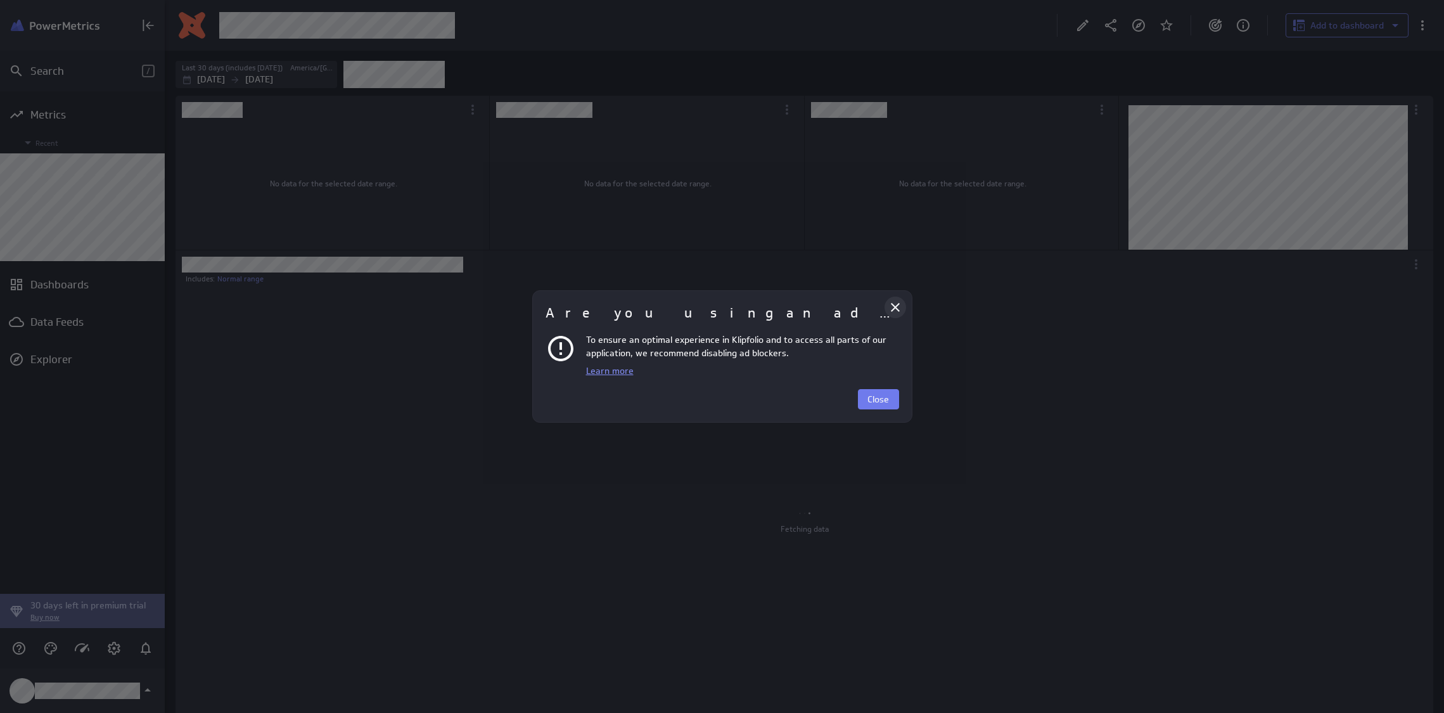
scroll to position [517, 607]
click at [893, 307] on icon "Close" at bounding box center [895, 307] width 15 height 15
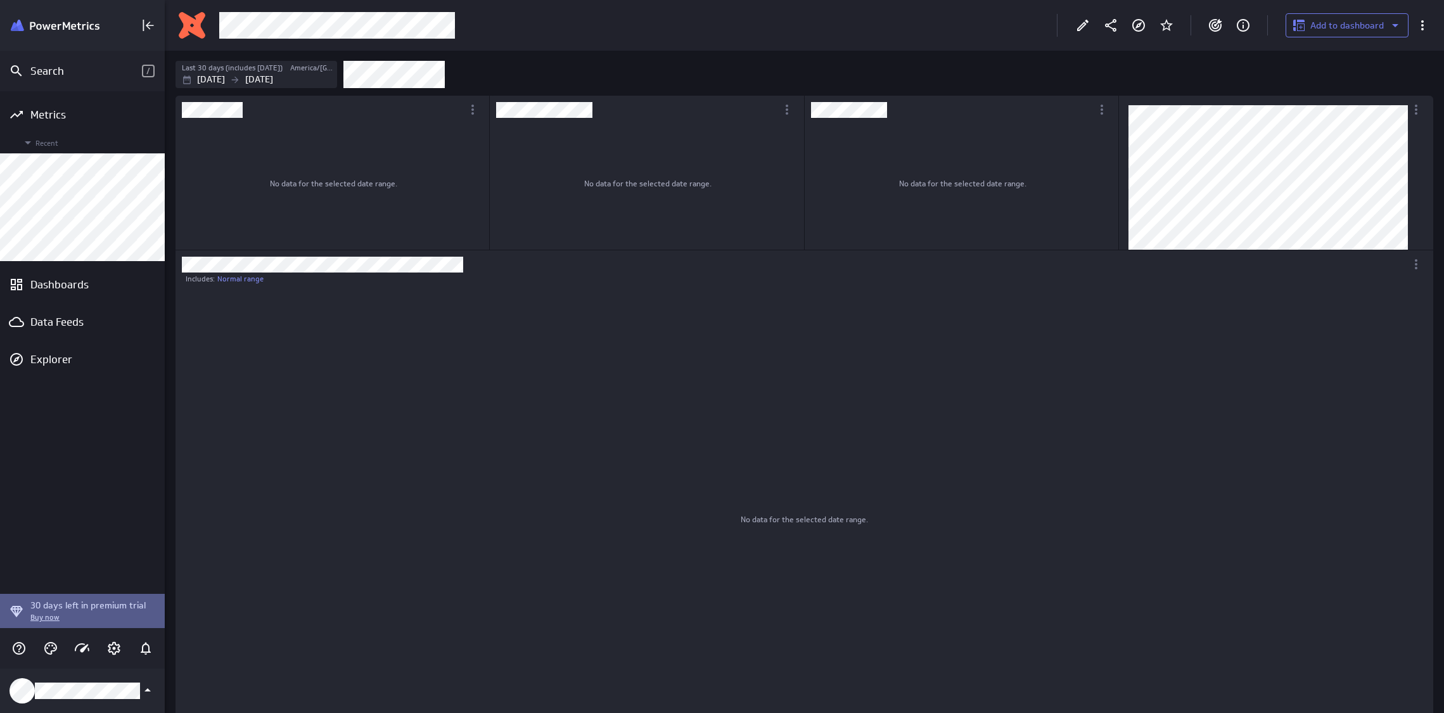
click at [1255, 37] on div at bounding box center [1243, 25] width 28 height 28
click at [1237, 22] on icon "About" at bounding box center [1242, 25] width 15 height 15
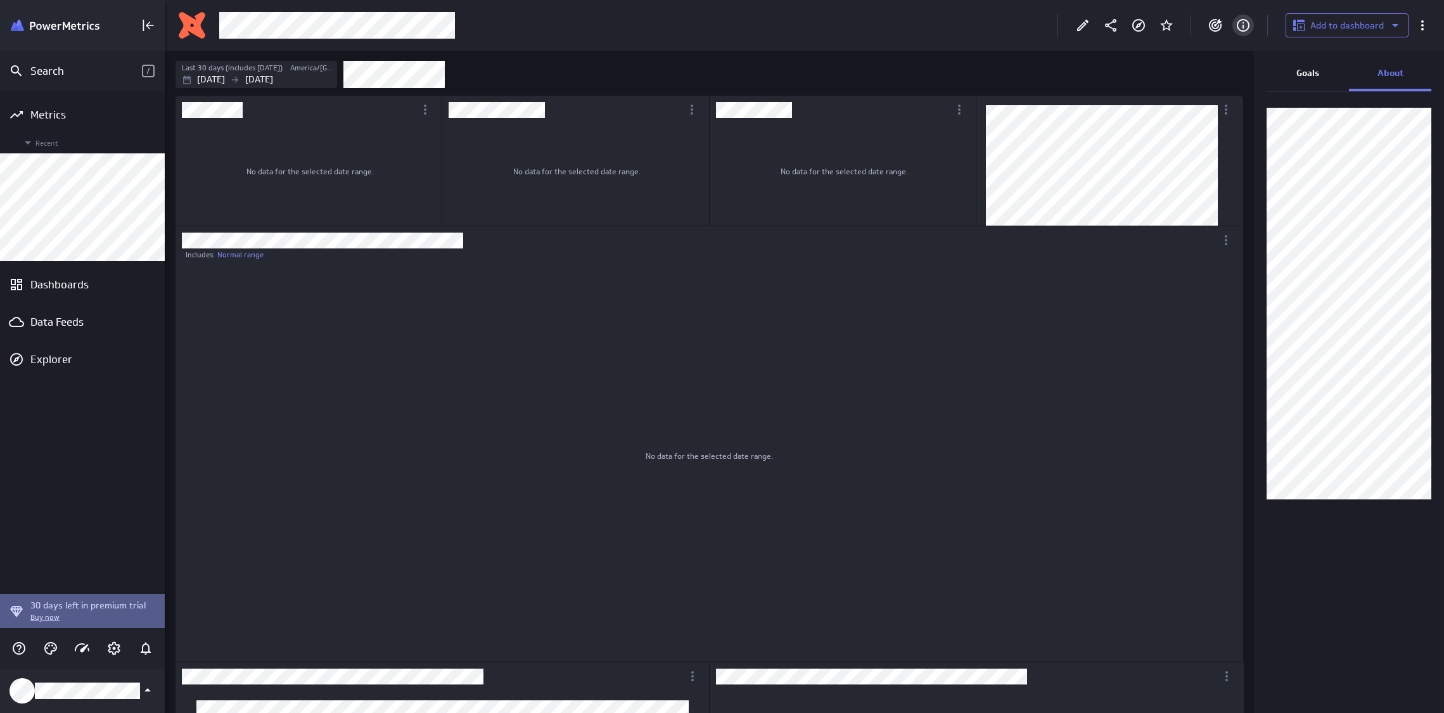
scroll to position [1057, 1087]
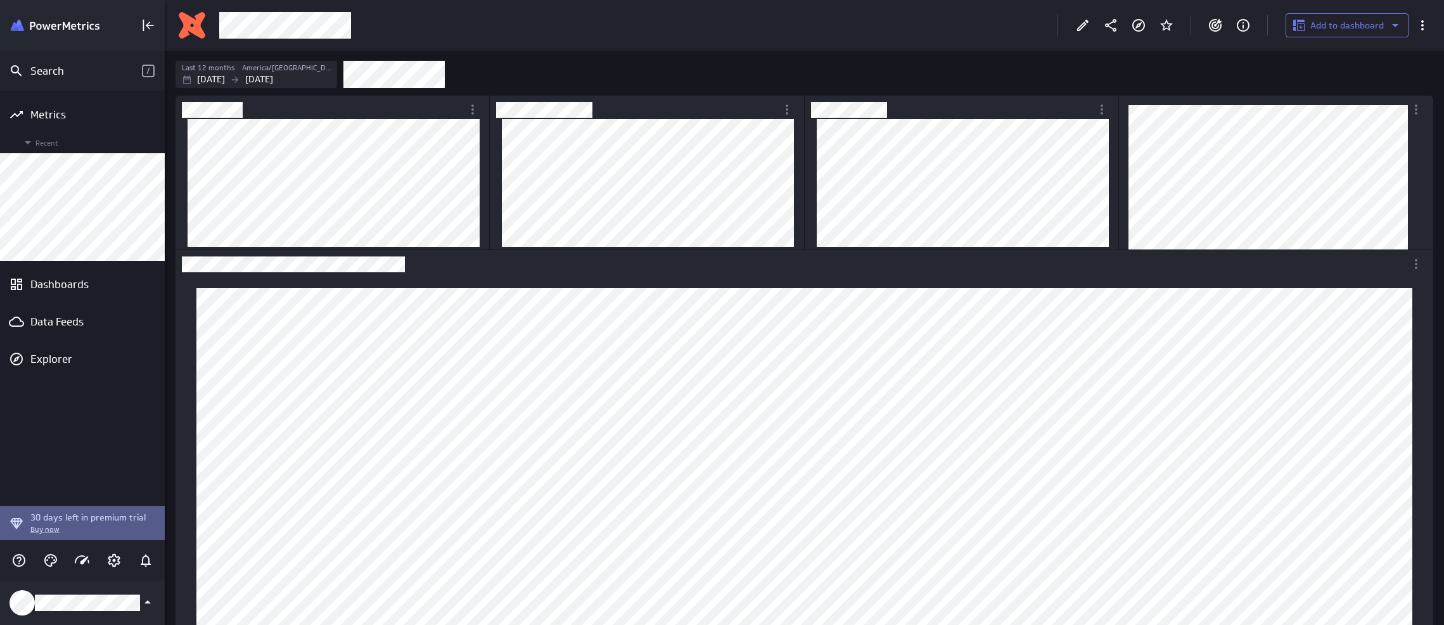
scroll to position [645, 1299]
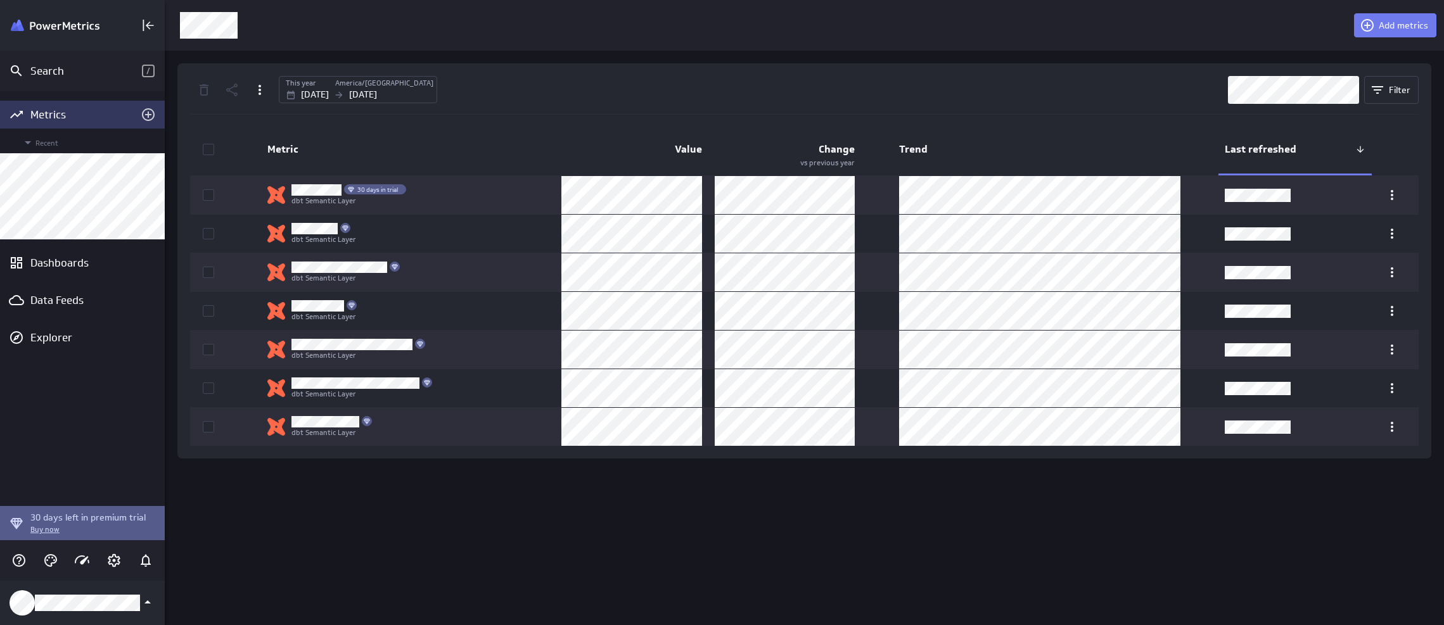
scroll to position [645, 1299]
click at [481, 550] on div "Add metrics This year America/[GEOGRAPHIC_DATA] [DATE] [DATE] Filter Metric Val…" at bounding box center [804, 312] width 1279 height 625
